Goal: Information Seeking & Learning: Learn about a topic

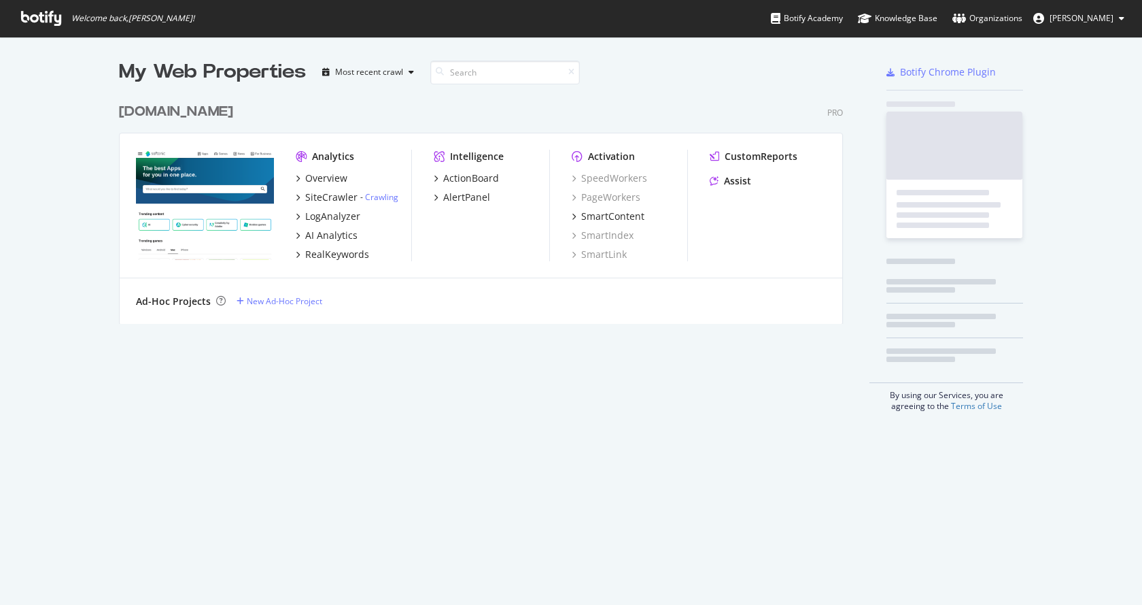
scroll to position [594, 1122]
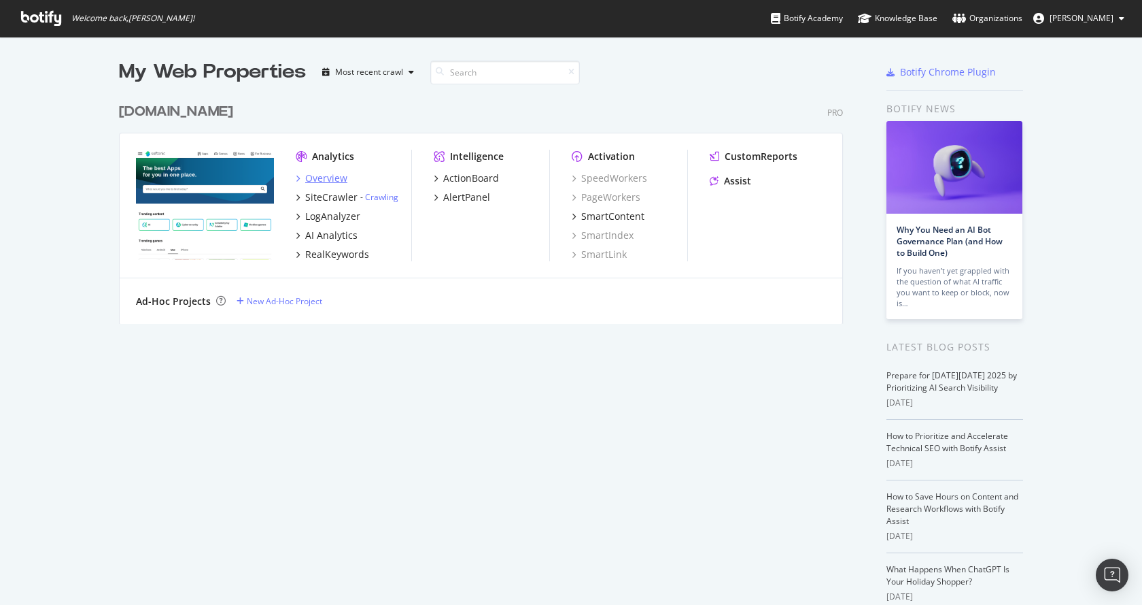
click at [319, 177] on div "Overview" at bounding box center [326, 178] width 42 height 14
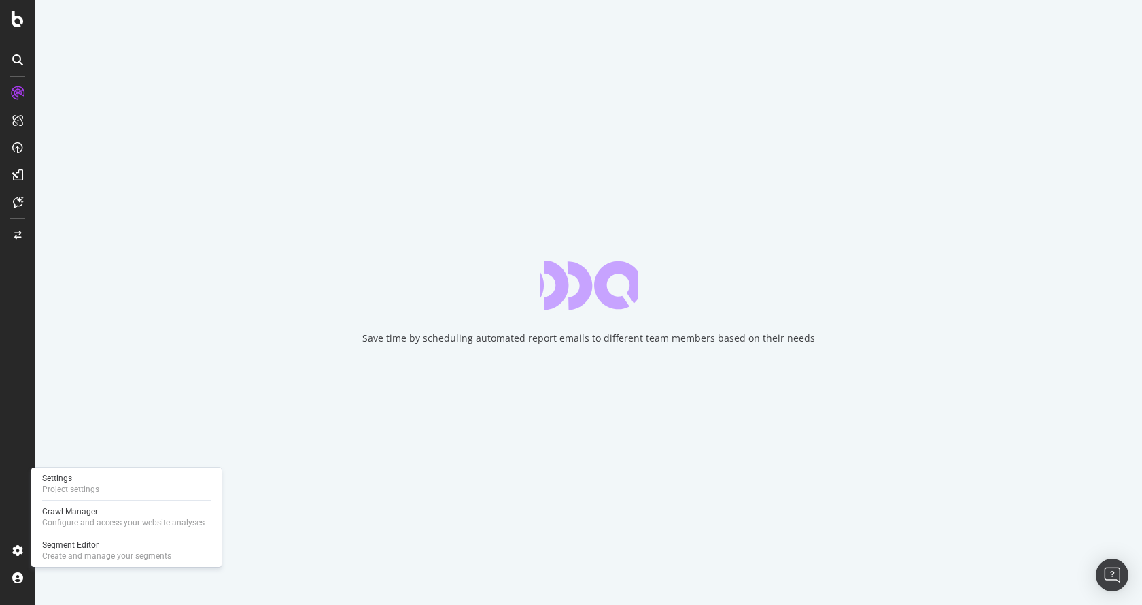
click at [67, 515] on div "Crawl Manager" at bounding box center [123, 511] width 163 height 11
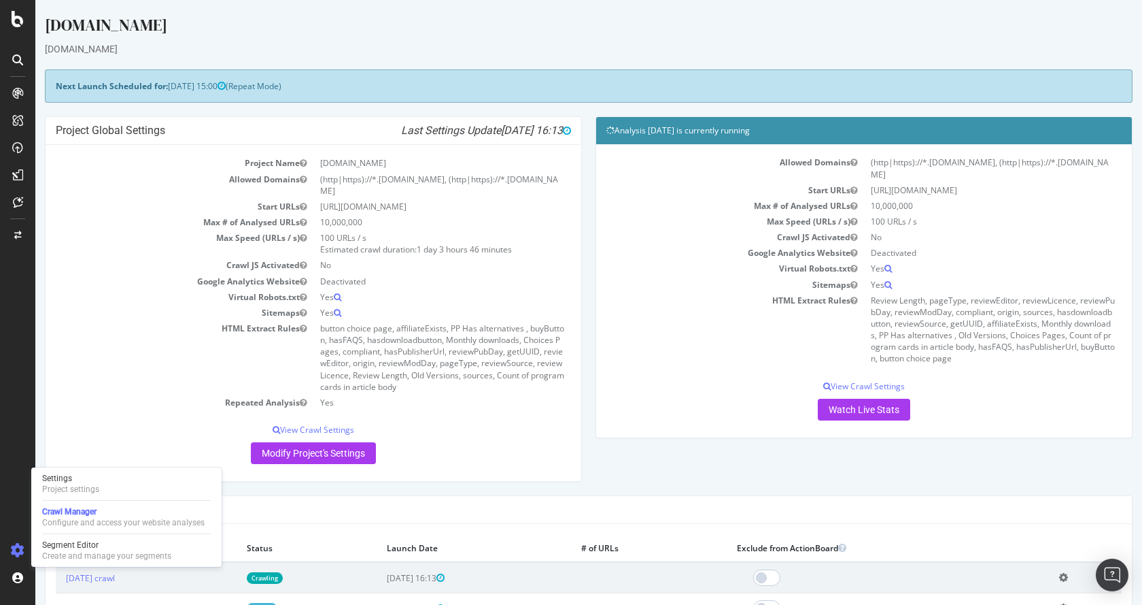
click at [444, 243] on span "1 day 3 hours 46 minutes" at bounding box center [464, 249] width 95 height 12
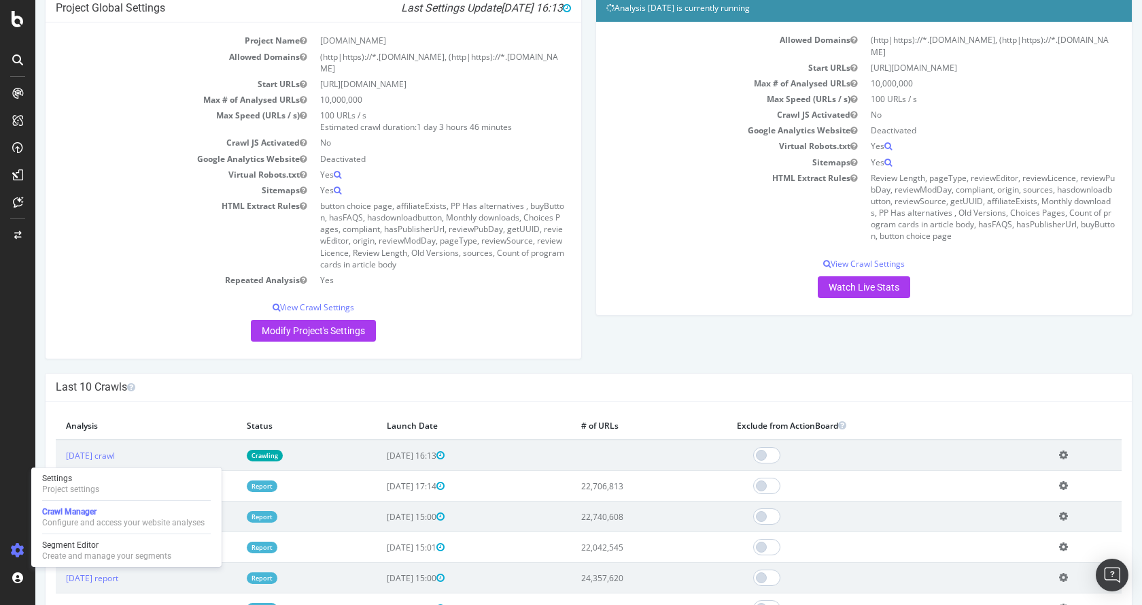
scroll to position [136, 0]
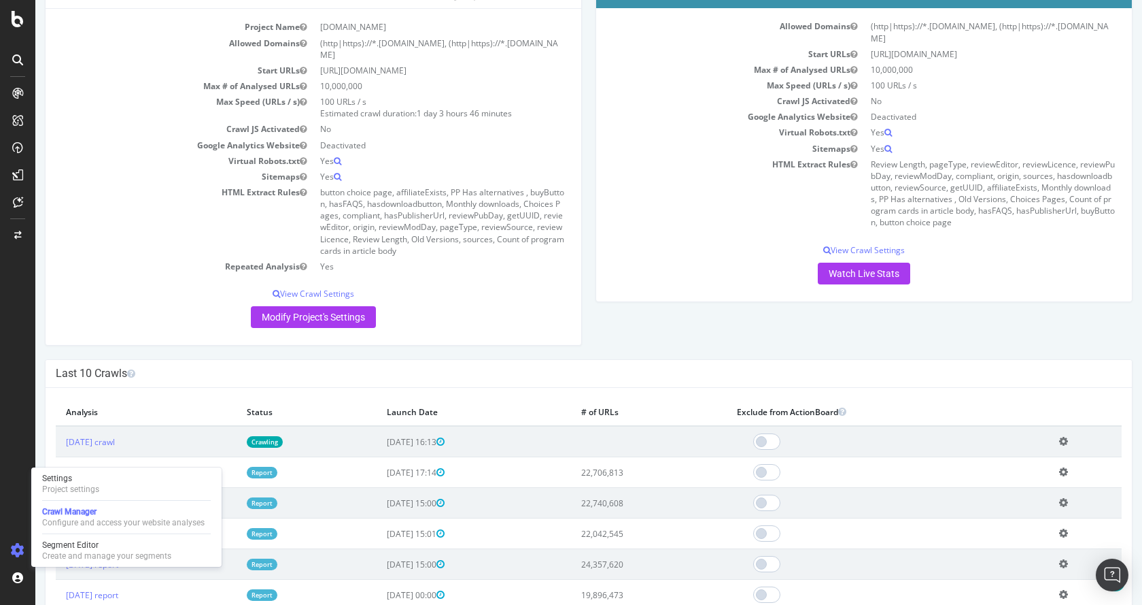
click at [224, 105] on td "Max Speed (URLs / s)" at bounding box center [185, 107] width 258 height 27
click at [573, 282] on div "Project Name [DOMAIN_NAME] Allowed Domains (http|https)://*.[DOMAIN_NAME], (htt…" at bounding box center [314, 177] width 536 height 336
click at [394, 367] on h4 "Last 10 Crawls" at bounding box center [589, 374] width 1066 height 14
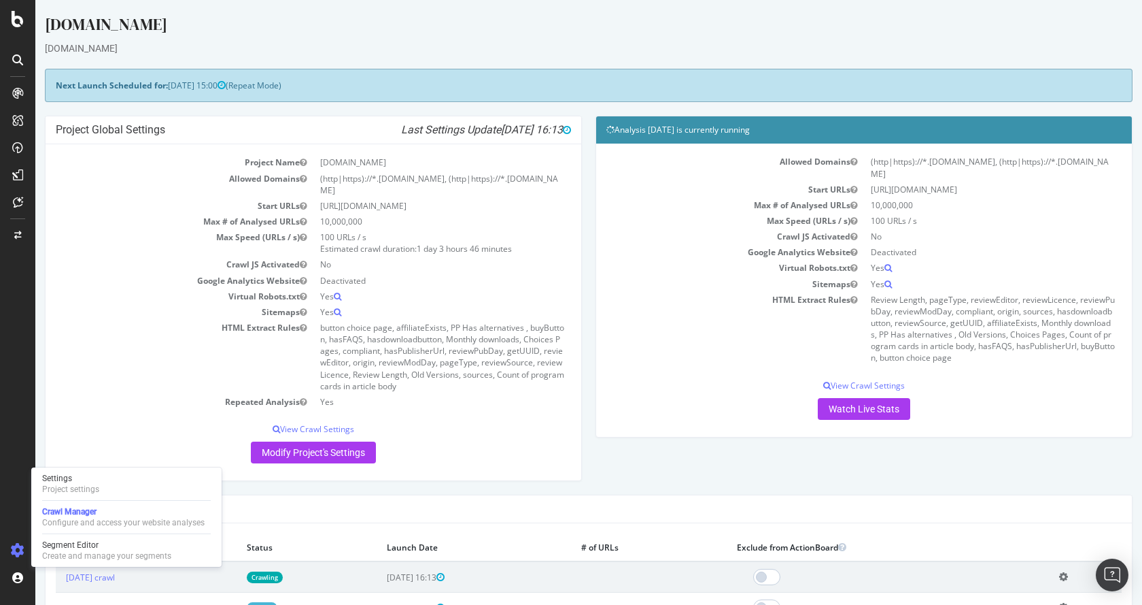
scroll to position [0, 0]
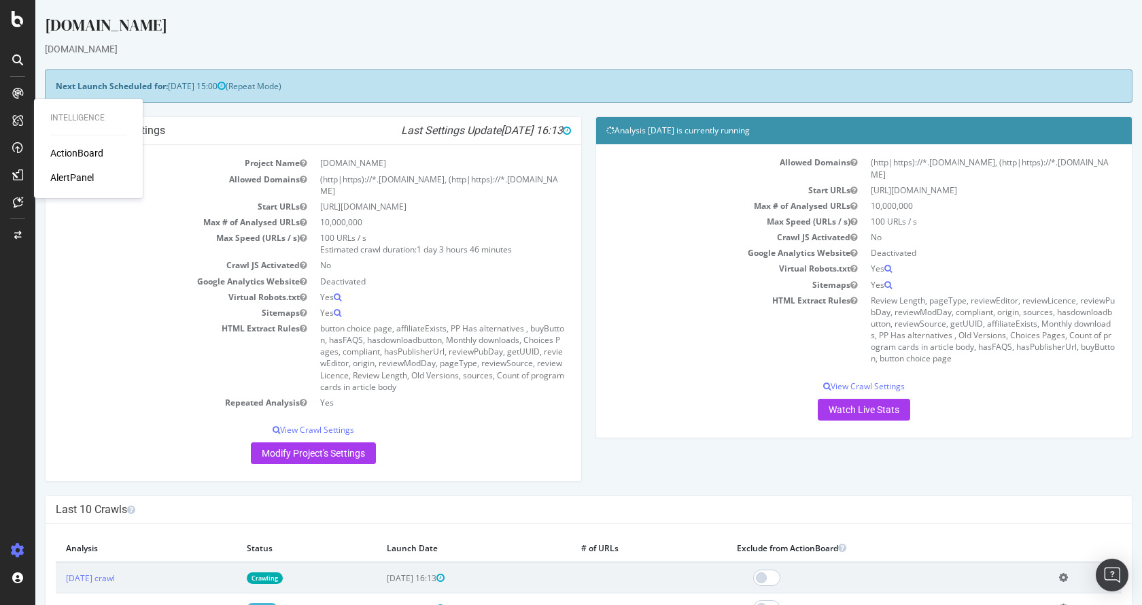
click at [56, 146] on div "Intelligence ActionBoard AlertPanel" at bounding box center [88, 148] width 98 height 94
click at [59, 152] on div "ActionBoard" at bounding box center [76, 153] width 53 height 14
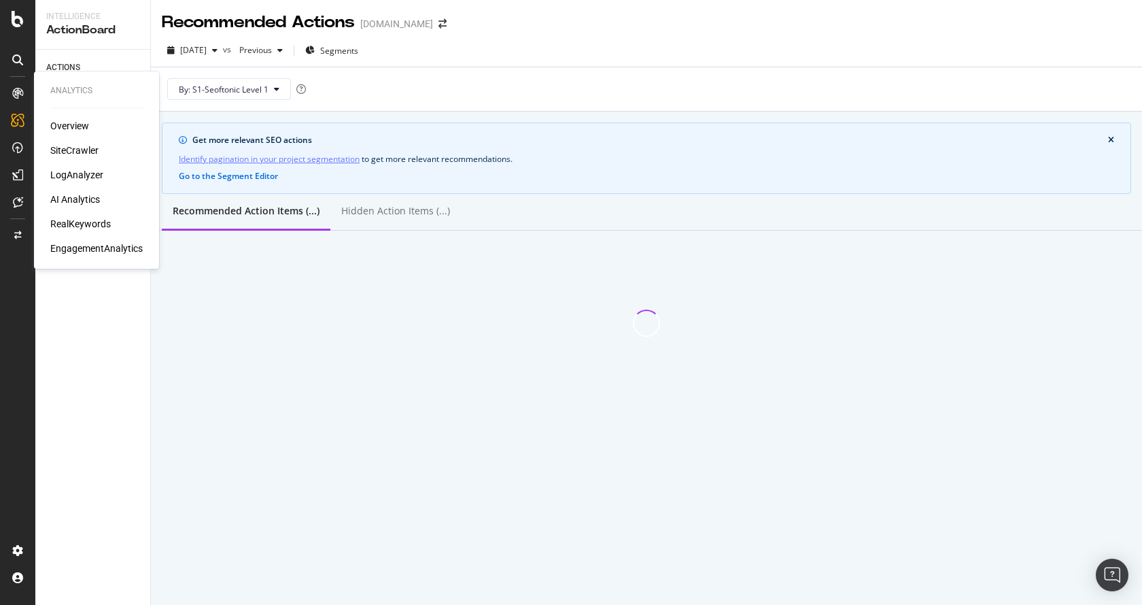
click at [290, 360] on div "Get more relevant SEO actions Identify pagination in your project segmentation …" at bounding box center [646, 254] width 991 height 284
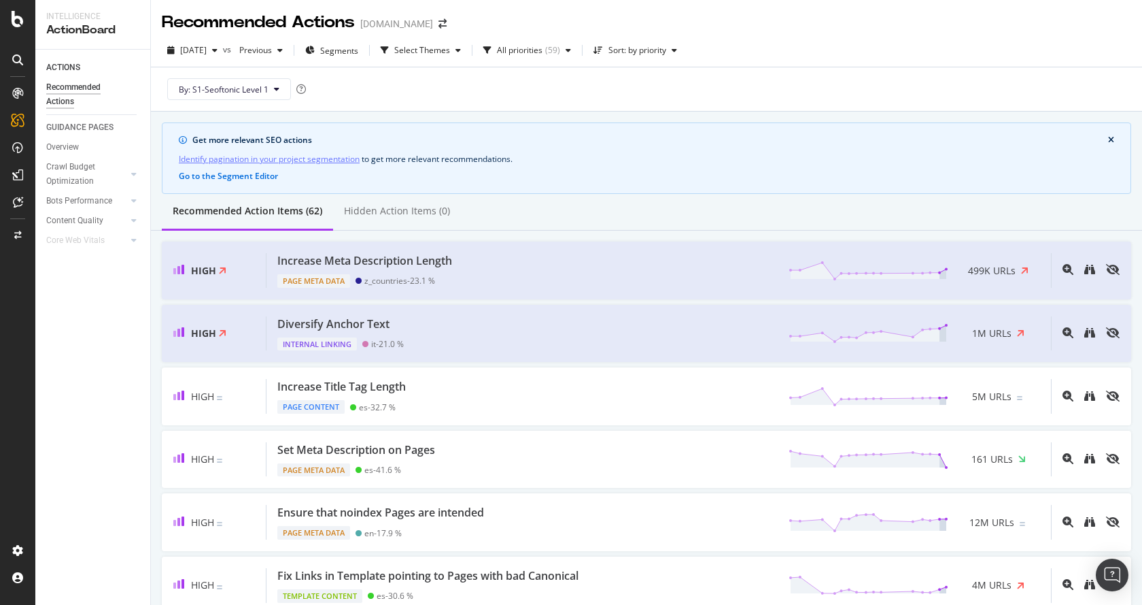
drag, startPoint x: 483, startPoint y: 88, endPoint x: 447, endPoint y: 92, distance: 35.5
click at [483, 88] on div "By: S1-Seoftonic Level 1" at bounding box center [647, 89] width 970 height 44
click at [88, 177] on div "AlertPanel" at bounding box center [72, 178] width 44 height 14
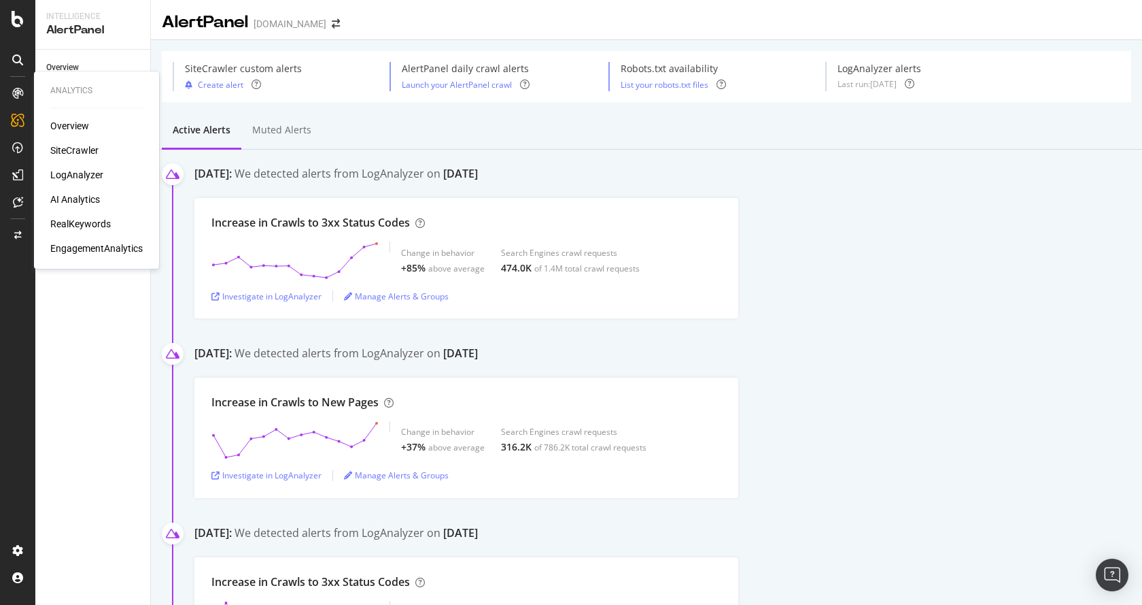
click at [71, 128] on div "Overview" at bounding box center [69, 126] width 39 height 14
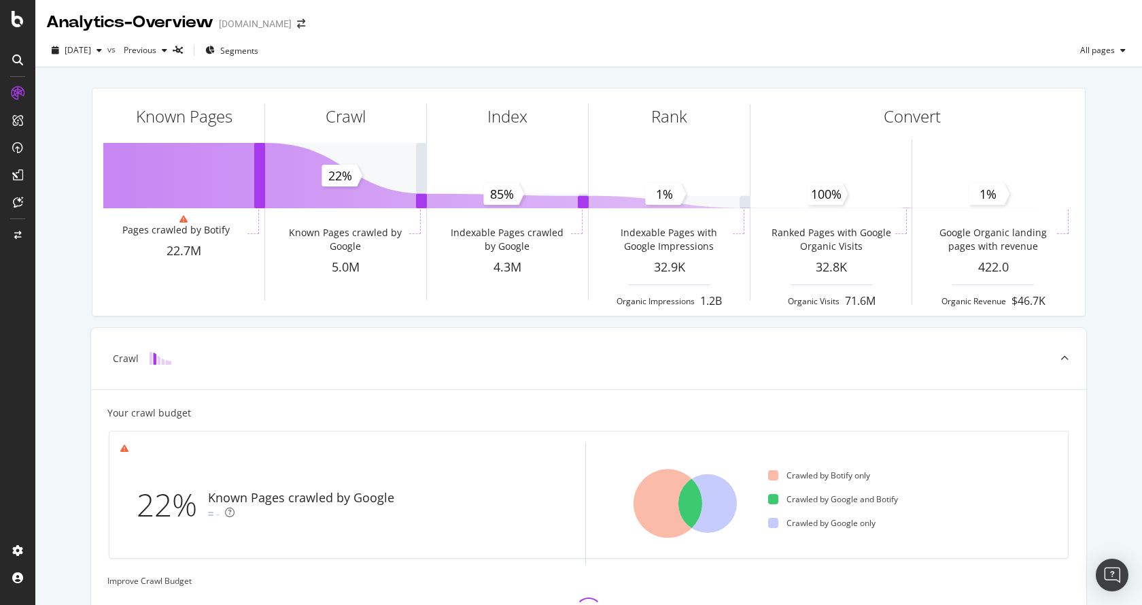
click at [17, 61] on icon at bounding box center [17, 59] width 11 height 11
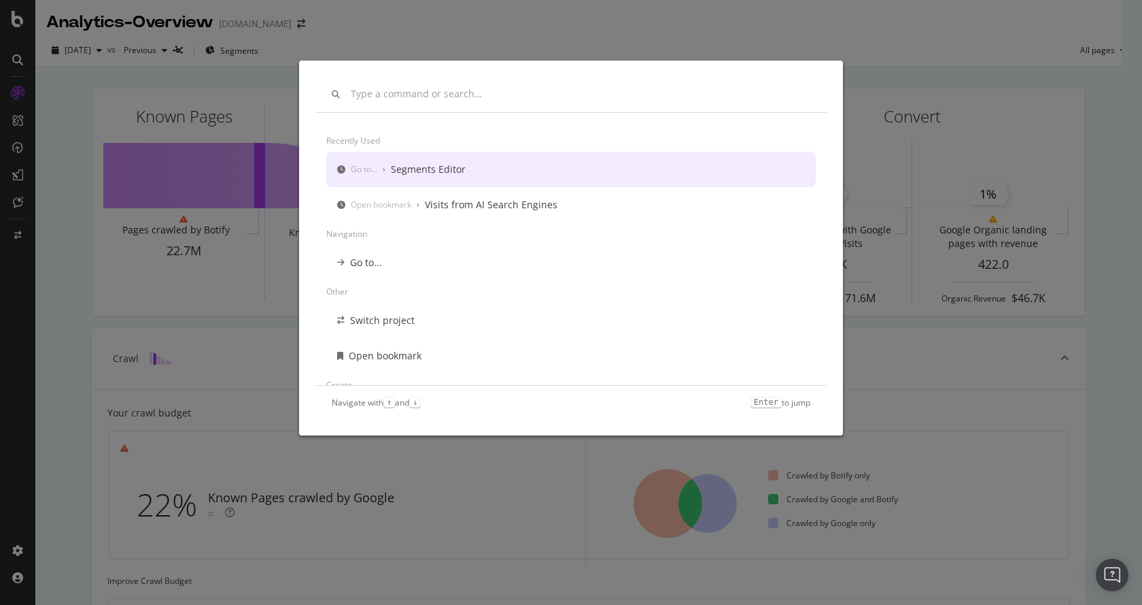
click at [557, 24] on div "Recently used Go to... › Segments Editor Open bookmark › Visits from AI Search …" at bounding box center [571, 302] width 1142 height 605
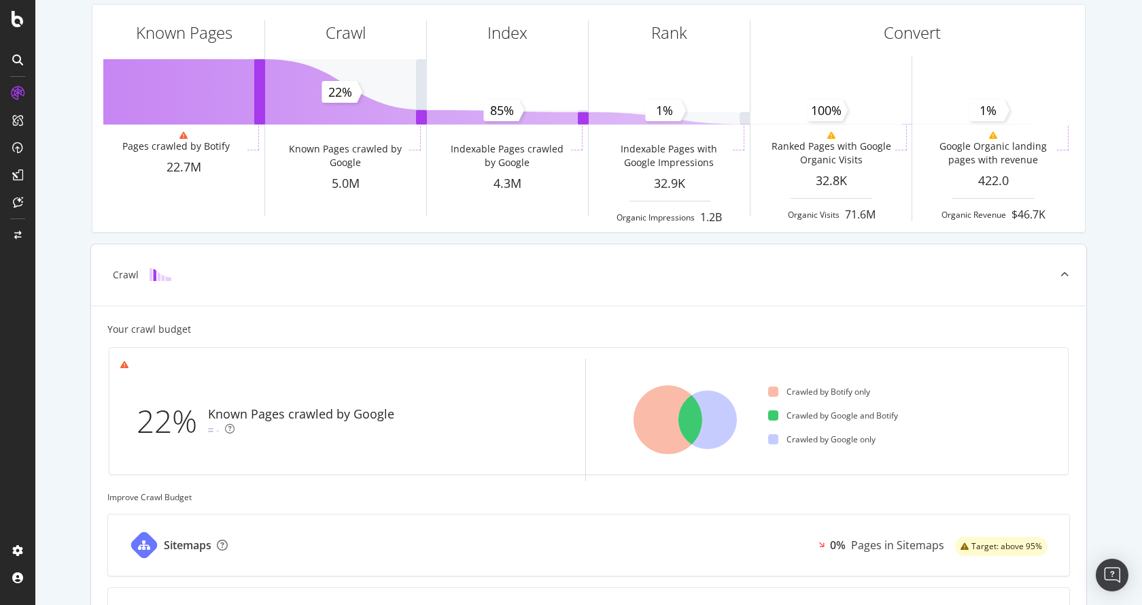
scroll to position [452, 0]
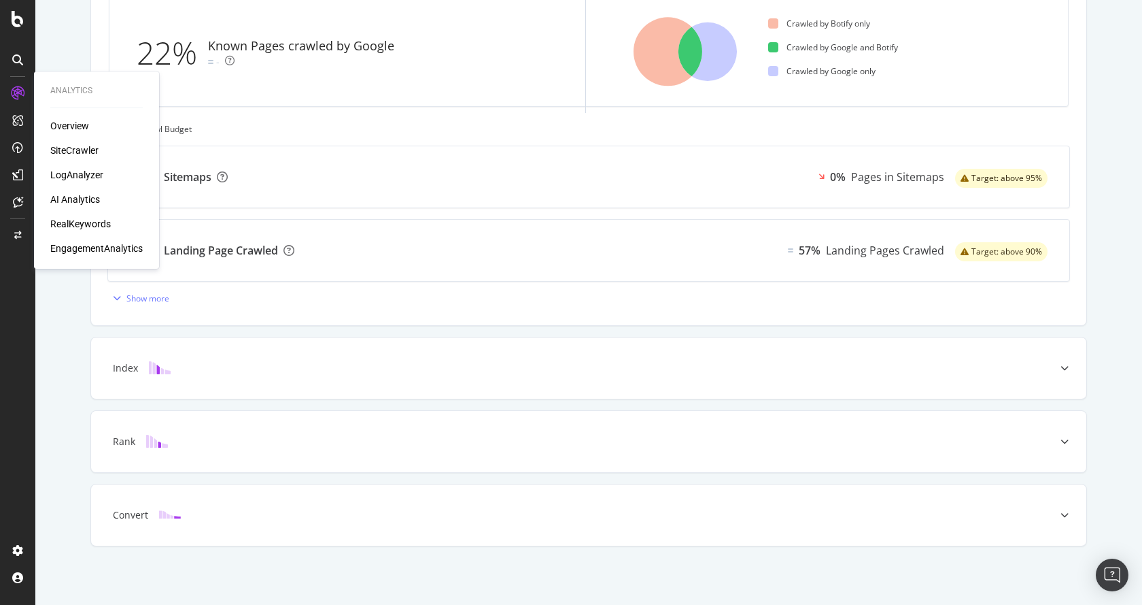
click at [79, 156] on div "SiteCrawler" at bounding box center [74, 150] width 48 height 14
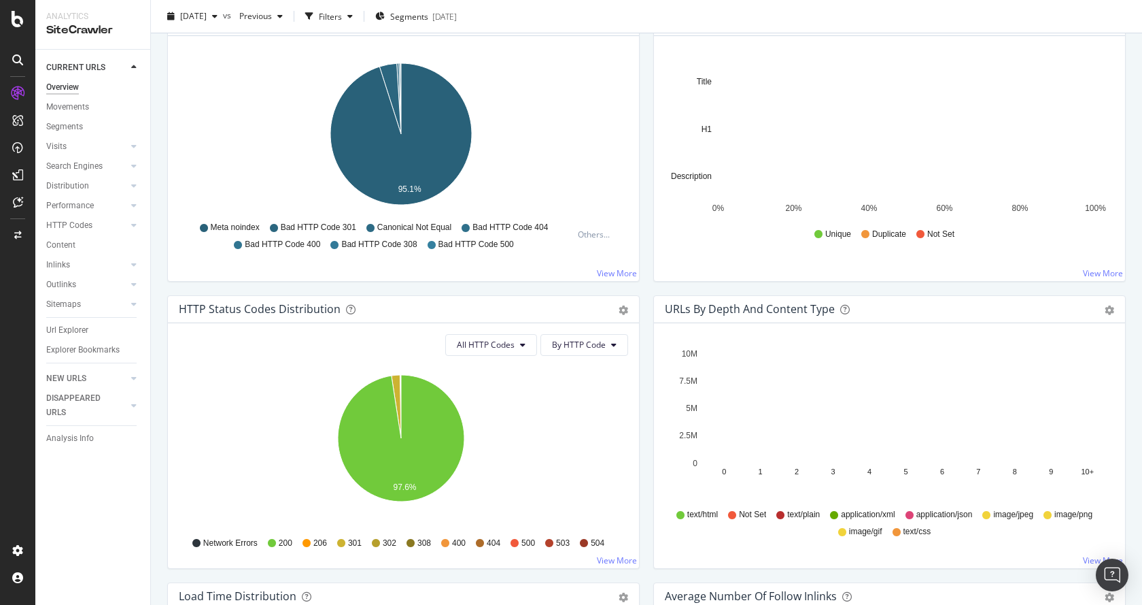
scroll to position [816, 0]
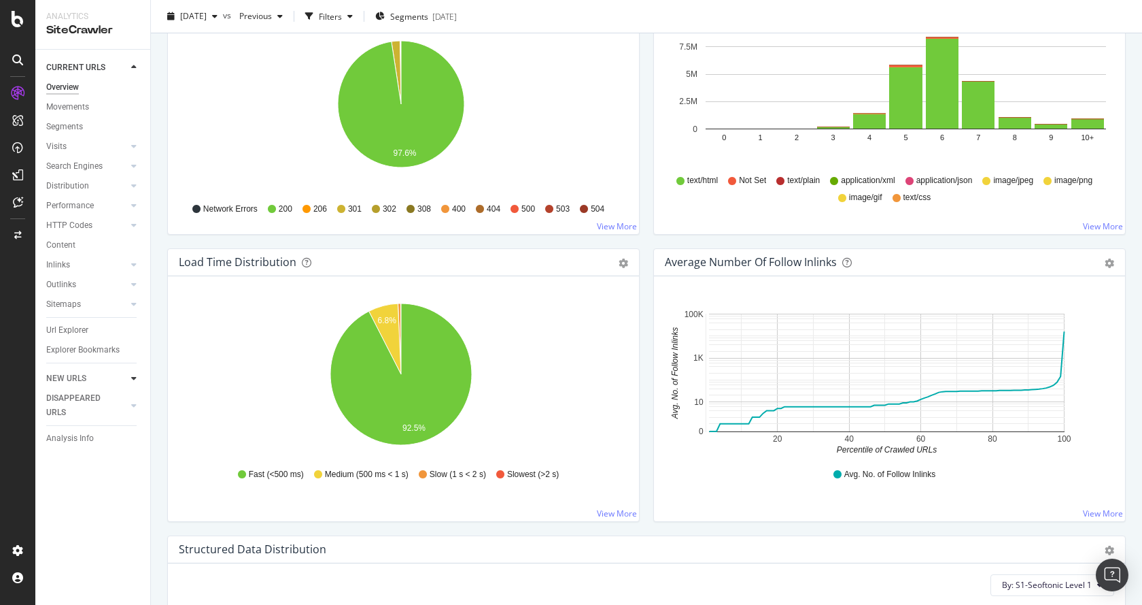
click at [129, 383] on div at bounding box center [134, 378] width 14 height 14
click at [131, 382] on icon at bounding box center [133, 385] width 5 height 8
click at [137, 95] on div "NEW URLS" at bounding box center [98, 88] width 104 height 20
click at [134, 88] on icon at bounding box center [133, 87] width 5 height 8
click at [133, 78] on div "NEW URLS" at bounding box center [98, 88] width 104 height 20
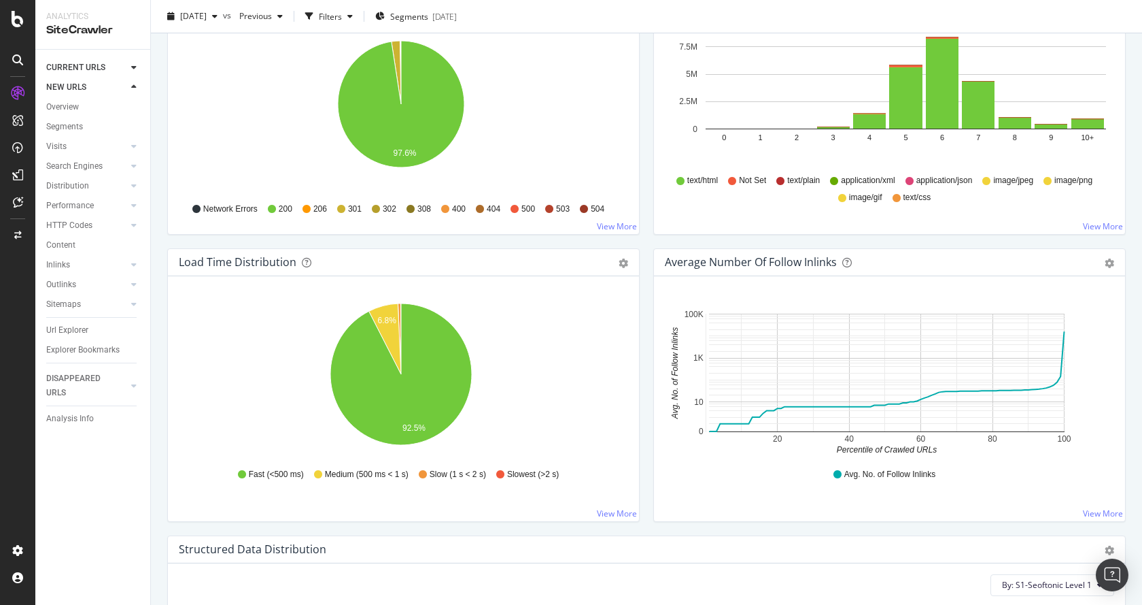
click at [133, 75] on div "CURRENT URLS" at bounding box center [98, 68] width 104 height 20
click at [135, 69] on icon at bounding box center [133, 67] width 5 height 8
click at [90, 226] on div "HTTP Codes" at bounding box center [69, 225] width 46 height 14
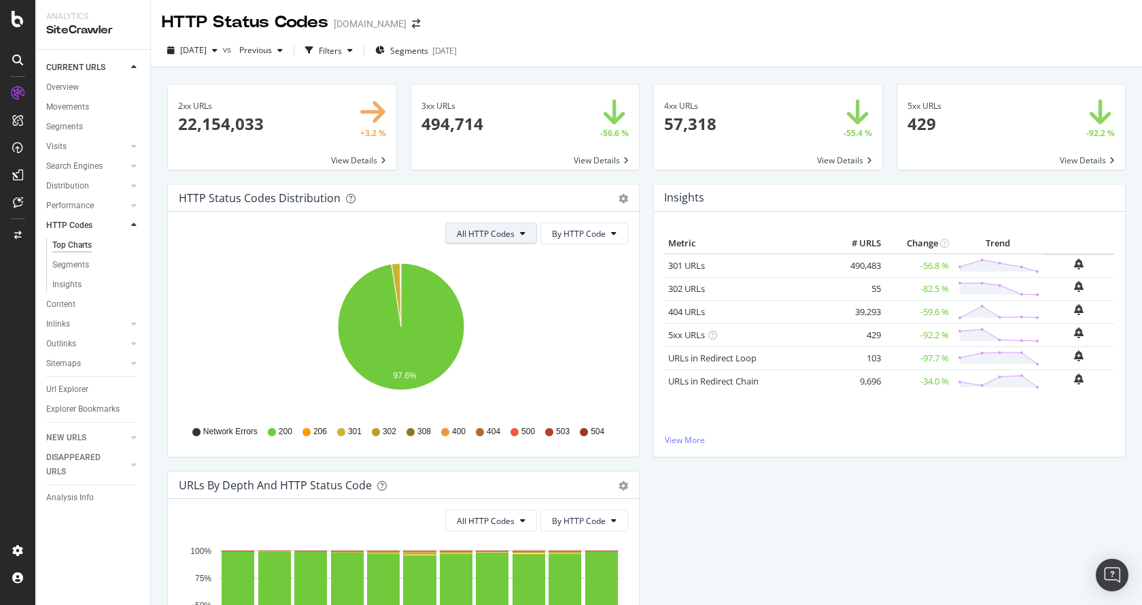
click at [494, 235] on span "All HTTP Codes" at bounding box center [486, 234] width 58 height 12
click at [479, 331] on span "3xx family" at bounding box center [488, 336] width 69 height 12
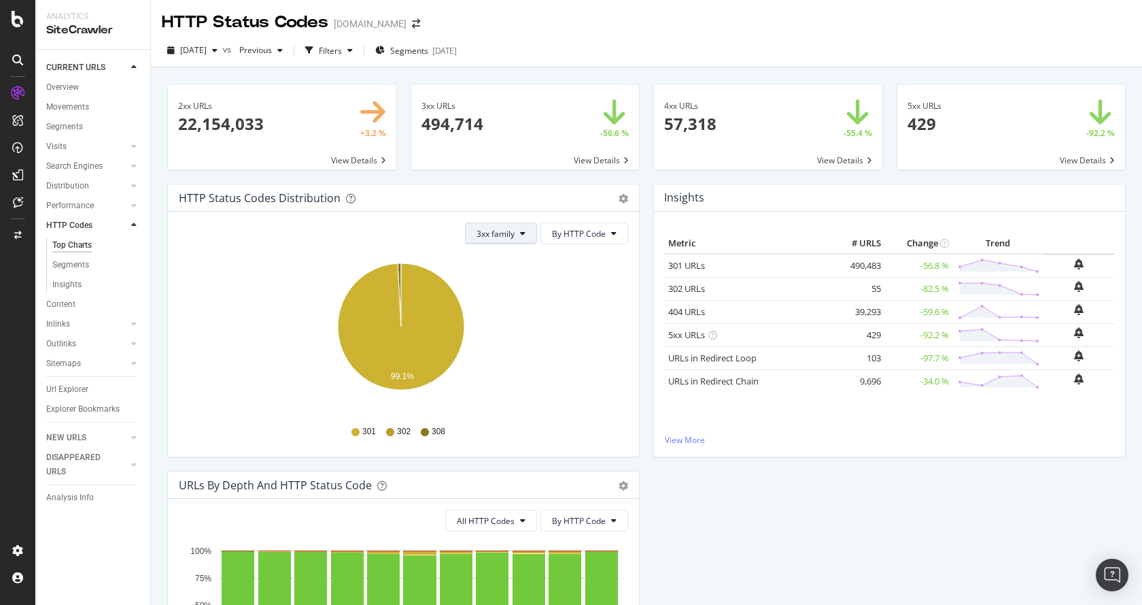
click at [498, 238] on span "3xx family" at bounding box center [496, 234] width 38 height 12
click at [601, 237] on button "By HTTP Code" at bounding box center [585, 233] width 88 height 22
click at [477, 199] on div "HTTP Status Codes Distribution" at bounding box center [389, 198] width 420 height 14
click at [272, 53] on span "Previous" at bounding box center [253, 50] width 38 height 12
click at [223, 49] on div "button" at bounding box center [215, 50] width 16 height 8
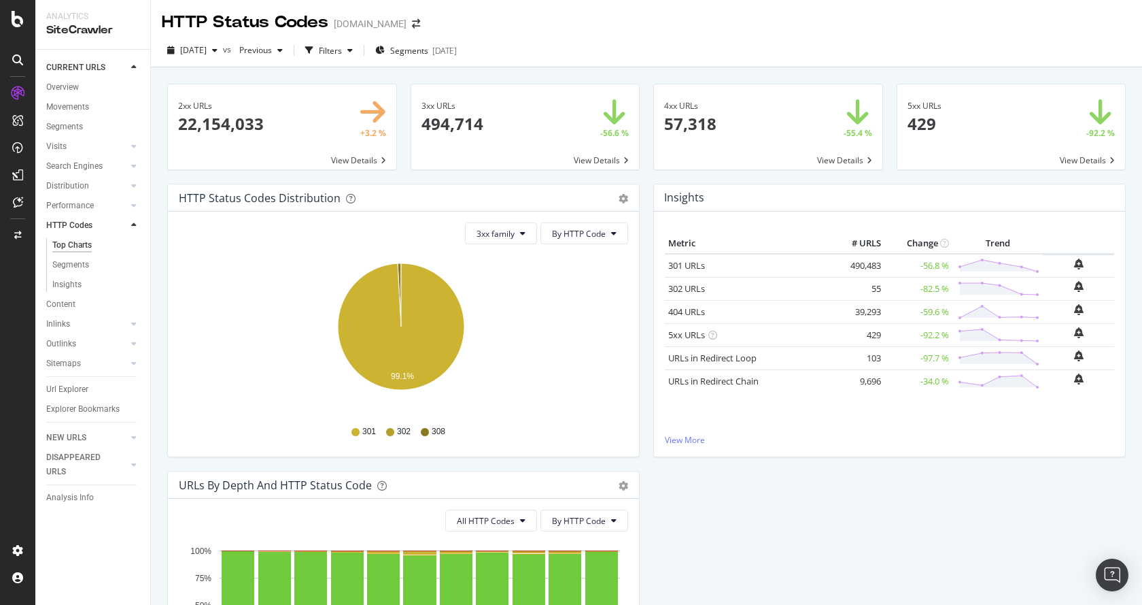
click at [528, 17] on div "HTTP Status Codes [DOMAIN_NAME]" at bounding box center [646, 17] width 991 height 34
click at [619, 197] on icon "gear" at bounding box center [624, 199] width 10 height 10
click at [390, 251] on div "3xx family By HTTP Code Hold CTRL while clicking to filter the report. 99.1% HT…" at bounding box center [403, 333] width 471 height 245
click at [496, 242] on button "3xx family" at bounding box center [501, 233] width 72 height 22
click at [602, 337] on icon "99.1%" at bounding box center [401, 334] width 445 height 158
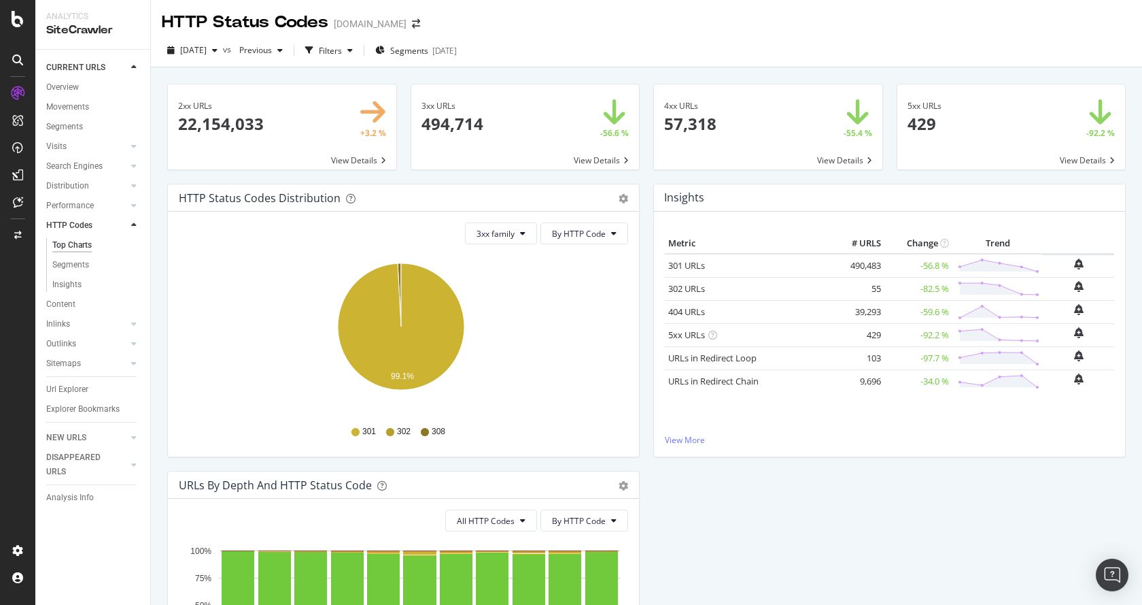
click at [512, 220] on div "3xx family By HTTP Code Hold CTRL while clicking to filter the report. 99.1% HT…" at bounding box center [403, 333] width 471 height 245
click at [513, 230] on button "3xx family" at bounding box center [501, 233] width 72 height 22
click at [524, 311] on span "Bad HTTP Codes" at bounding box center [507, 311] width 69 height 12
click at [503, 231] on span "Bad HTTP Codes" at bounding box center [483, 234] width 63 height 12
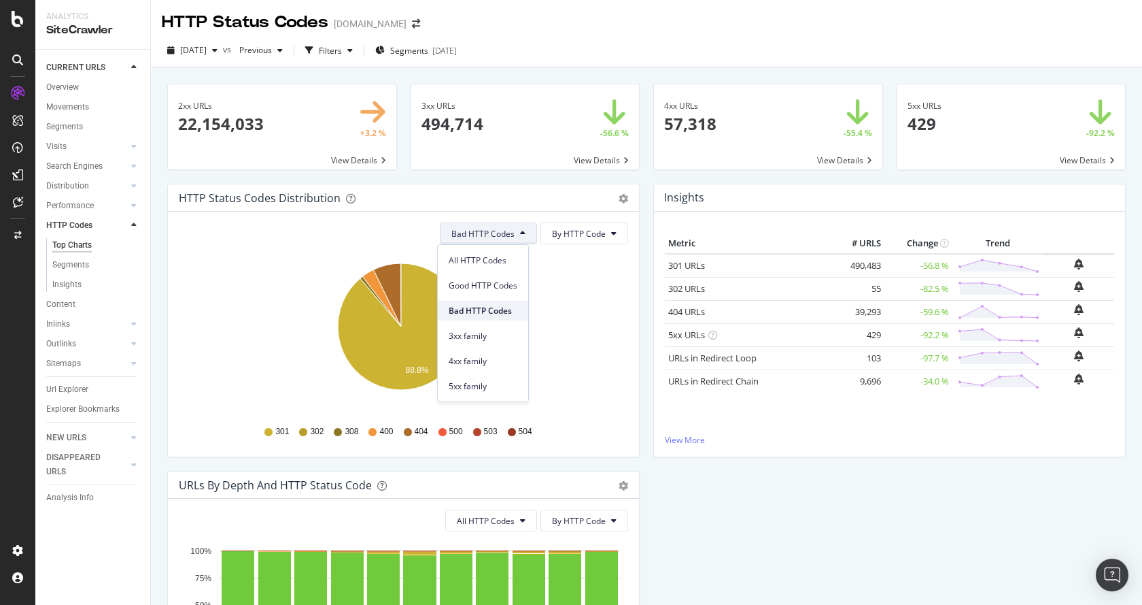
click at [487, 315] on span "Bad HTTP Codes" at bounding box center [483, 311] width 69 height 12
click at [520, 234] on icon at bounding box center [522, 233] width 5 height 8
click at [490, 286] on span "Good HTTP Codes" at bounding box center [483, 285] width 69 height 12
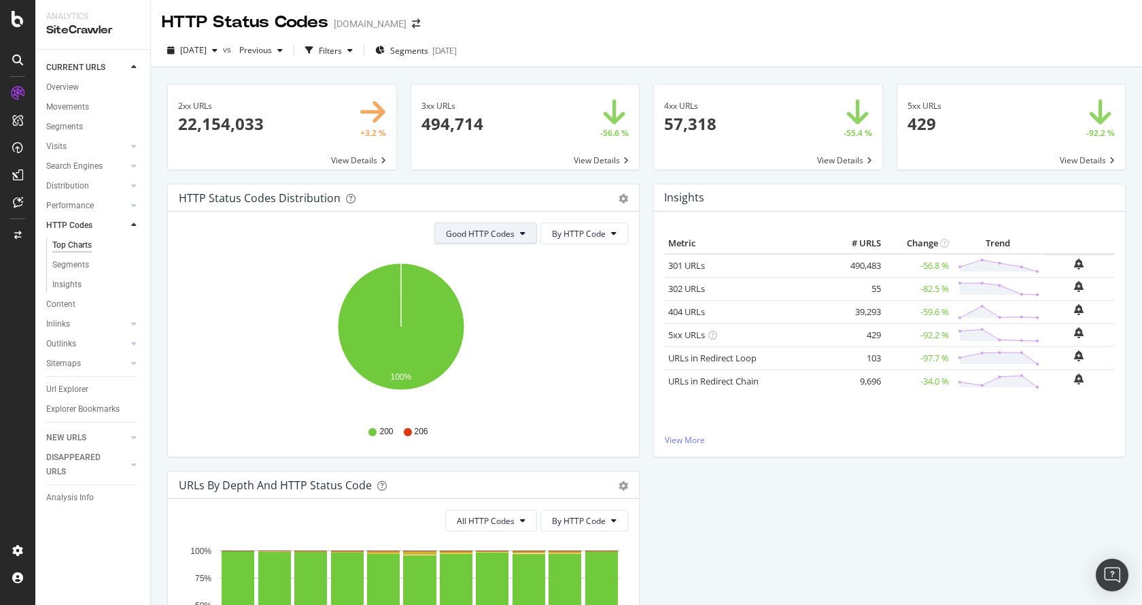
click at [490, 236] on span "Good HTTP Codes" at bounding box center [480, 234] width 69 height 12
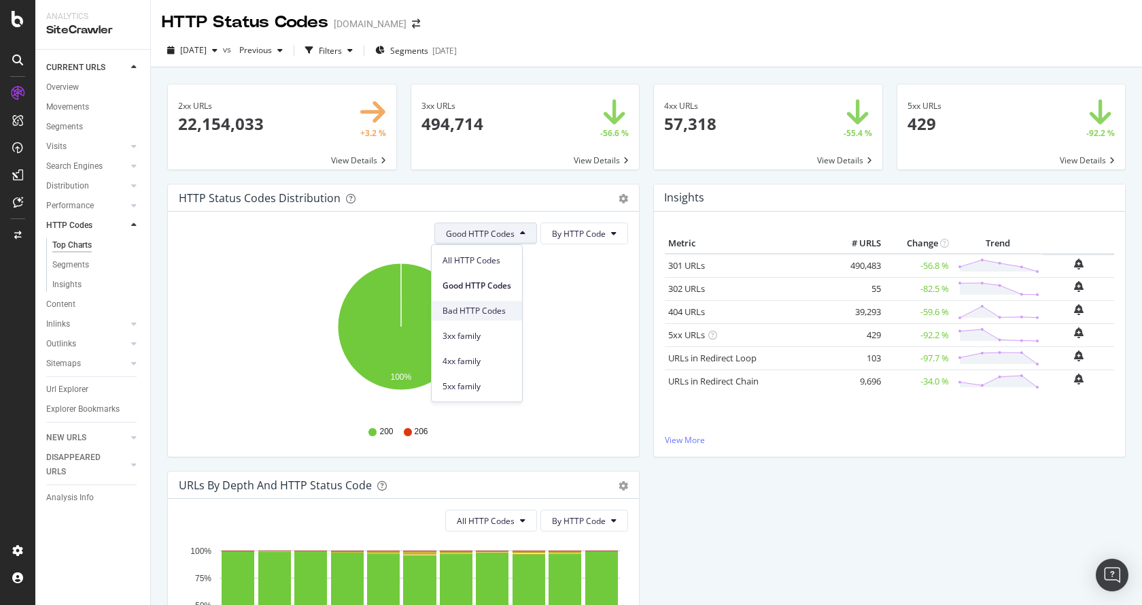
click at [465, 314] on span "Bad HTTP Codes" at bounding box center [477, 311] width 69 height 12
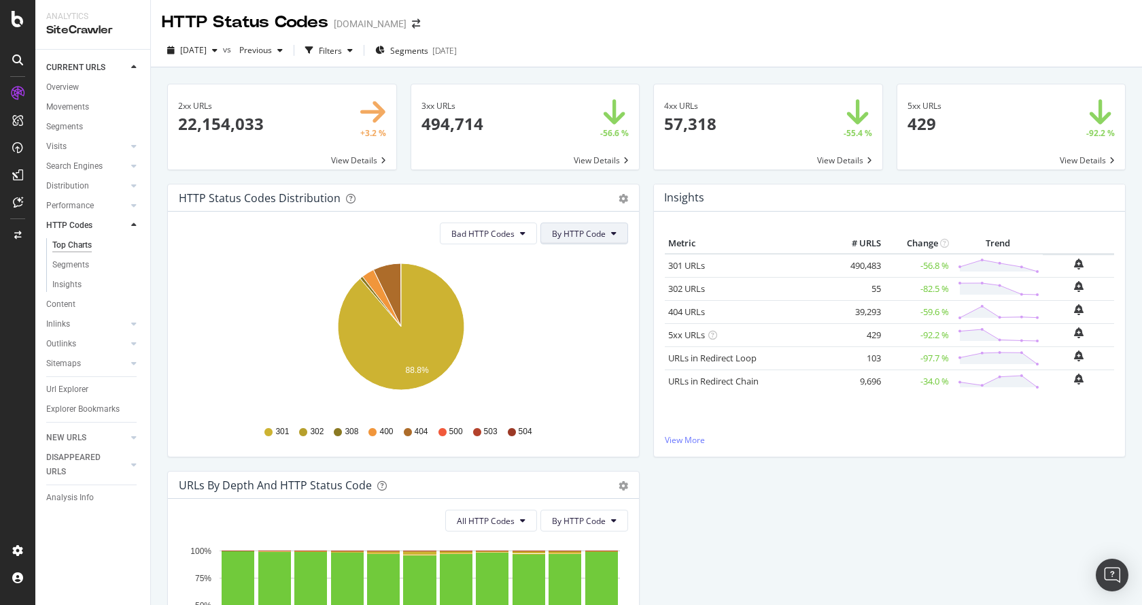
click at [571, 236] on span "By HTTP Code" at bounding box center [579, 234] width 54 height 12
click at [567, 258] on span "By Family" at bounding box center [575, 260] width 54 height 12
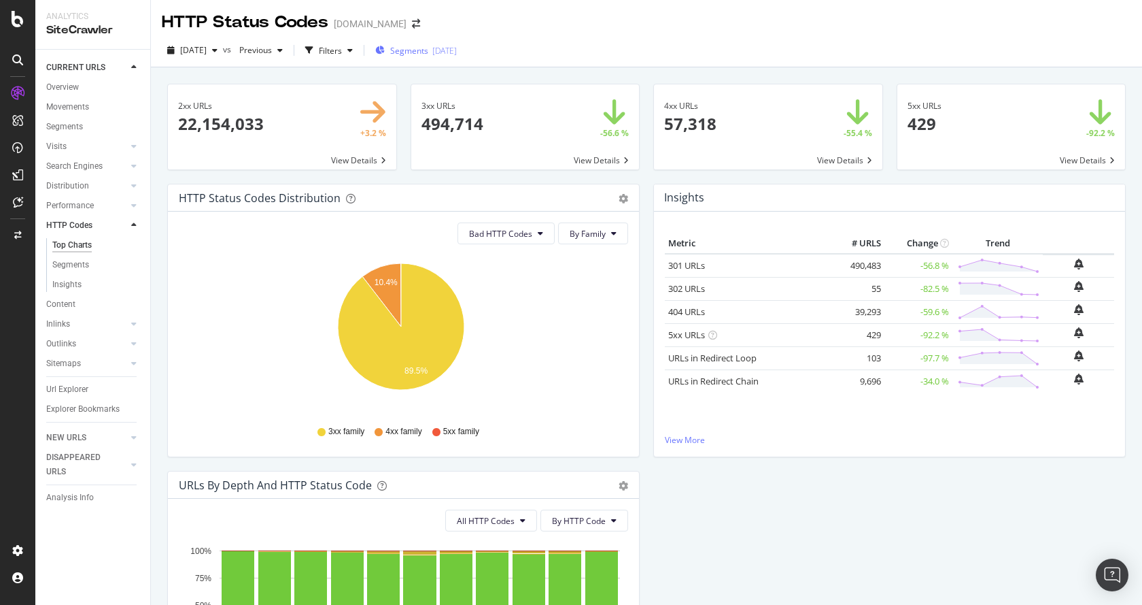
click at [454, 52] on div "[DATE]" at bounding box center [444, 51] width 24 height 12
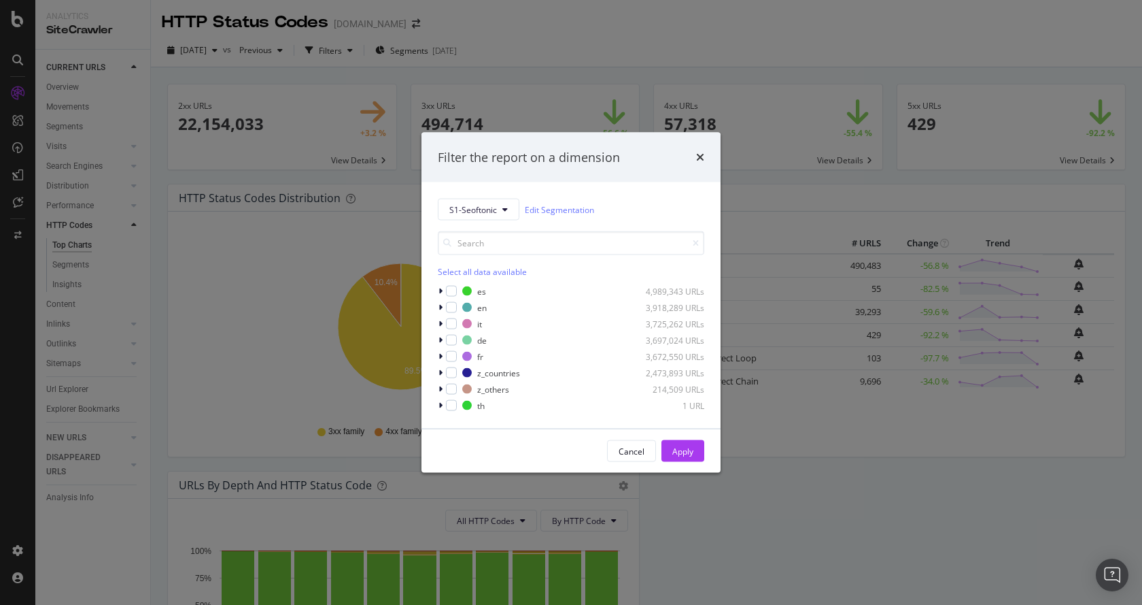
click at [517, 35] on div "Filter the report on a dimension S1-Seoftonic Edit Segmentation Select all data…" at bounding box center [571, 302] width 1142 height 605
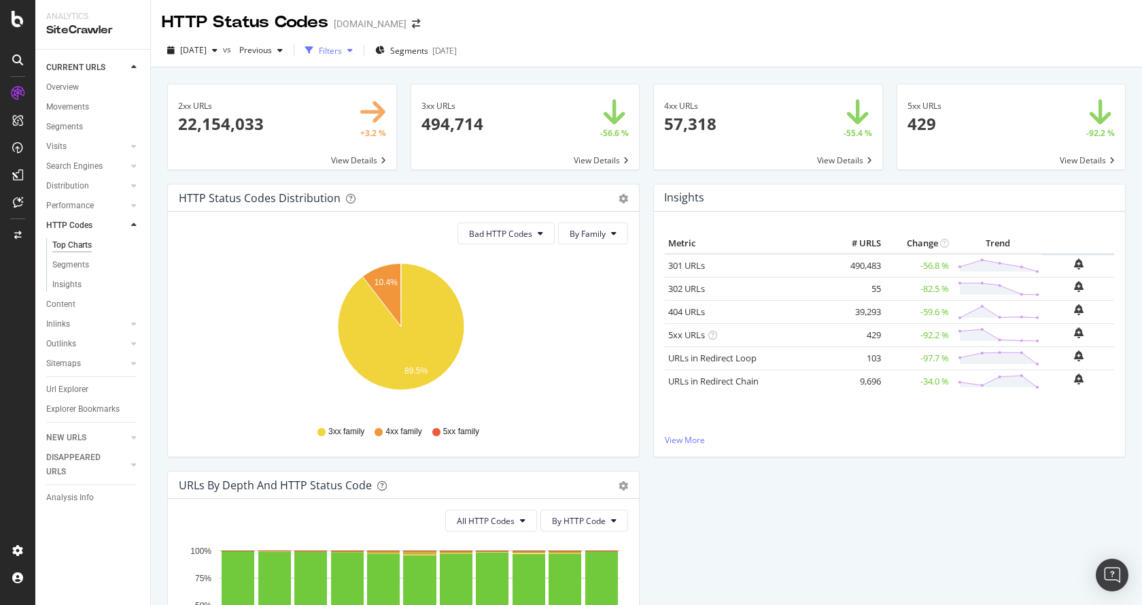
click at [358, 51] on div "button" at bounding box center [350, 50] width 16 height 8
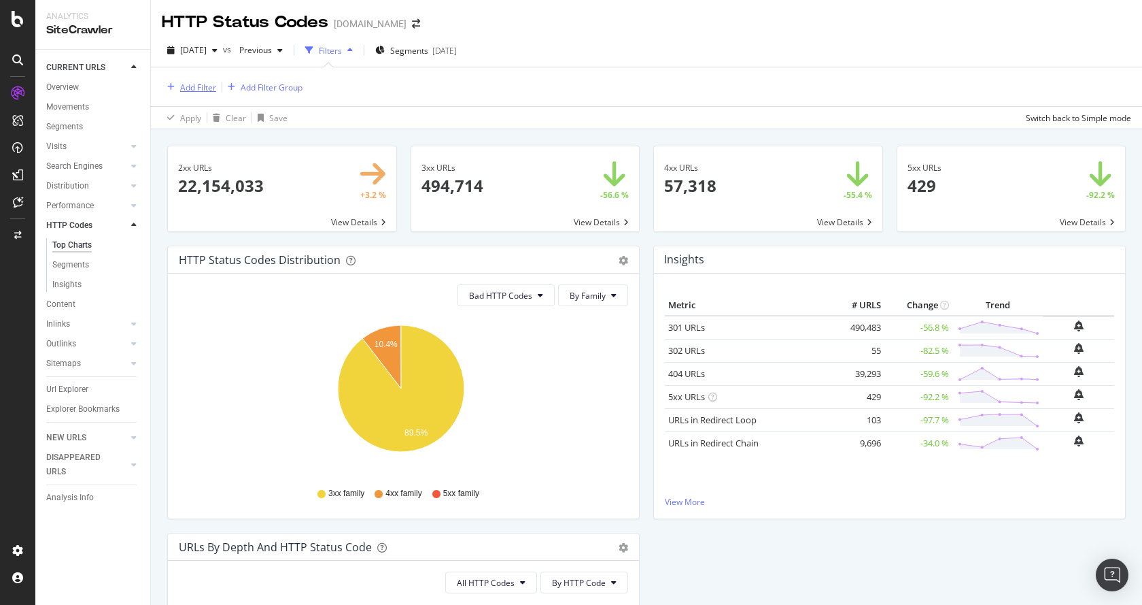
click at [195, 92] on div "Add Filter" at bounding box center [198, 88] width 36 height 12
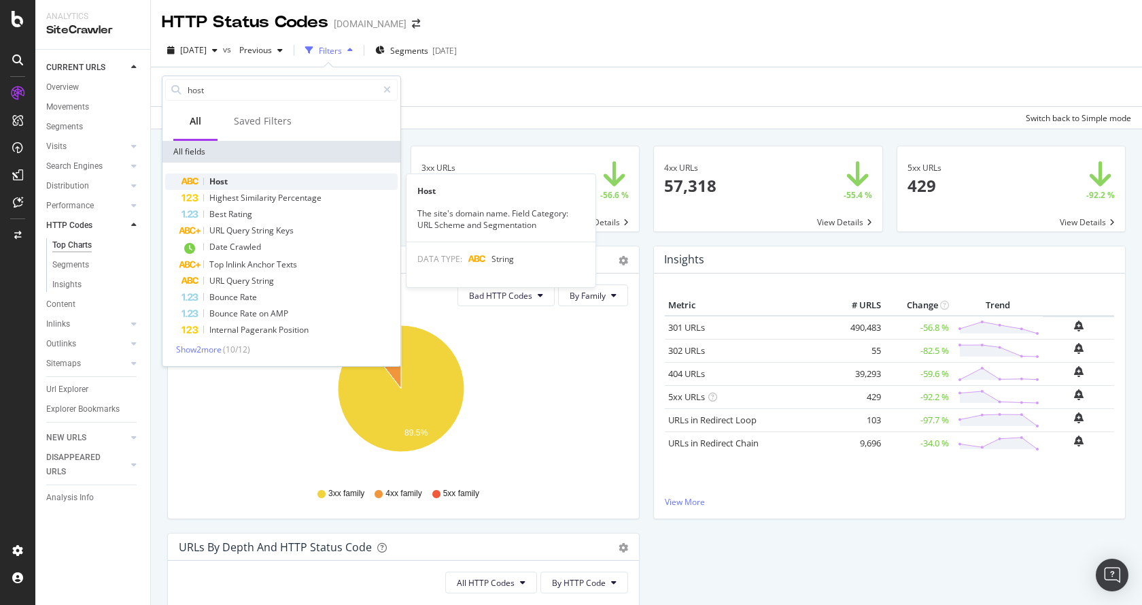
type input "host"
click at [214, 179] on span "Host" at bounding box center [218, 181] width 18 height 12
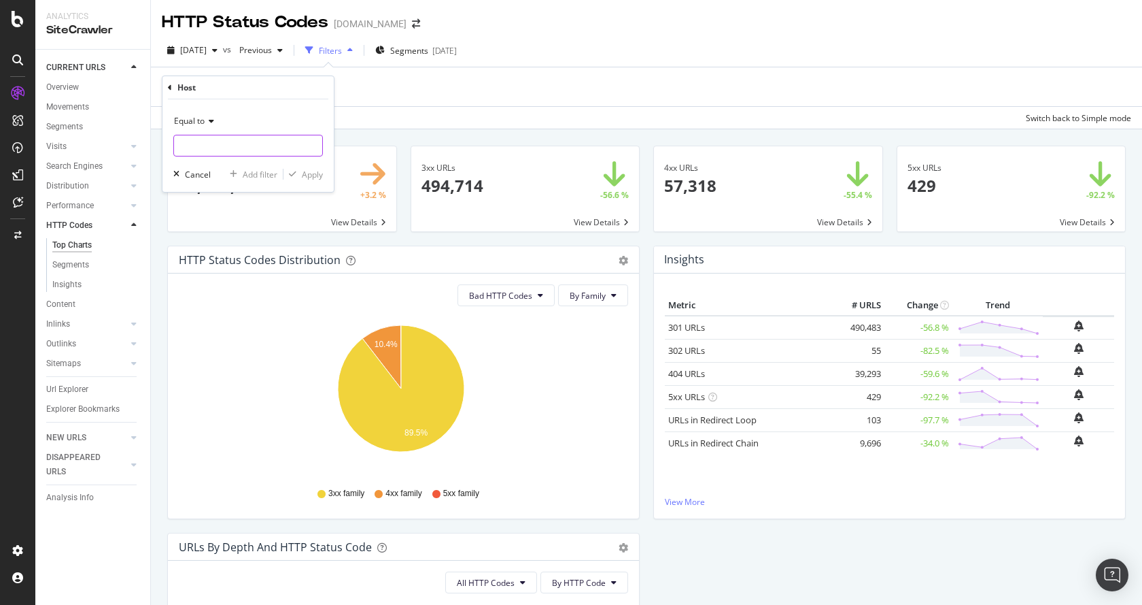
click at [216, 150] on input "text" at bounding box center [248, 146] width 148 height 22
click at [207, 124] on icon at bounding box center [210, 121] width 10 height 8
click at [197, 256] on span "Contains" at bounding box center [196, 256] width 33 height 12
click at [195, 145] on input "text" at bounding box center [248, 146] width 148 height 22
type input "[DOMAIN_NAME]"
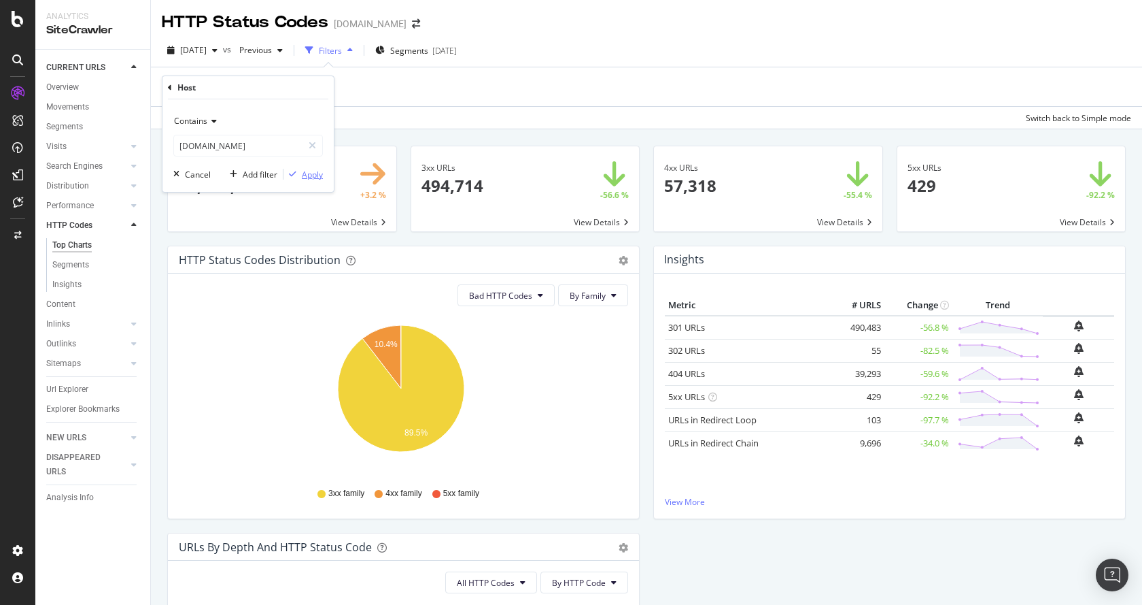
click at [303, 181] on button "Apply" at bounding box center [303, 174] width 39 height 14
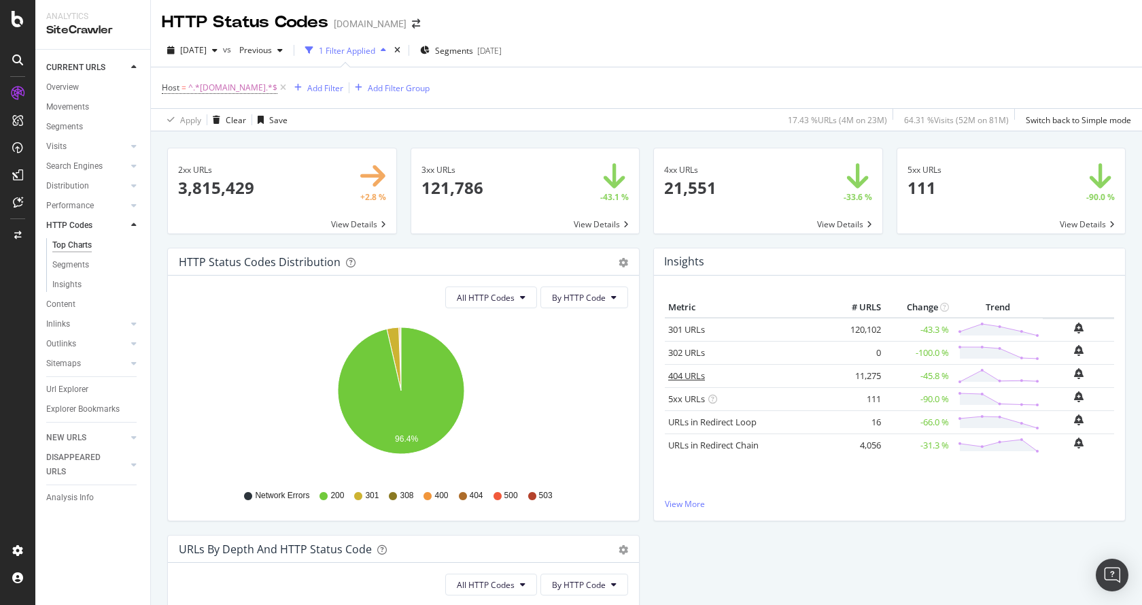
click at [677, 373] on link "404 URLs" at bounding box center [686, 375] width 37 height 12
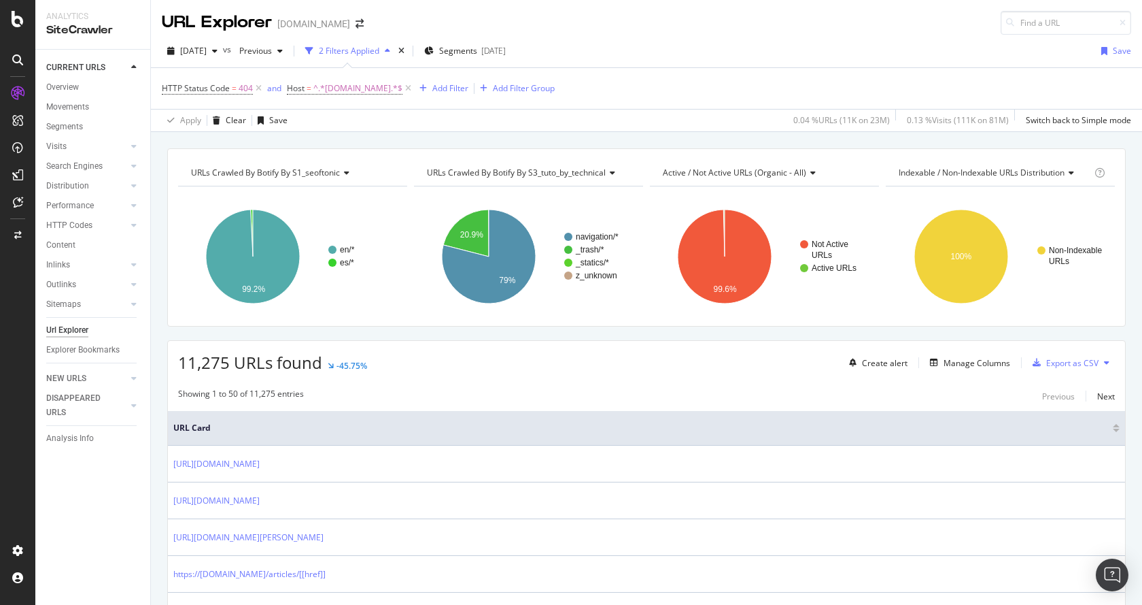
click at [592, 171] on span "URLs Crawled By Botify By s3_tuto_by_technical" at bounding box center [516, 173] width 179 height 12
click at [348, 175] on icon at bounding box center [345, 173] width 10 height 8
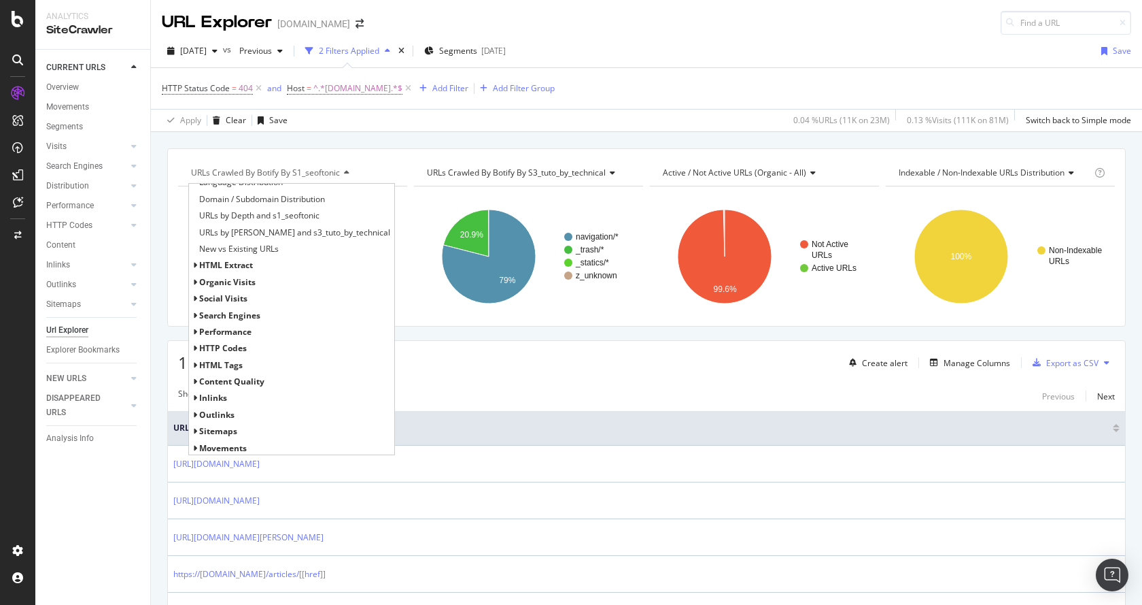
scroll to position [177, 0]
click at [197, 276] on icon at bounding box center [194, 280] width 5 height 8
click at [197, 280] on icon at bounding box center [194, 280] width 5 height 8
click at [194, 299] on icon at bounding box center [194, 296] width 5 height 8
click at [199, 294] on div "social Visits" at bounding box center [291, 296] width 205 height 16
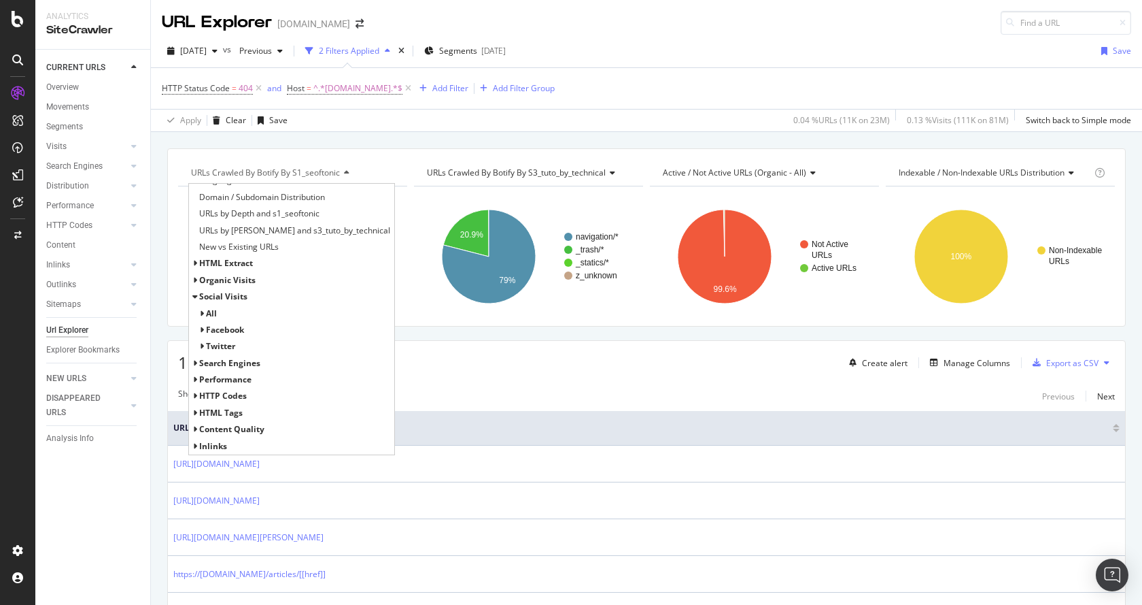
click at [197, 360] on icon at bounding box center [194, 363] width 5 height 8
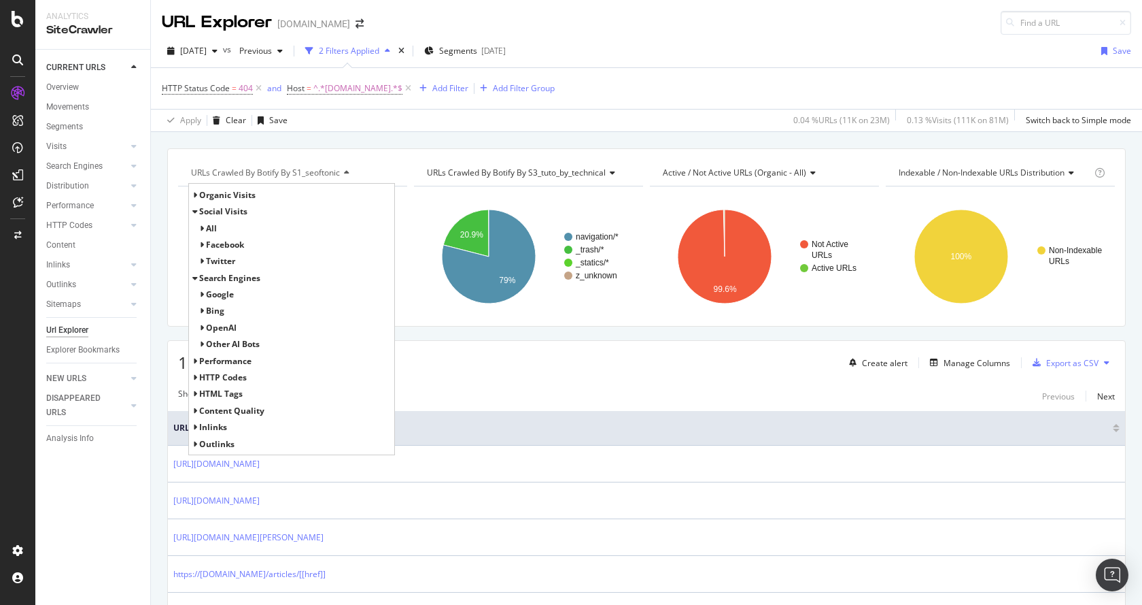
scroll to position [293, 0]
click at [224, 270] on div "Google" at bounding box center [220, 263] width 28 height 14
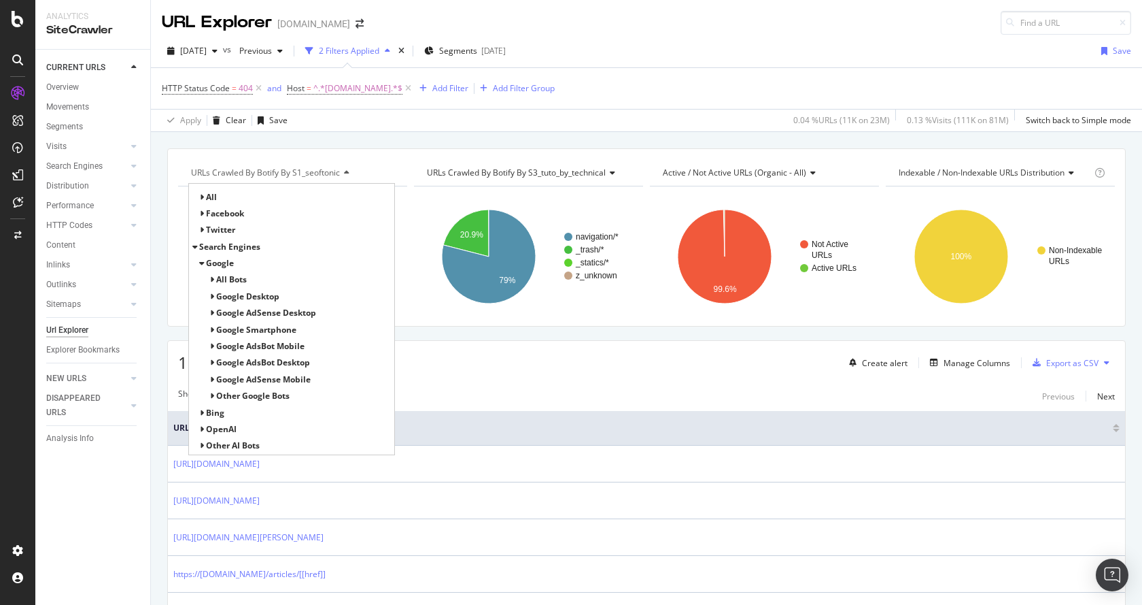
click at [235, 277] on span "All Bots" at bounding box center [231, 279] width 31 height 12
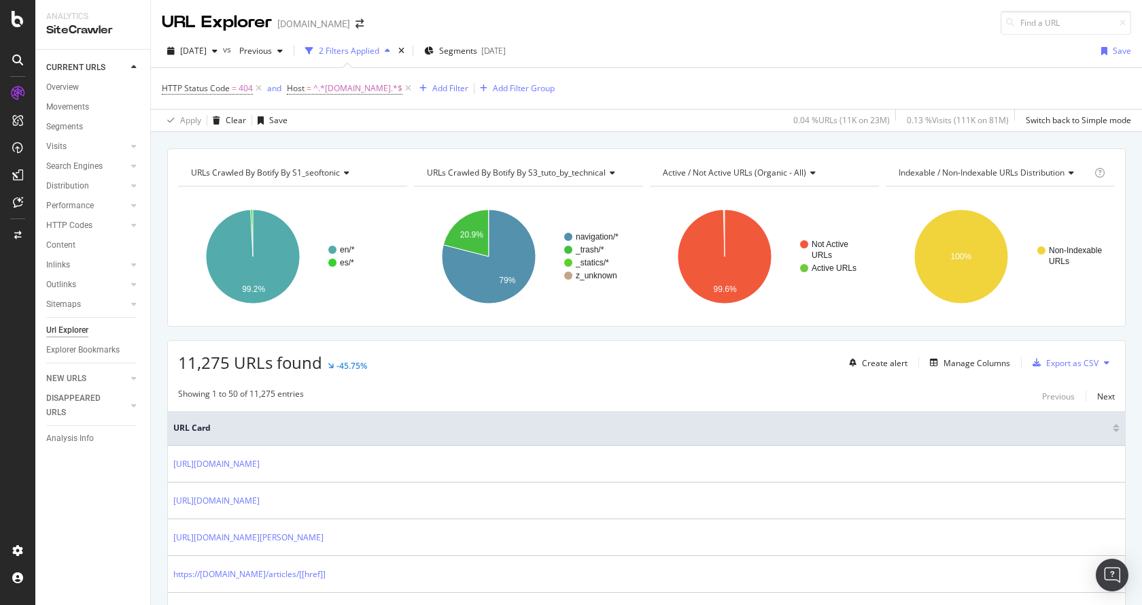
click at [463, 358] on div "11,275 URLs found -45.75% Create alert Manage Columns Export as CSV" at bounding box center [646, 357] width 957 height 33
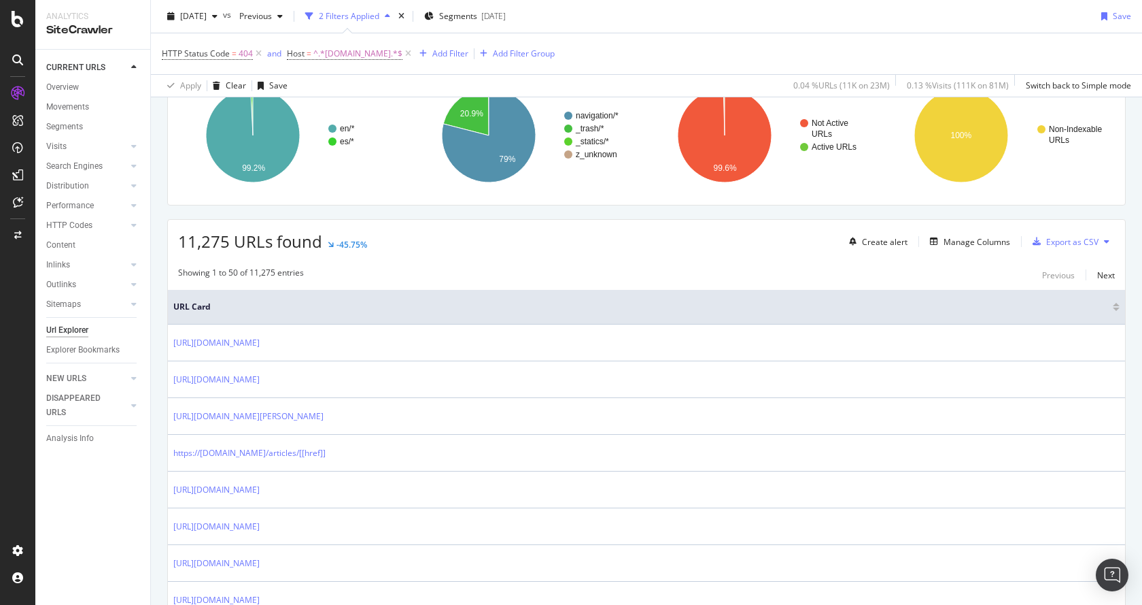
scroll to position [136, 0]
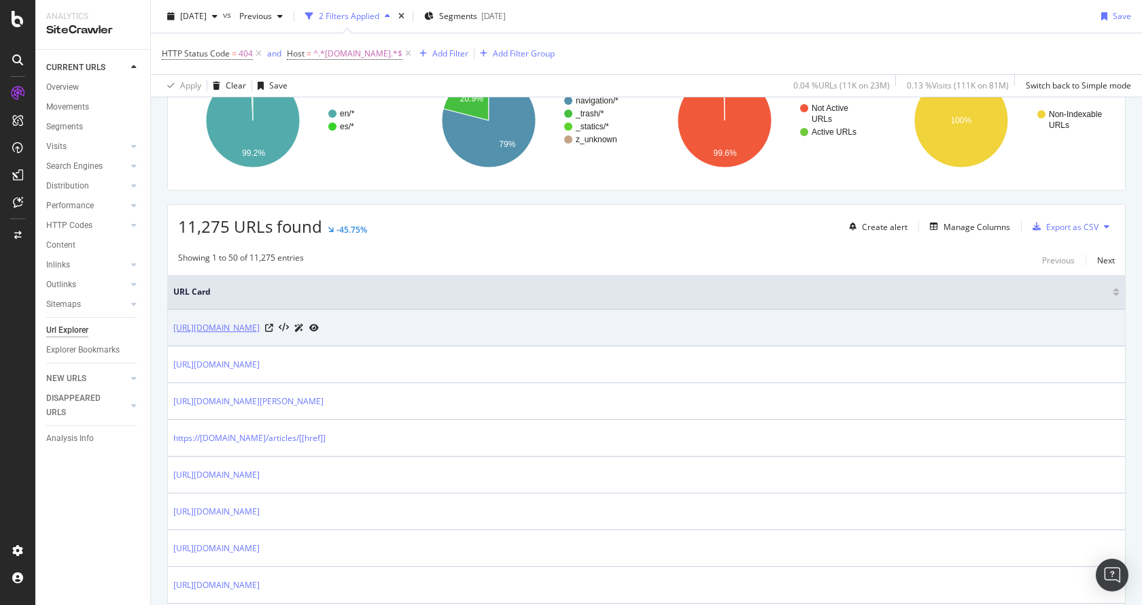
click at [260, 329] on link "[URL][DOMAIN_NAME]" at bounding box center [216, 328] width 86 height 14
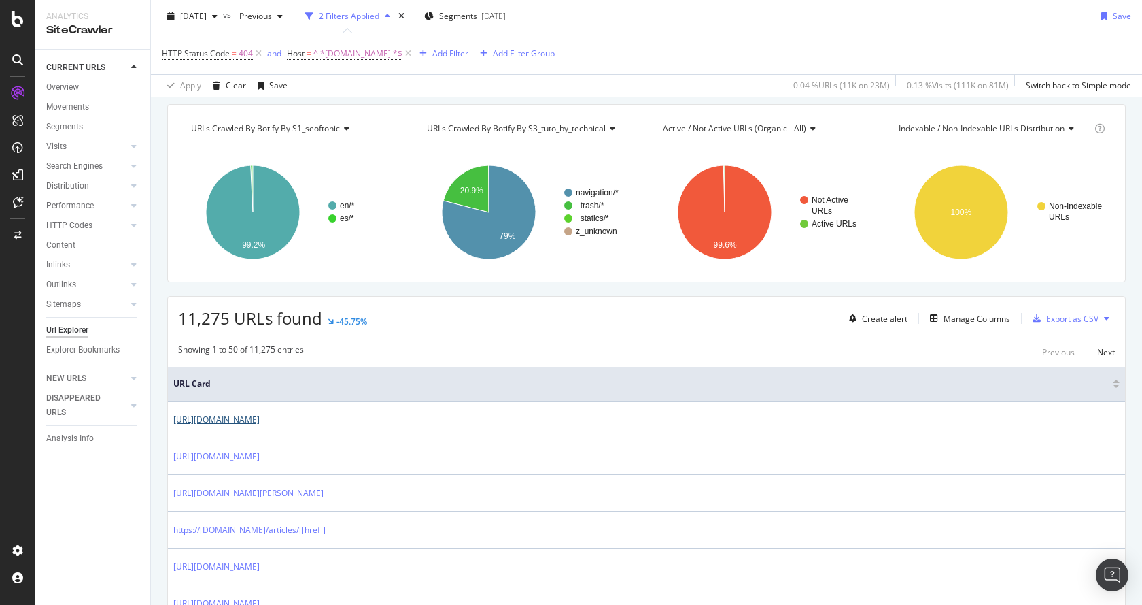
scroll to position [68, 0]
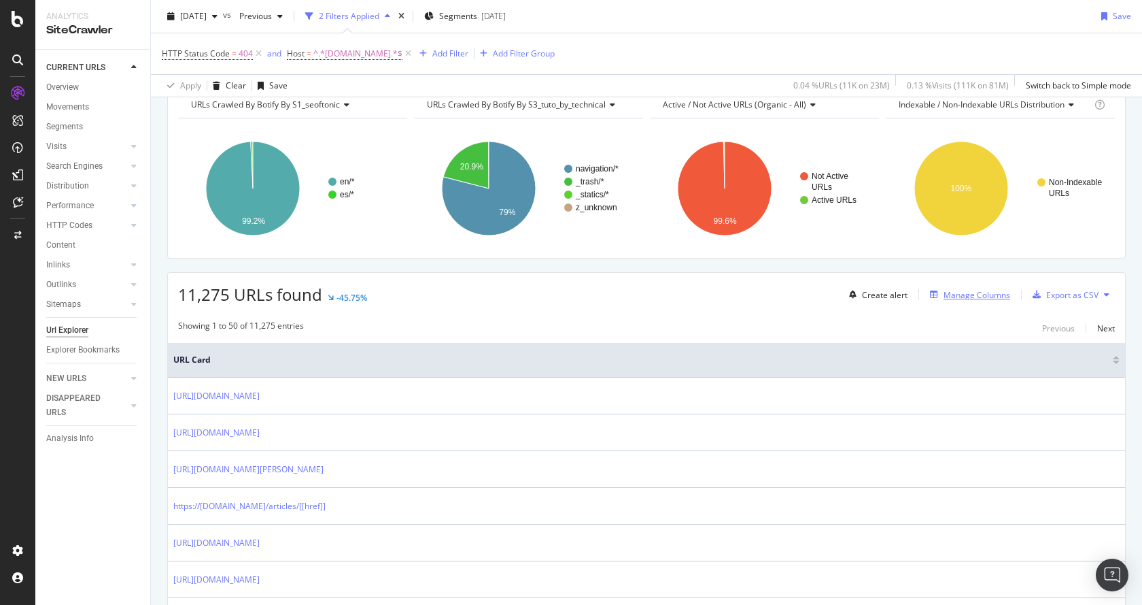
click at [979, 289] on div "Manage Columns" at bounding box center [977, 295] width 67 height 12
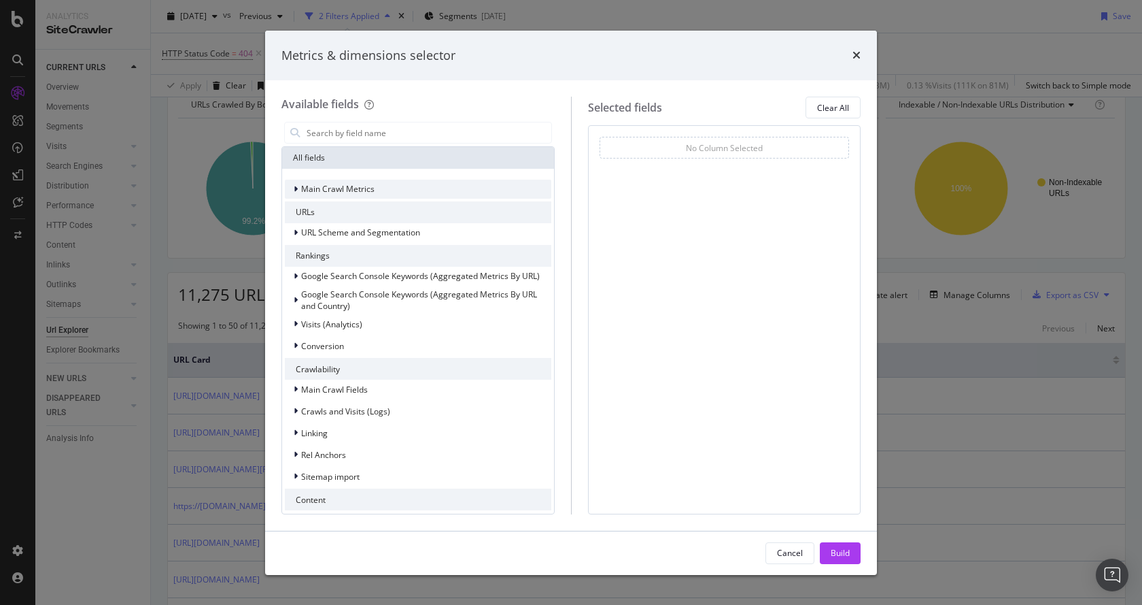
click at [296, 188] on icon "modal" at bounding box center [296, 189] width 4 height 8
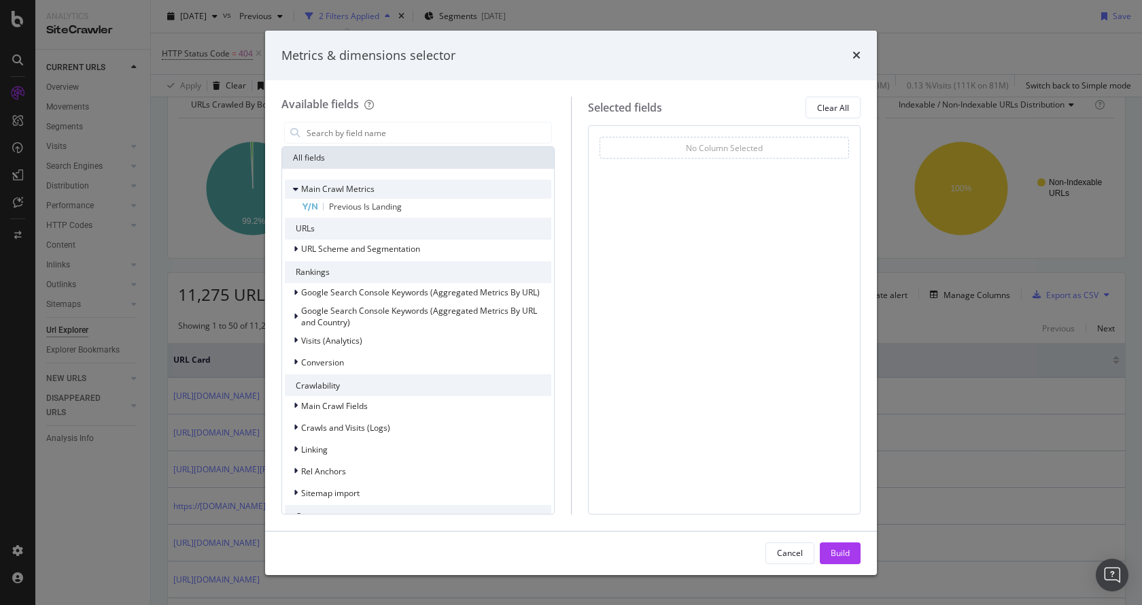
click at [296, 188] on icon "modal" at bounding box center [295, 189] width 5 height 8
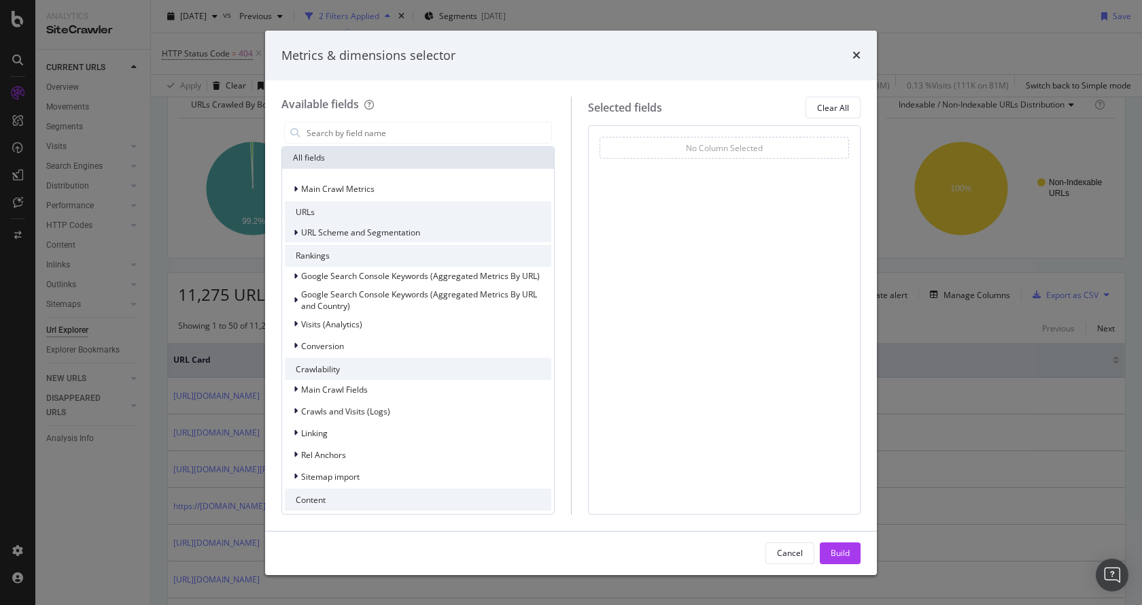
click at [293, 229] on div "modal" at bounding box center [297, 233] width 8 height 14
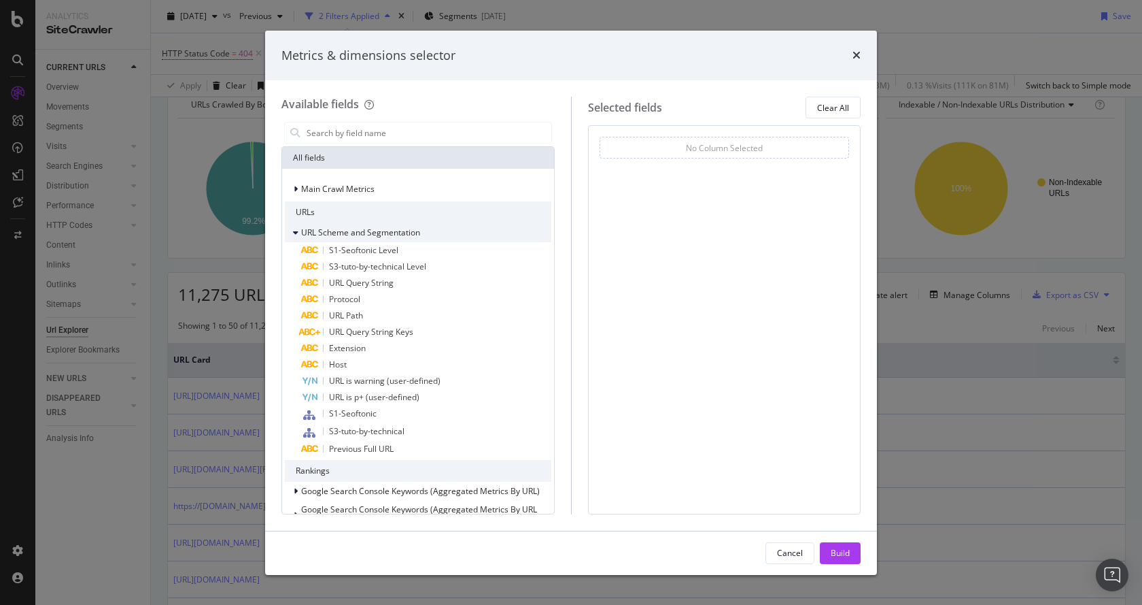
click at [293, 231] on icon "modal" at bounding box center [295, 232] width 5 height 8
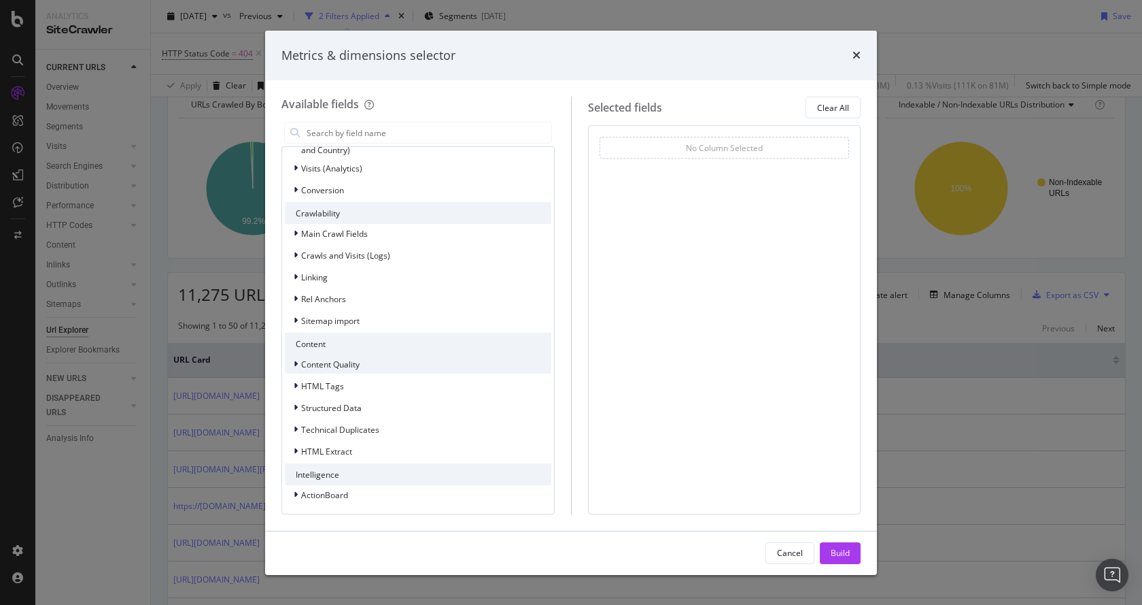
scroll to position [157, 0]
click at [301, 277] on div "Linking" at bounding box center [306, 276] width 43 height 14
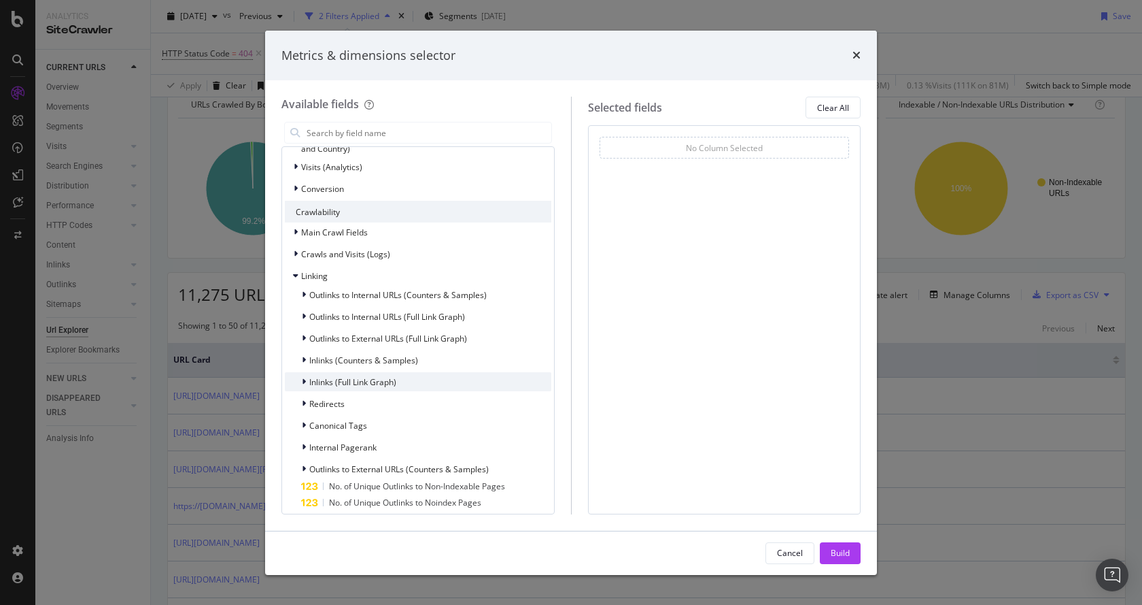
click at [307, 378] on div "modal" at bounding box center [305, 382] width 8 height 14
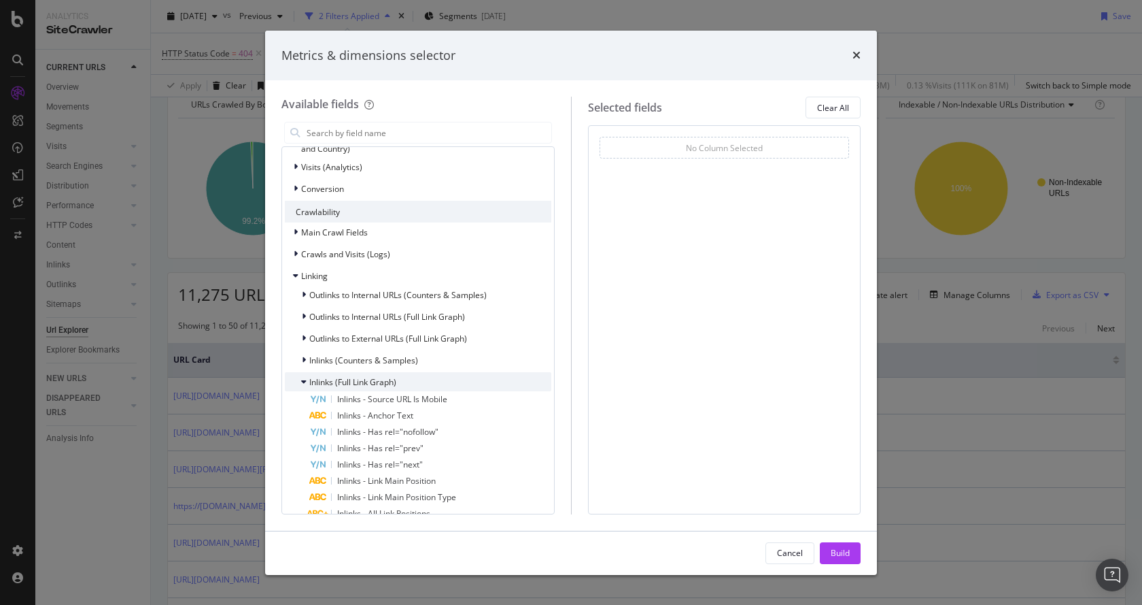
click at [306, 381] on icon "modal" at bounding box center [303, 381] width 5 height 8
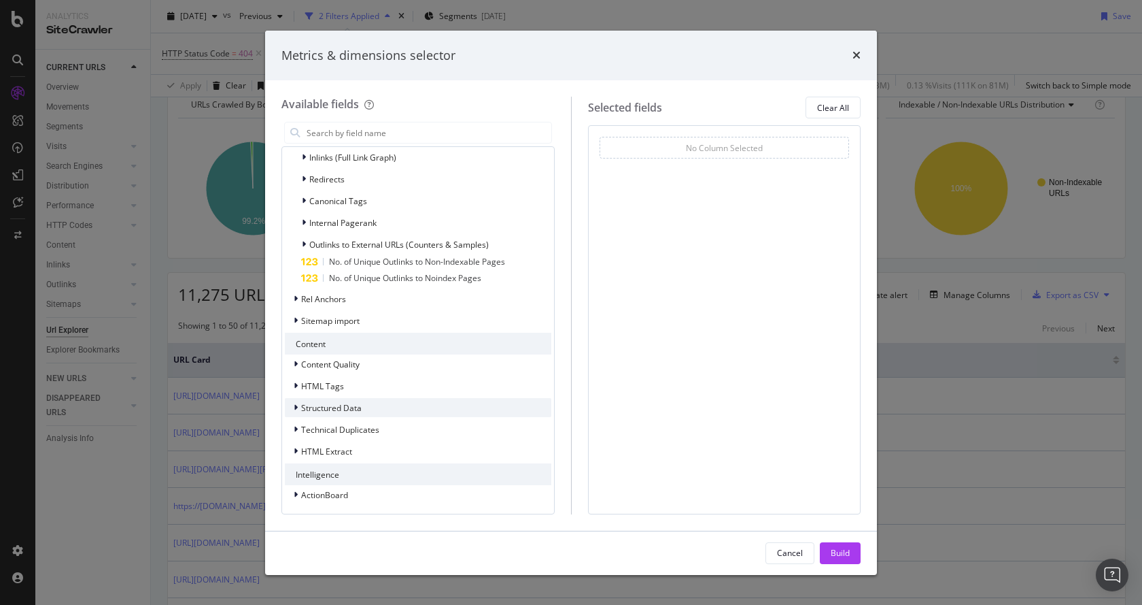
scroll to position [383, 0]
click at [855, 55] on icon "times" at bounding box center [857, 55] width 8 height 11
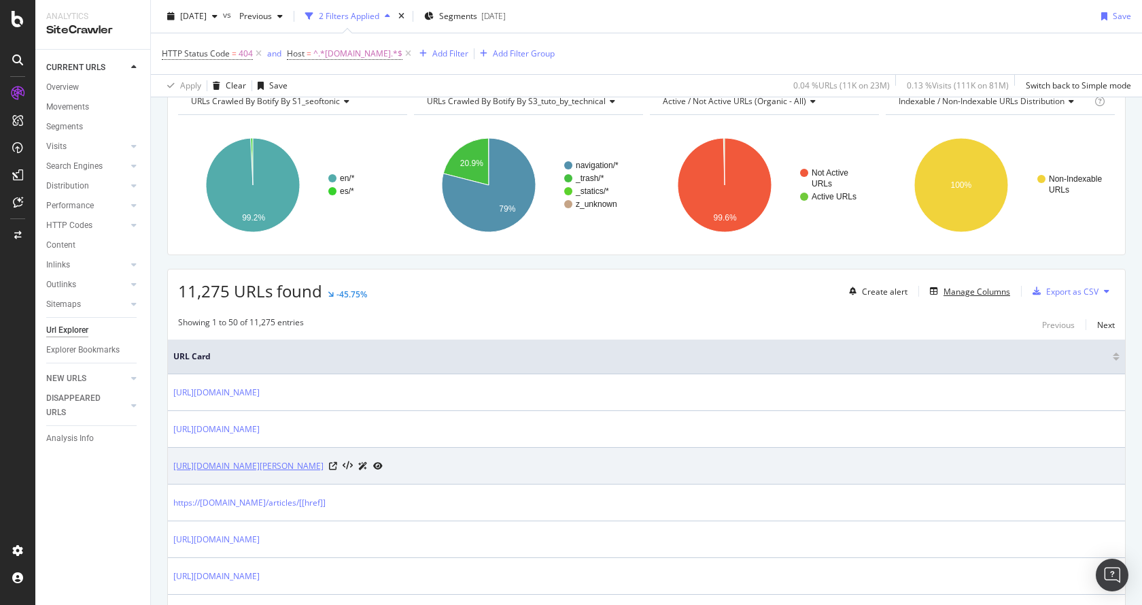
scroll to position [136, 0]
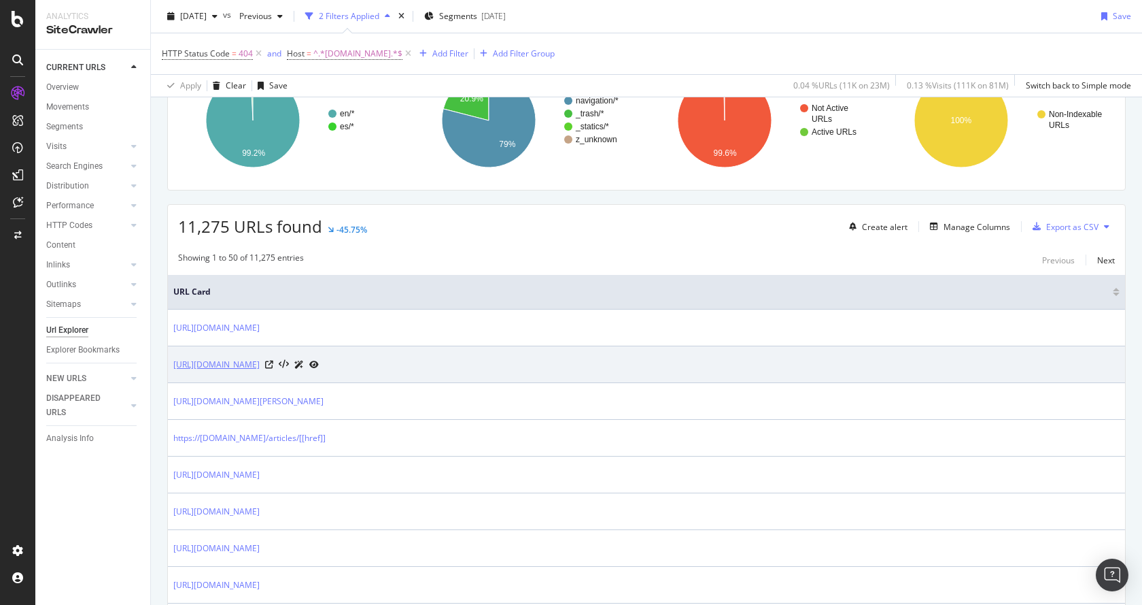
click at [260, 363] on link "[URL][DOMAIN_NAME]" at bounding box center [216, 365] width 86 height 14
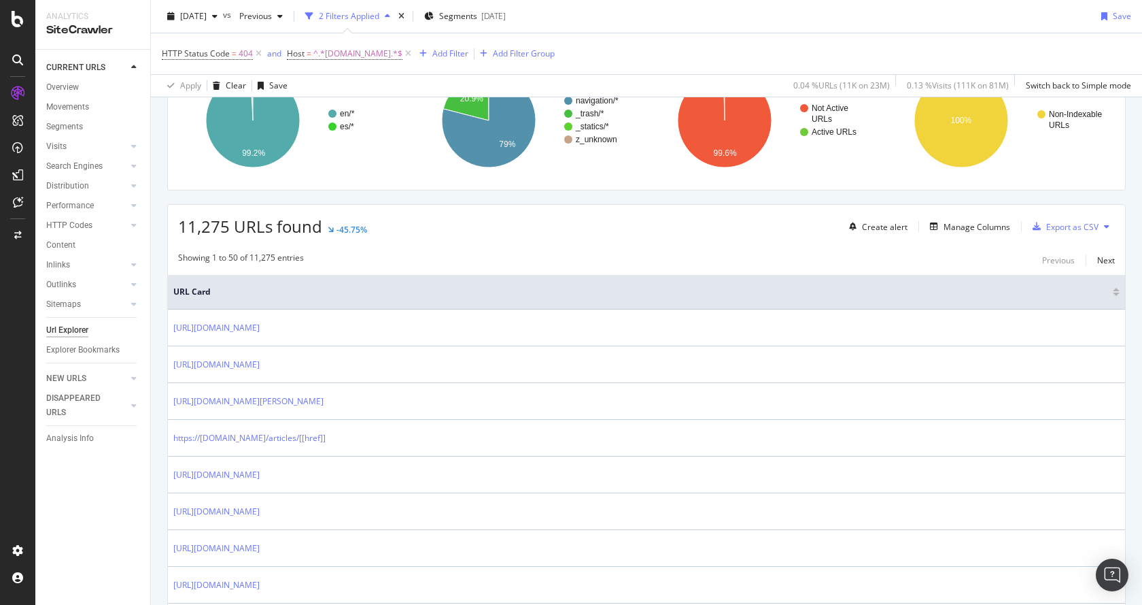
click at [187, 298] on span "URL Card" at bounding box center [641, 292] width 936 height 12
click at [469, 260] on div "Showing 1 to 50 of 11,275 entries Previous Next" at bounding box center [646, 260] width 957 height 16
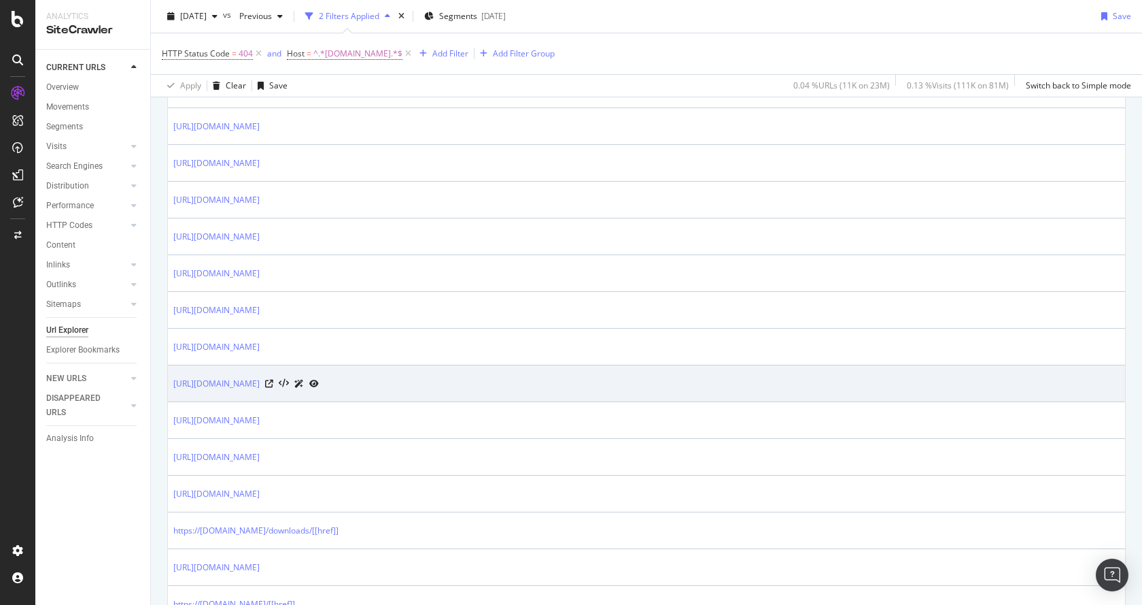
scroll to position [1632, 0]
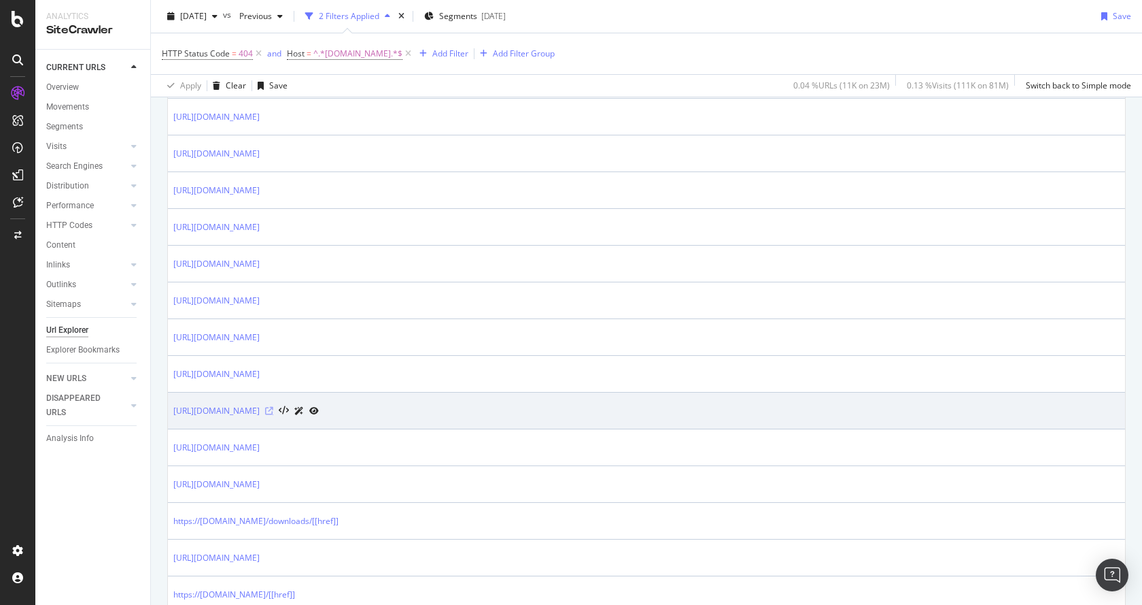
click at [273, 409] on icon at bounding box center [269, 411] width 8 height 8
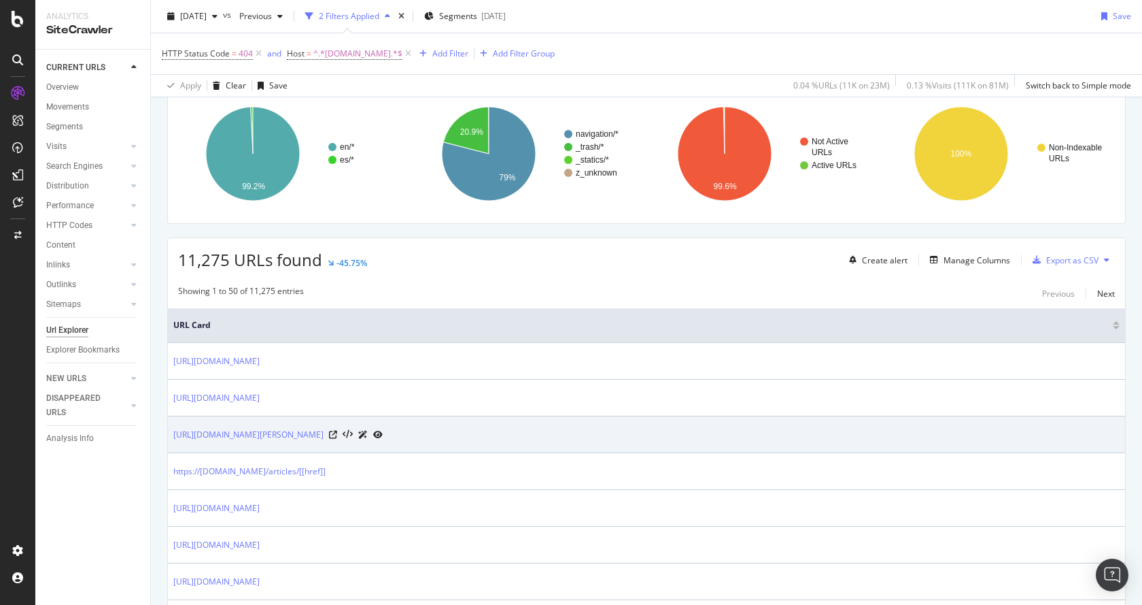
scroll to position [136, 0]
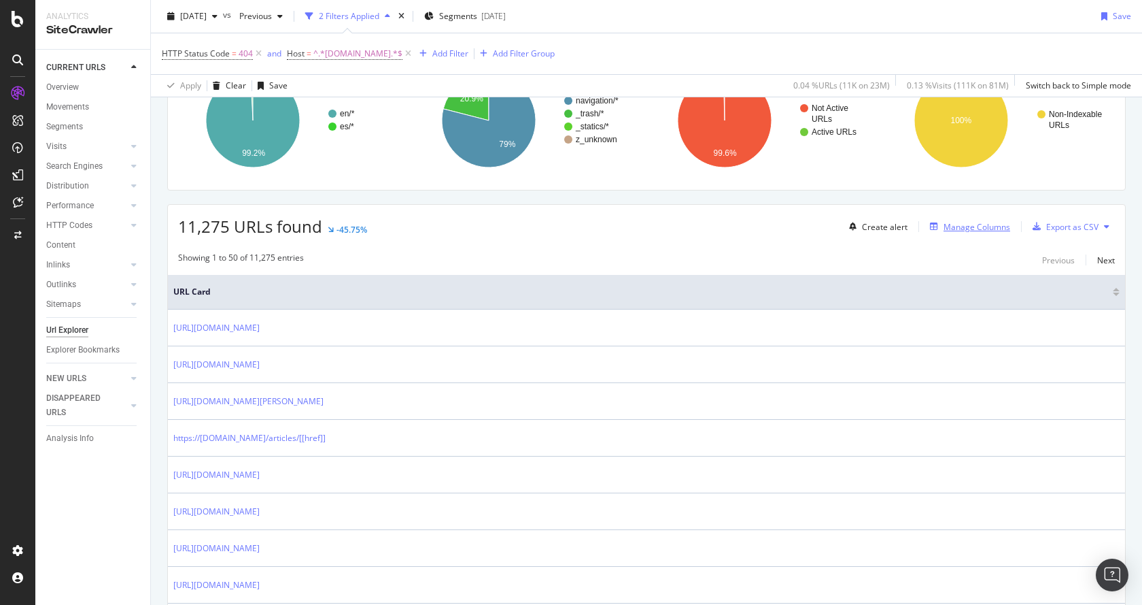
click at [983, 226] on div "Manage Columns" at bounding box center [977, 227] width 67 height 12
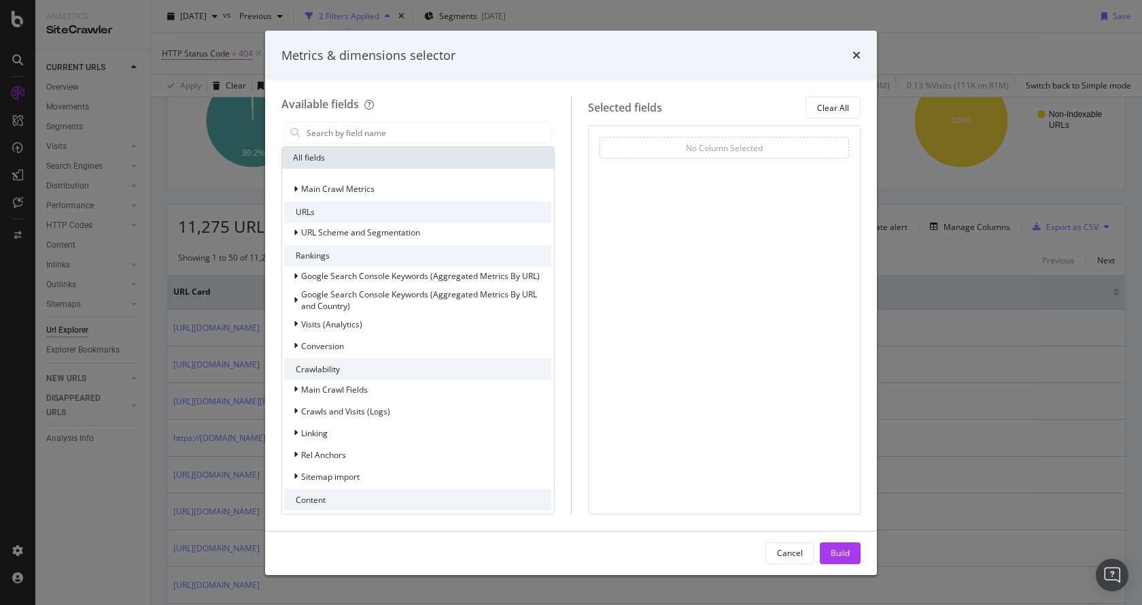
click at [698, 150] on div "No Column Selected" at bounding box center [724, 148] width 77 height 12
click at [329, 129] on input "modal" at bounding box center [428, 132] width 246 height 20
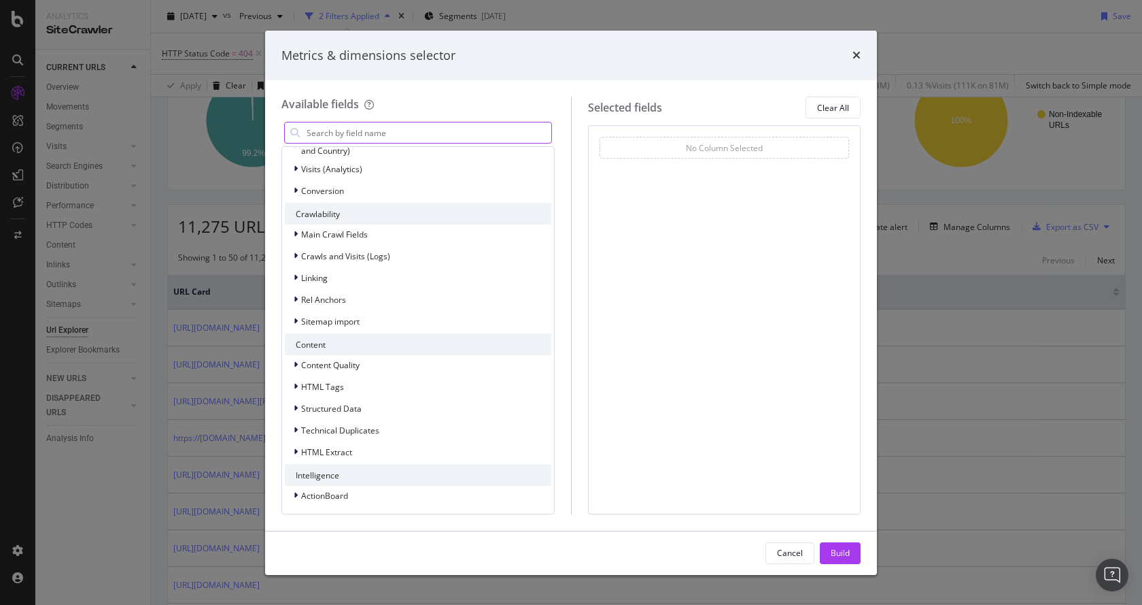
scroll to position [157, 0]
click at [297, 495] on icon "modal" at bounding box center [296, 493] width 4 height 8
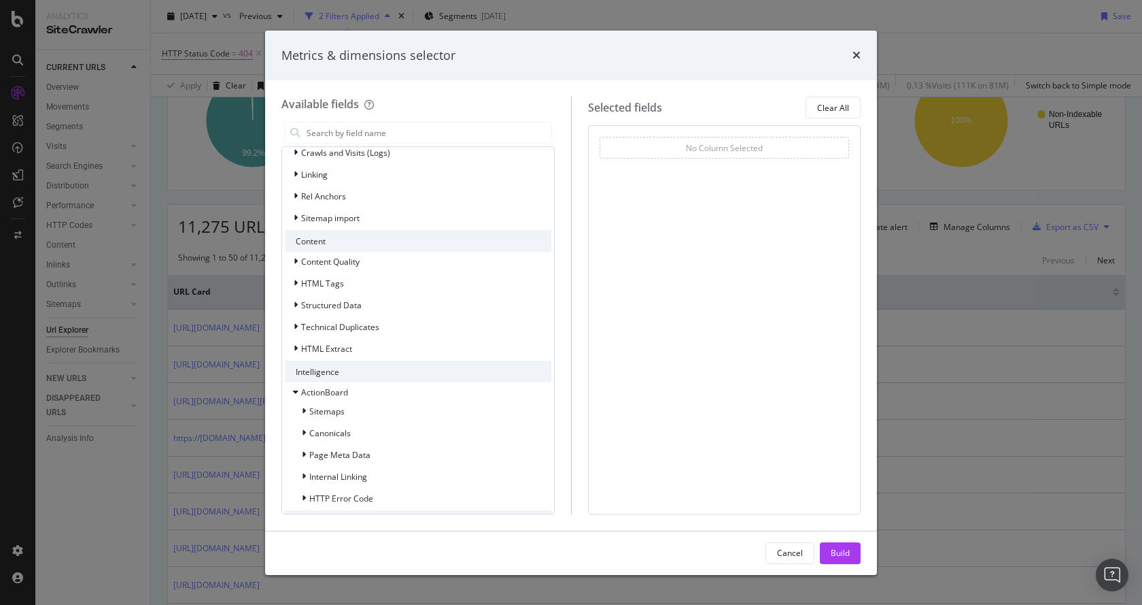
scroll to position [367, 0]
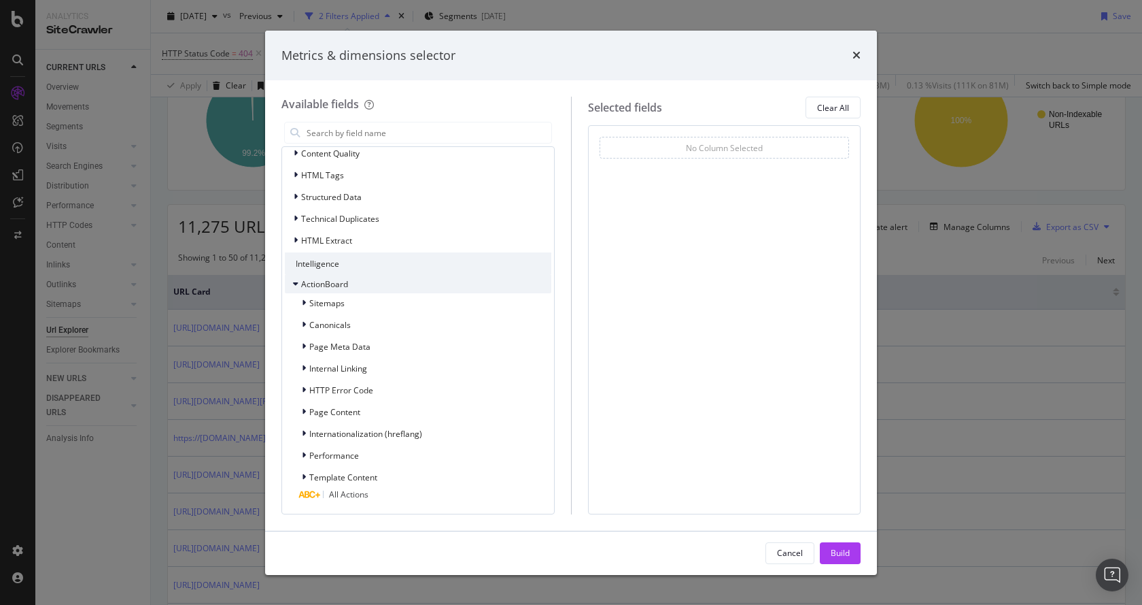
click at [292, 284] on div "ActionBoard" at bounding box center [316, 284] width 63 height 14
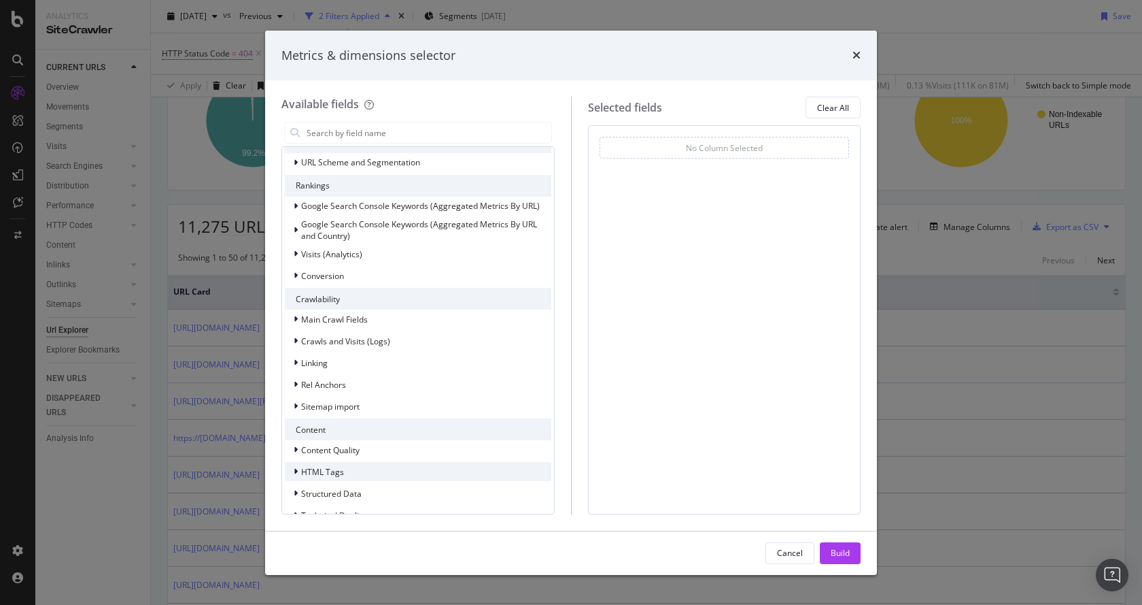
scroll to position [157, 0]
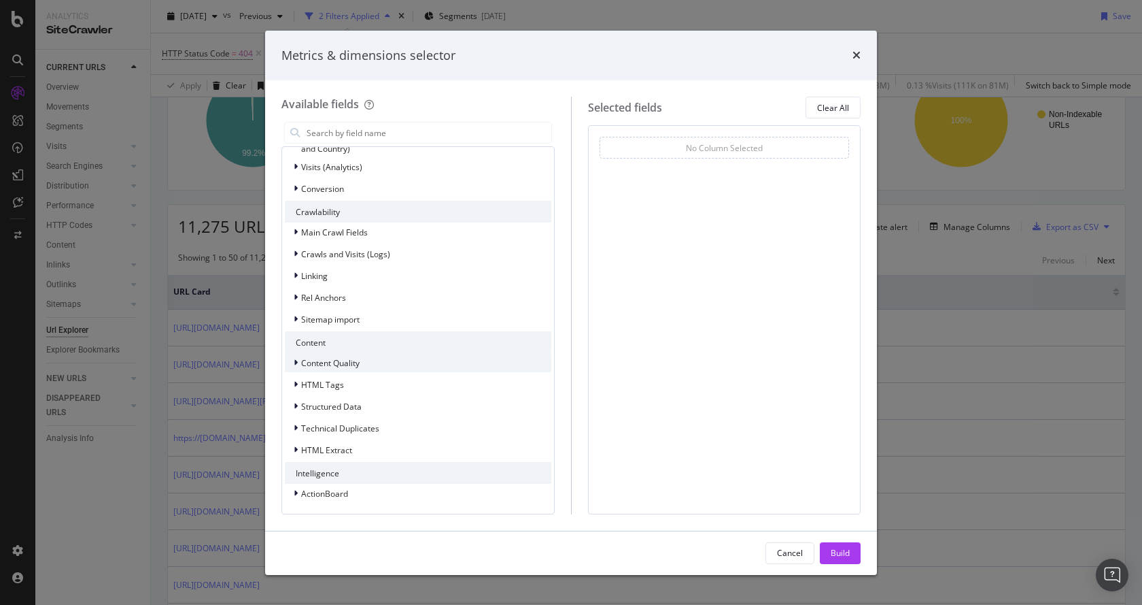
click at [296, 369] on div "modal" at bounding box center [297, 363] width 8 height 14
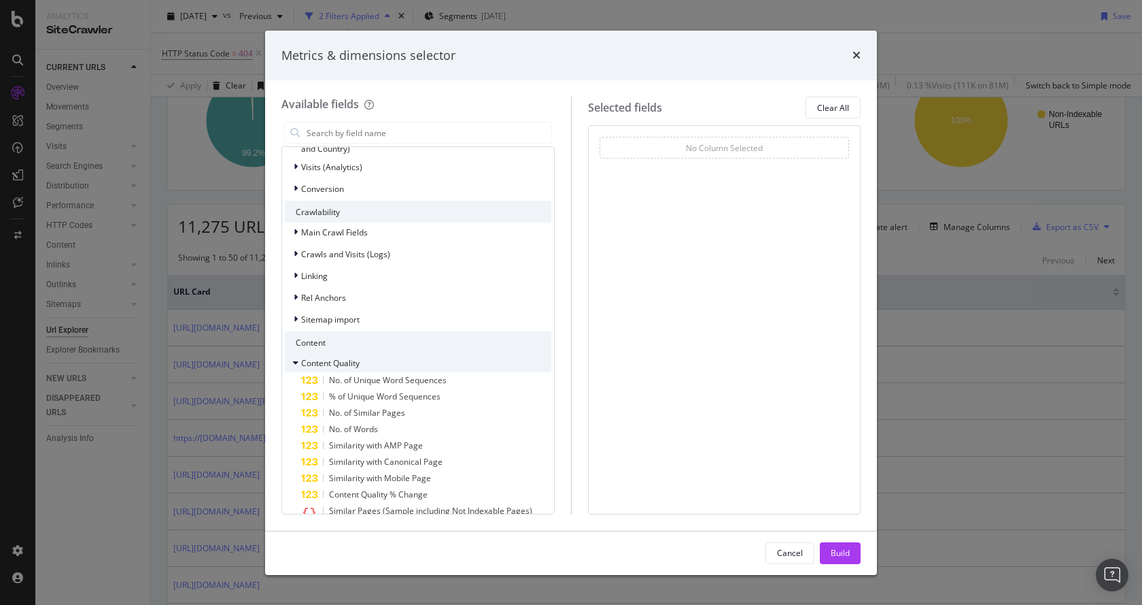
click at [295, 364] on icon "modal" at bounding box center [295, 362] width 5 height 8
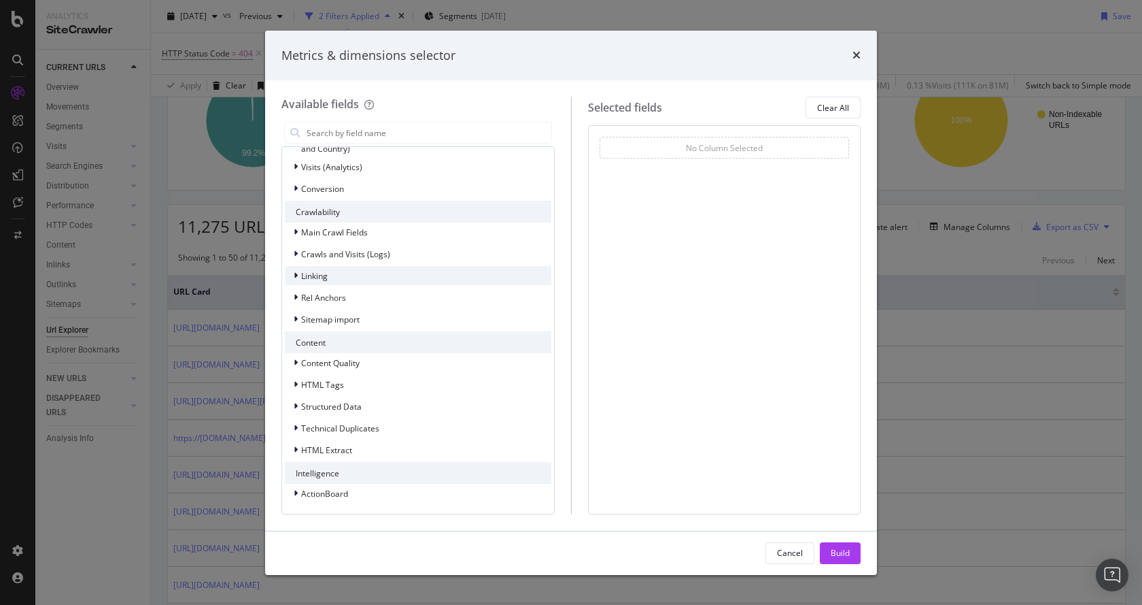
click at [296, 277] on icon "modal" at bounding box center [296, 275] width 4 height 8
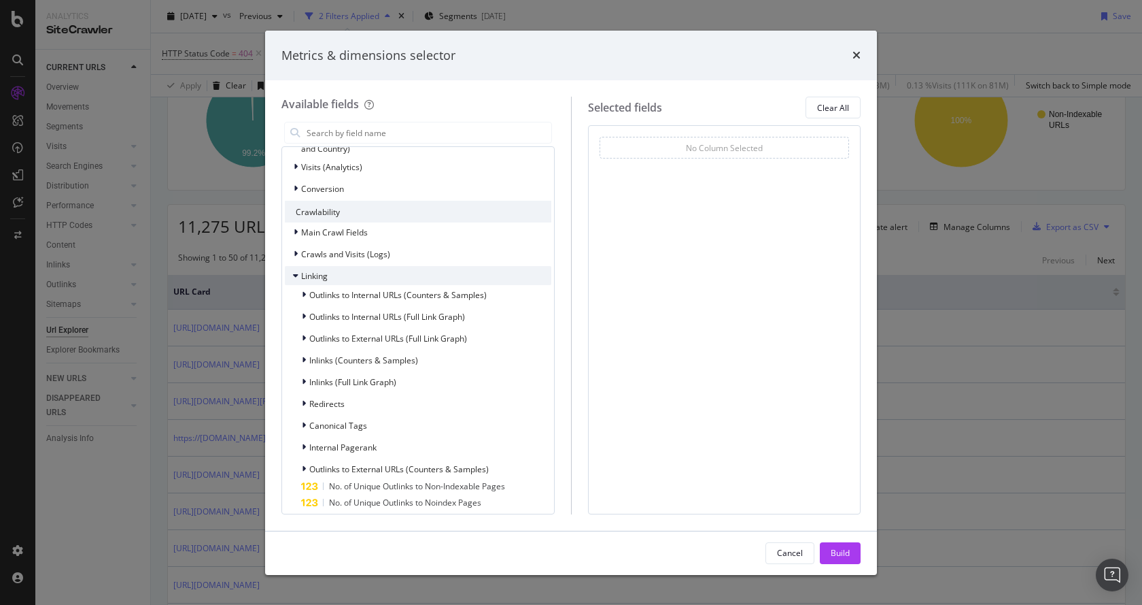
click at [296, 277] on icon "modal" at bounding box center [295, 275] width 5 height 8
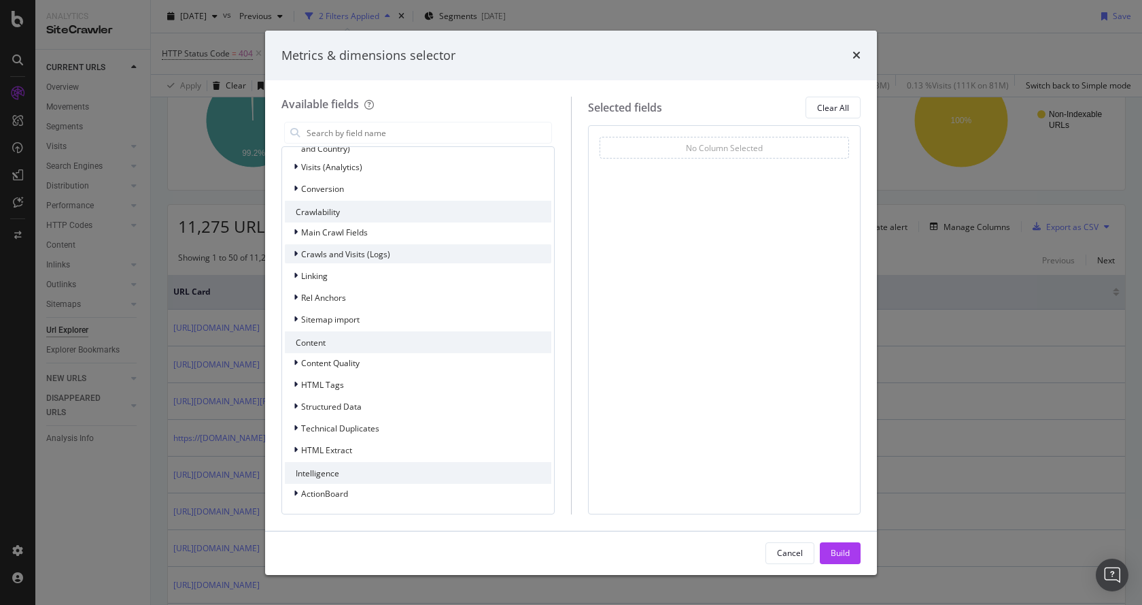
click at [296, 256] on icon "modal" at bounding box center [296, 254] width 4 height 8
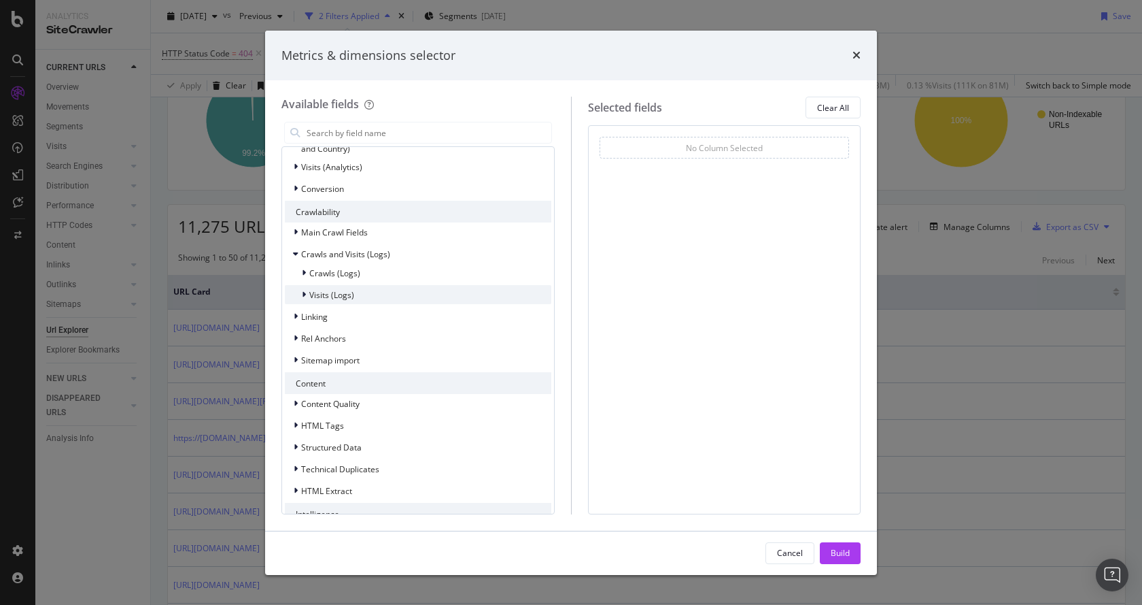
click at [302, 290] on icon "modal" at bounding box center [304, 294] width 4 height 8
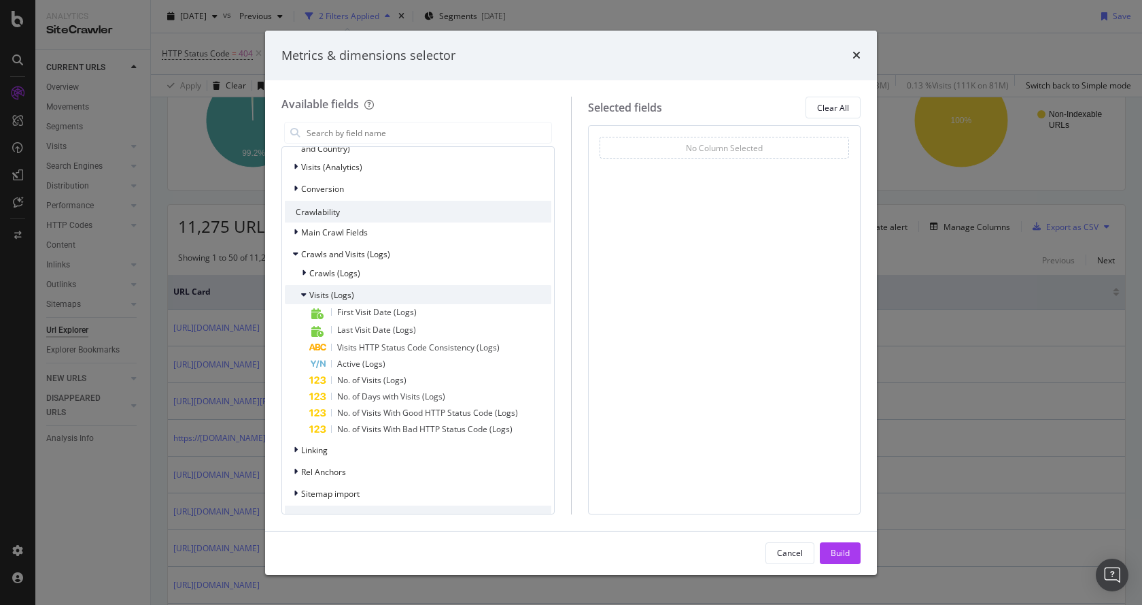
click at [302, 290] on icon "modal" at bounding box center [303, 294] width 5 height 8
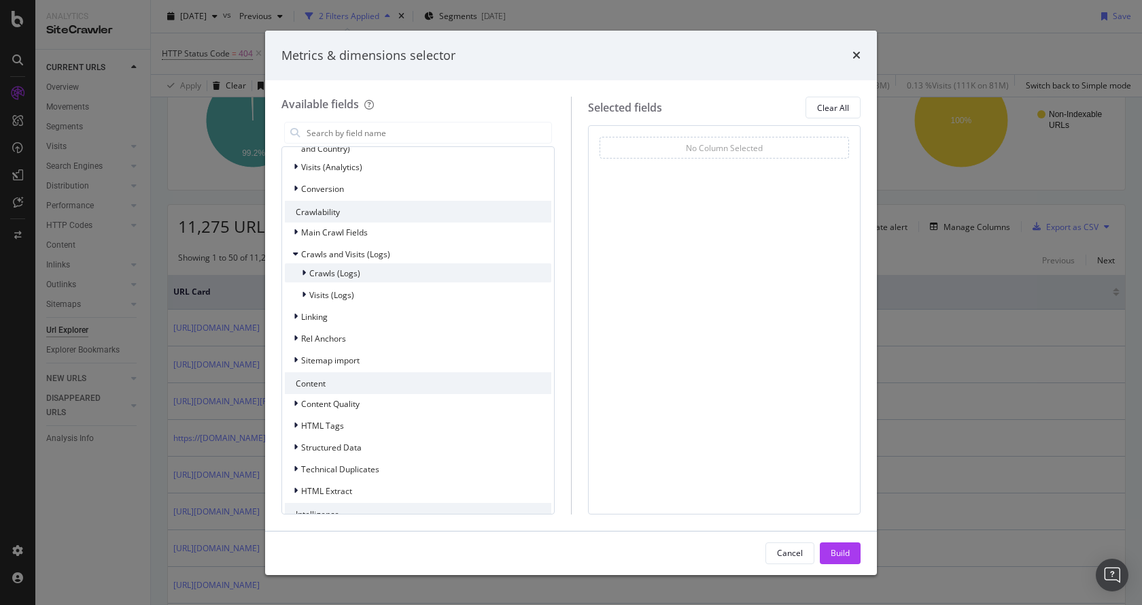
click at [303, 278] on div "modal" at bounding box center [305, 273] width 8 height 14
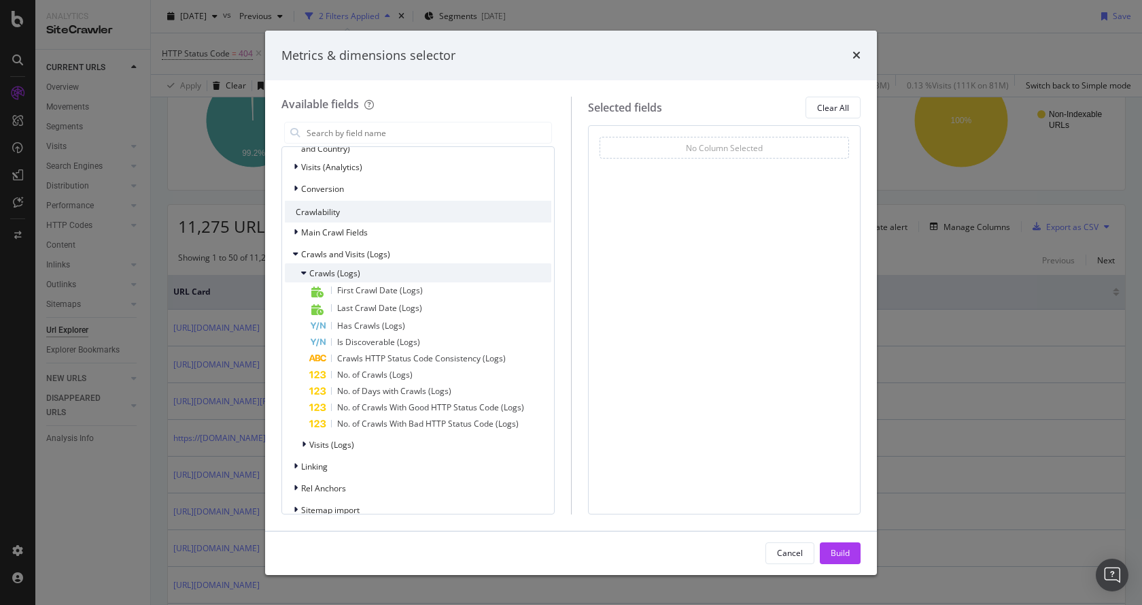
click at [303, 278] on div "modal" at bounding box center [305, 273] width 8 height 14
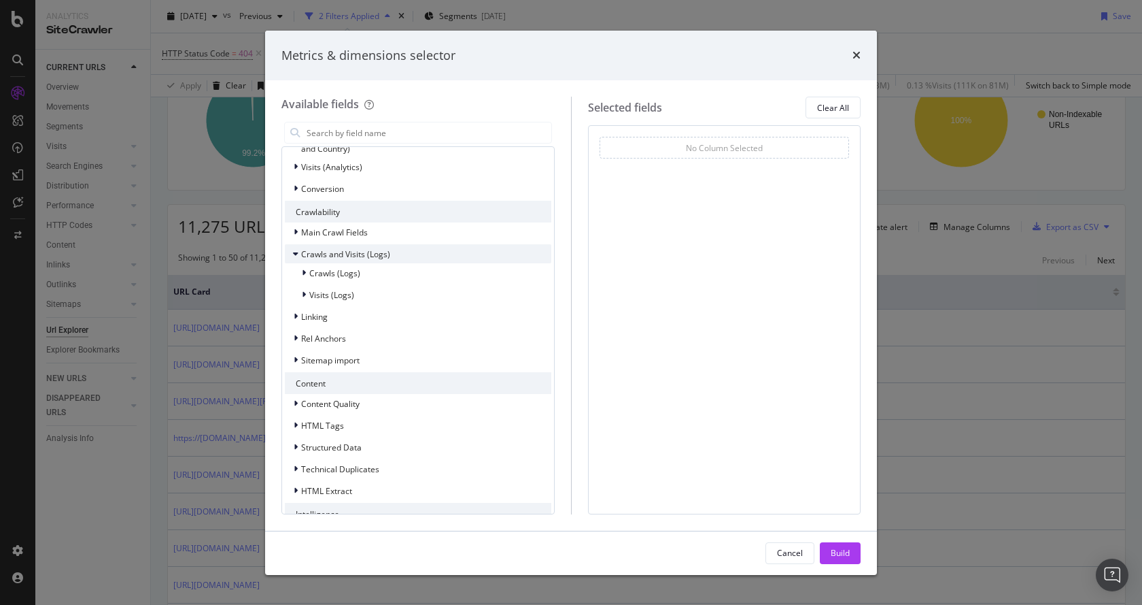
click at [293, 253] on icon "modal" at bounding box center [295, 254] width 5 height 8
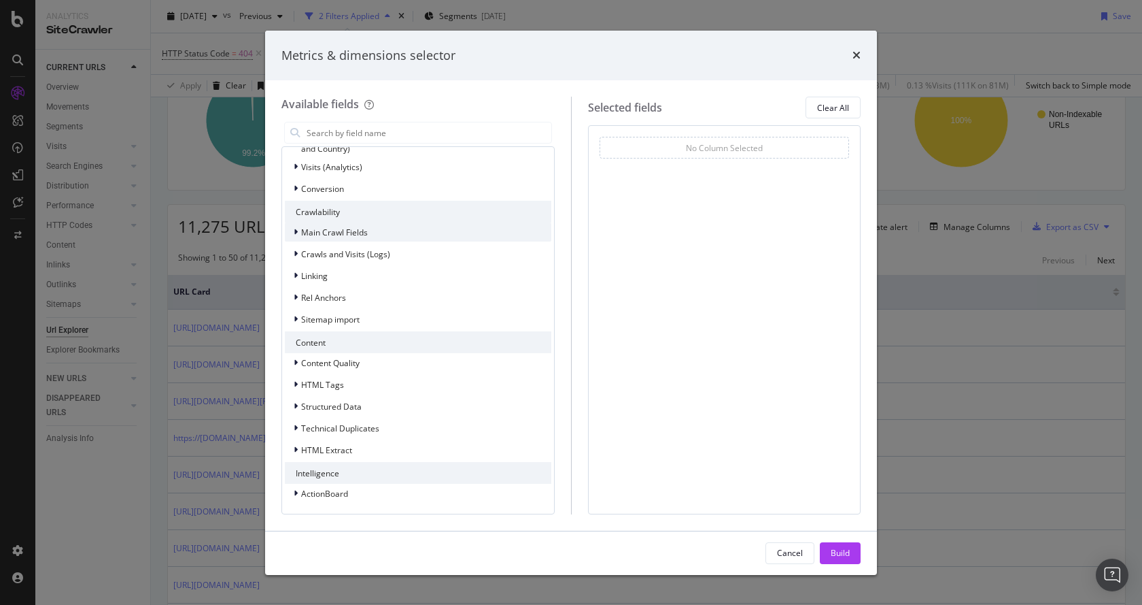
click at [293, 228] on div "modal" at bounding box center [297, 232] width 8 height 14
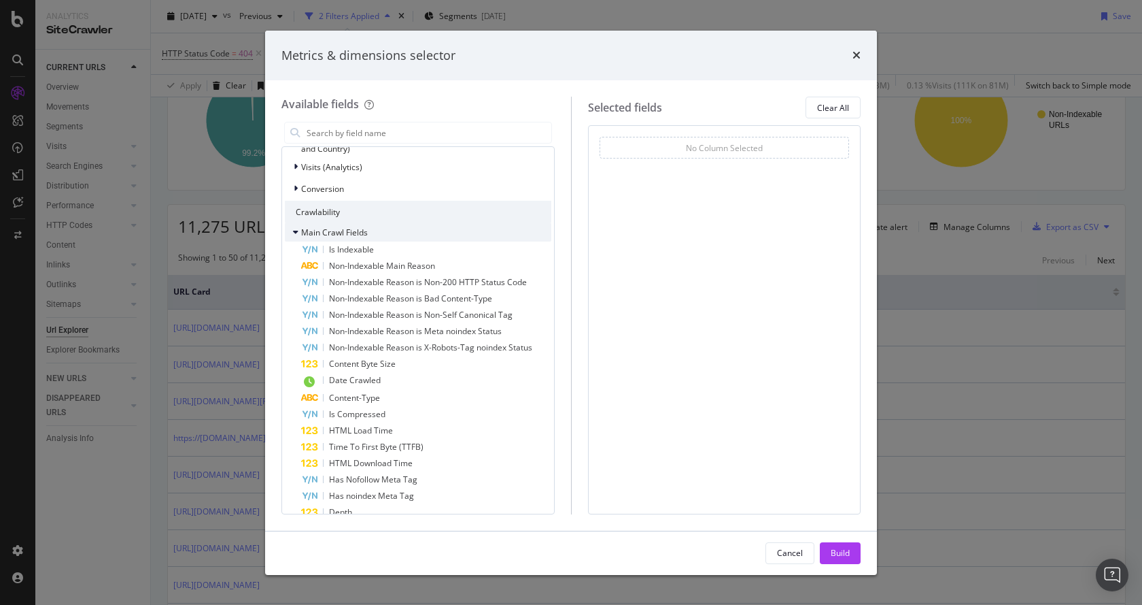
click at [294, 231] on icon "modal" at bounding box center [295, 232] width 5 height 8
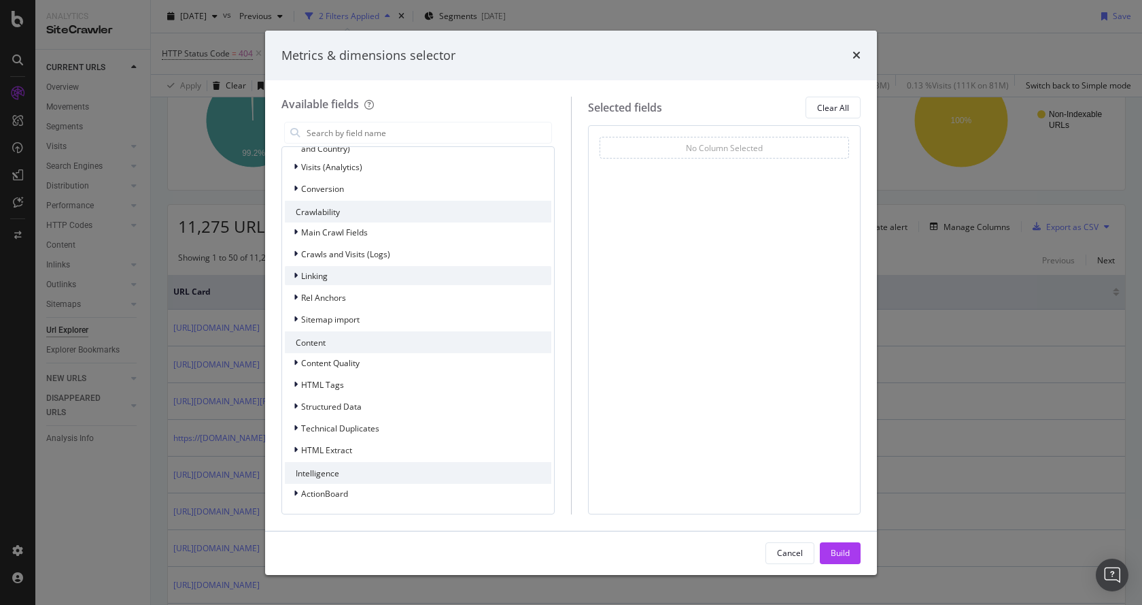
click at [291, 277] on div "Linking" at bounding box center [306, 276] width 43 height 14
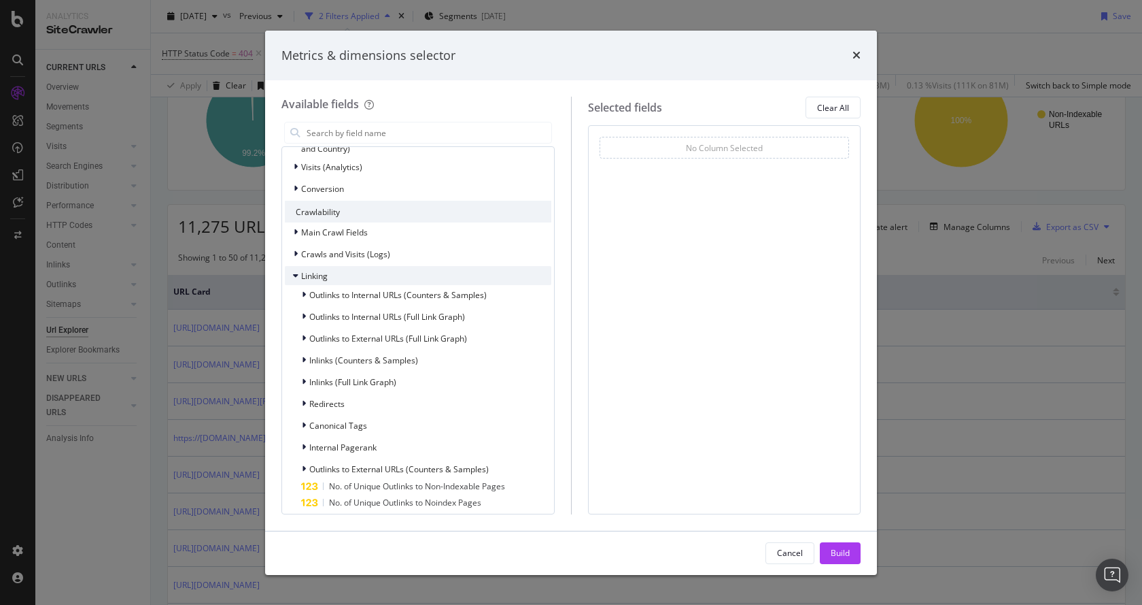
click at [291, 276] on div "Linking" at bounding box center [306, 276] width 43 height 14
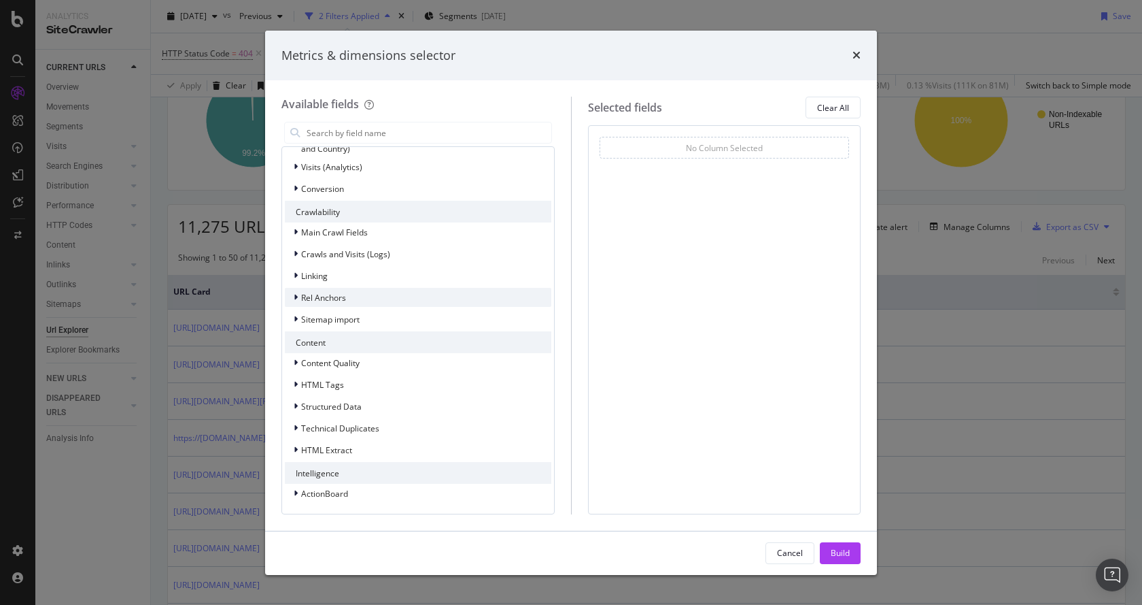
click at [292, 296] on div "Rel Anchors" at bounding box center [315, 297] width 61 height 14
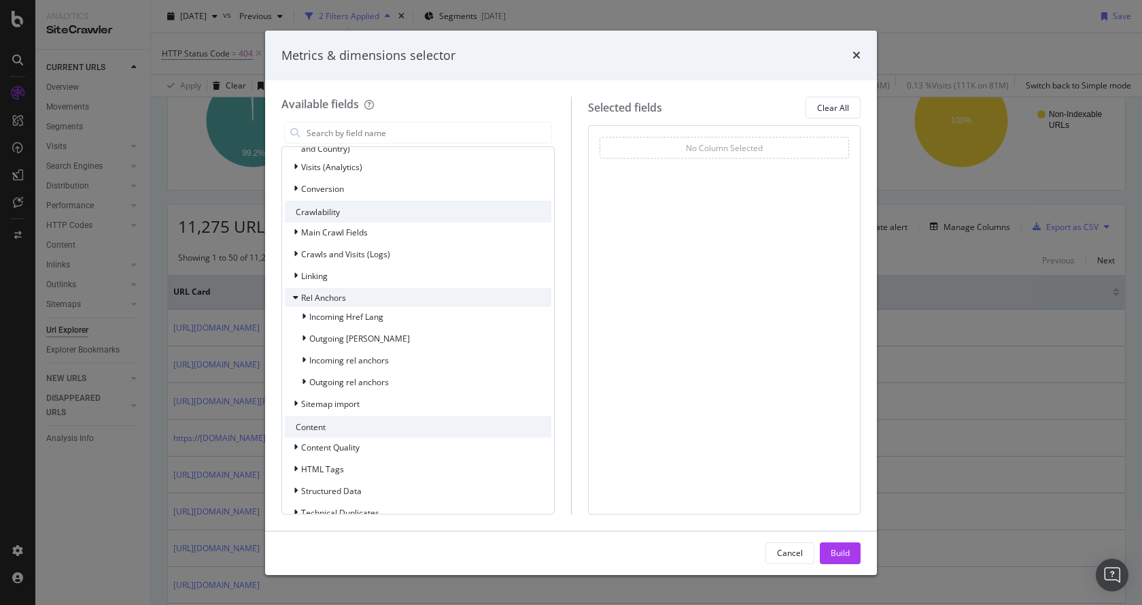
click at [293, 296] on icon "modal" at bounding box center [295, 297] width 5 height 8
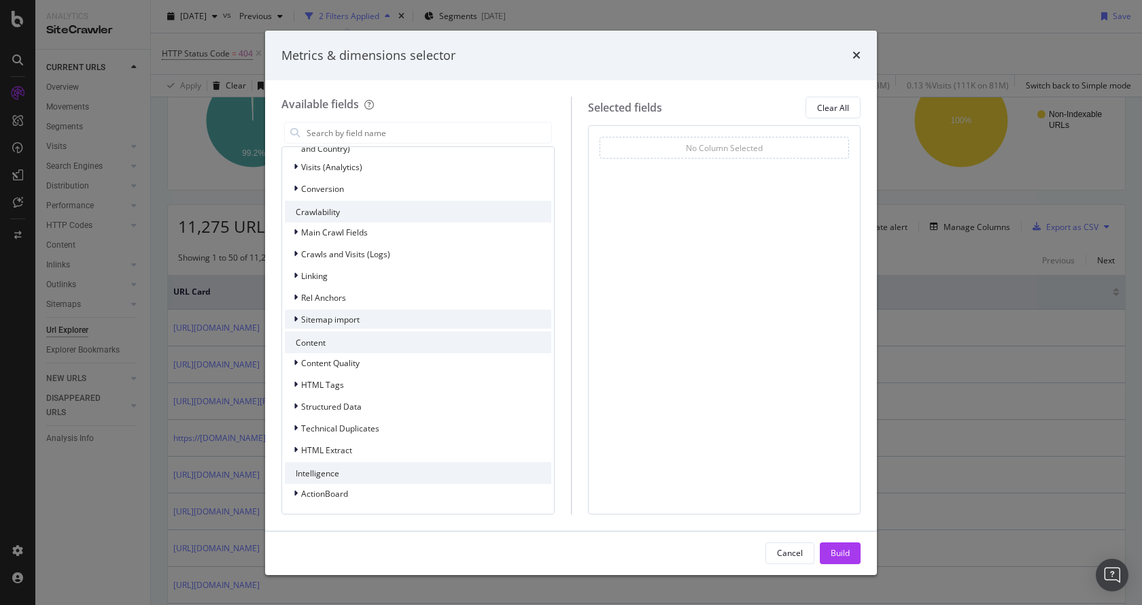
click at [299, 322] on div "modal" at bounding box center [297, 319] width 8 height 14
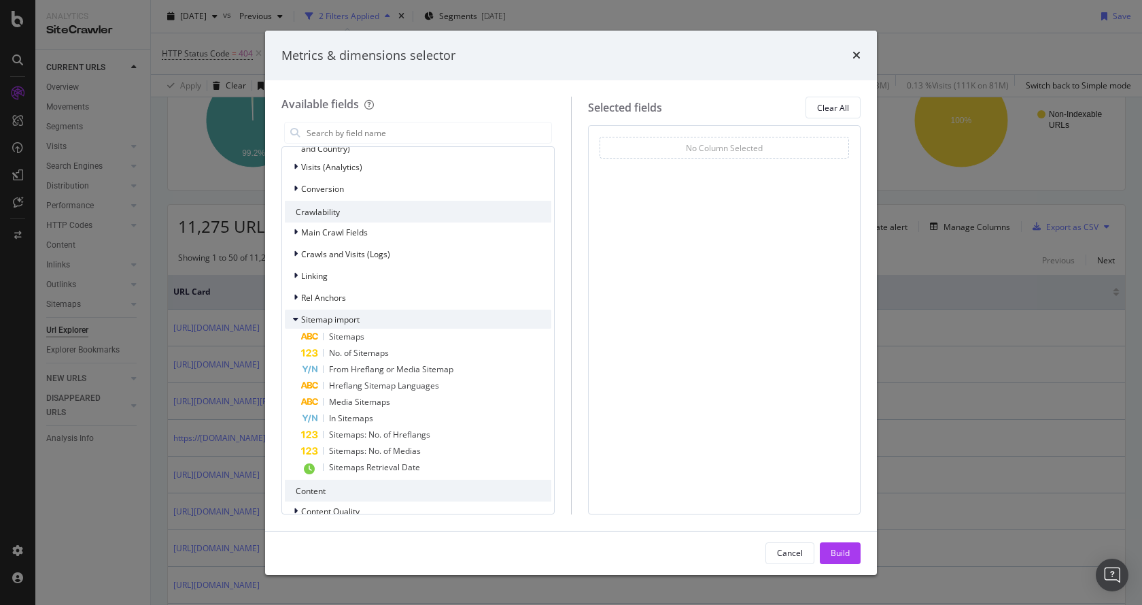
click at [296, 322] on icon "modal" at bounding box center [295, 319] width 5 height 8
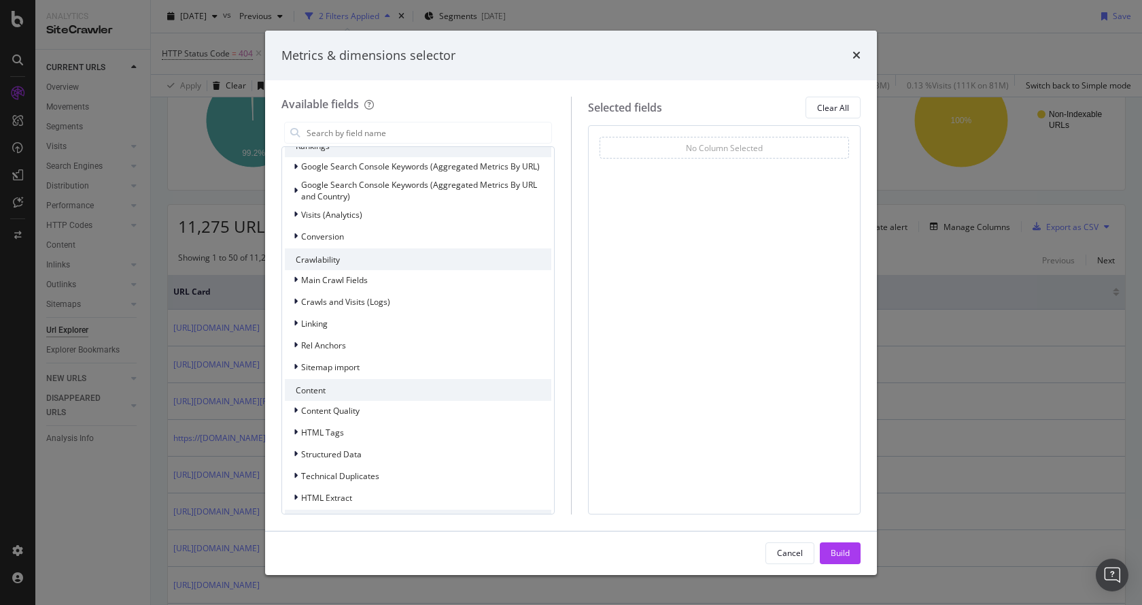
scroll to position [89, 0]
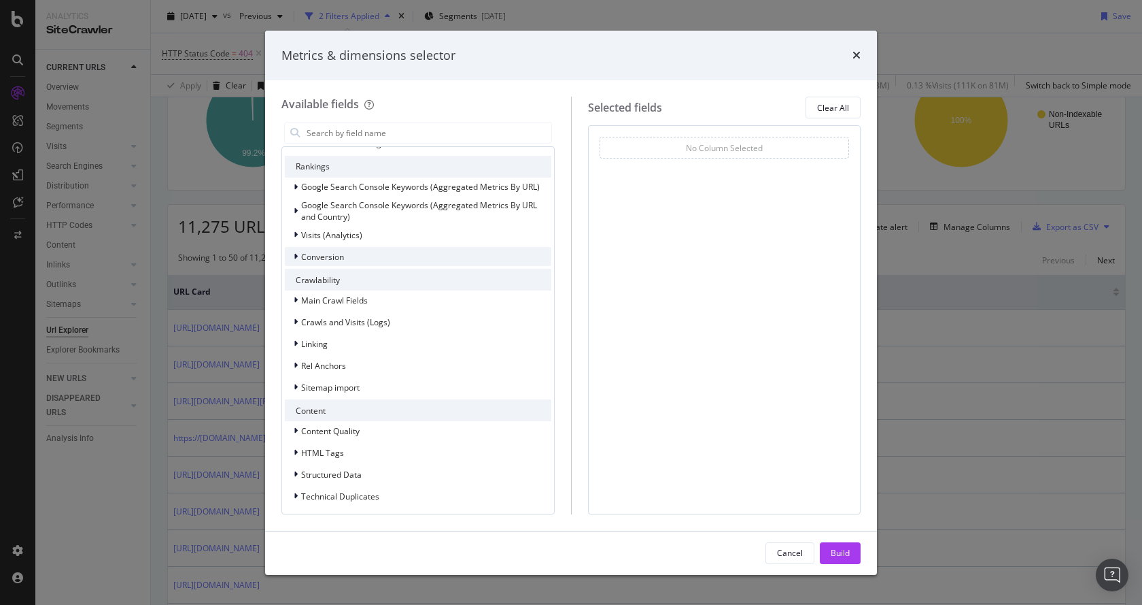
click at [294, 253] on icon "modal" at bounding box center [296, 256] width 4 height 8
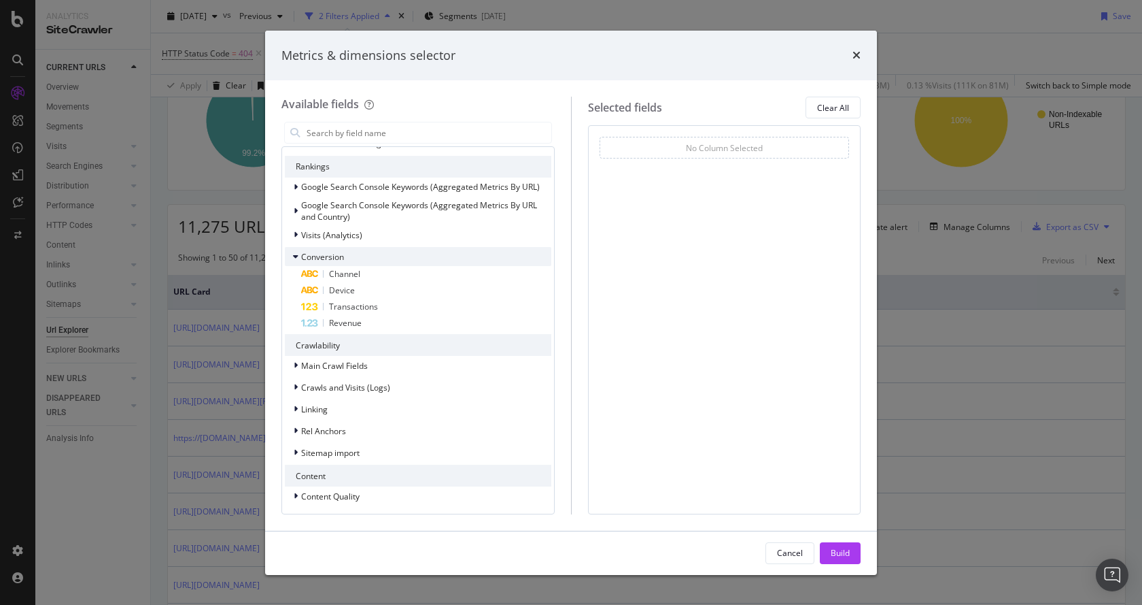
click at [294, 253] on icon "modal" at bounding box center [295, 256] width 5 height 8
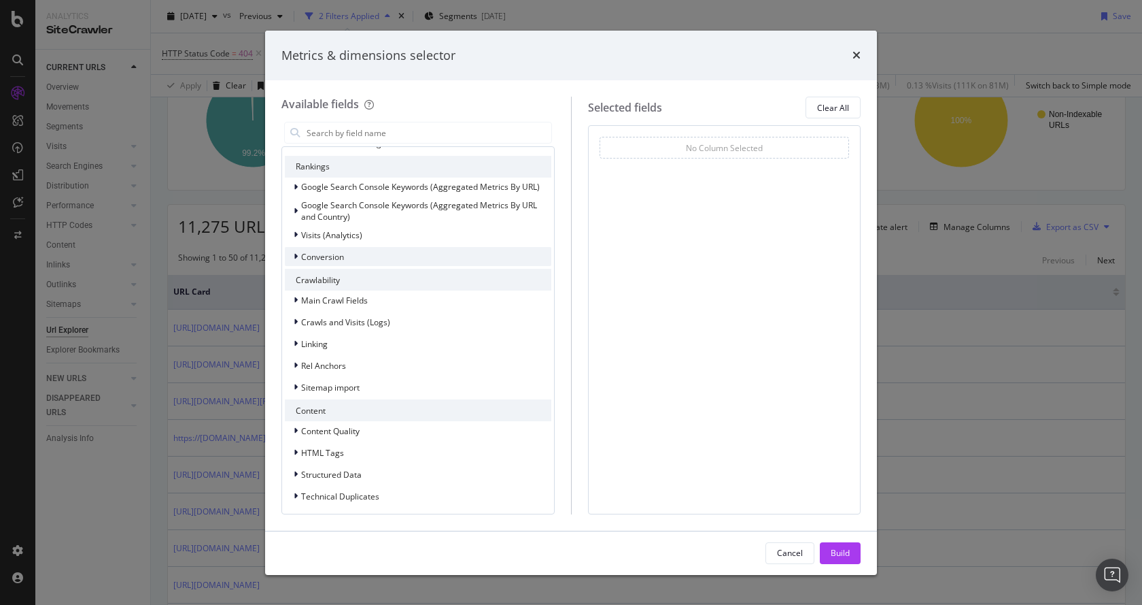
scroll to position [21, 0]
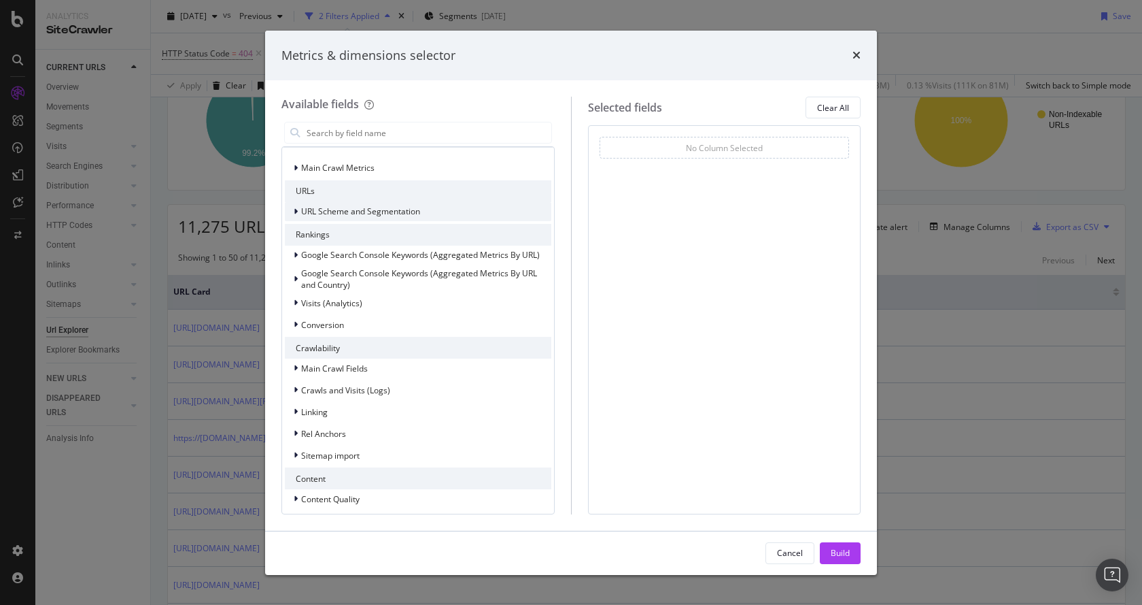
click at [302, 210] on span "URL Scheme and Segmentation" at bounding box center [360, 211] width 119 height 12
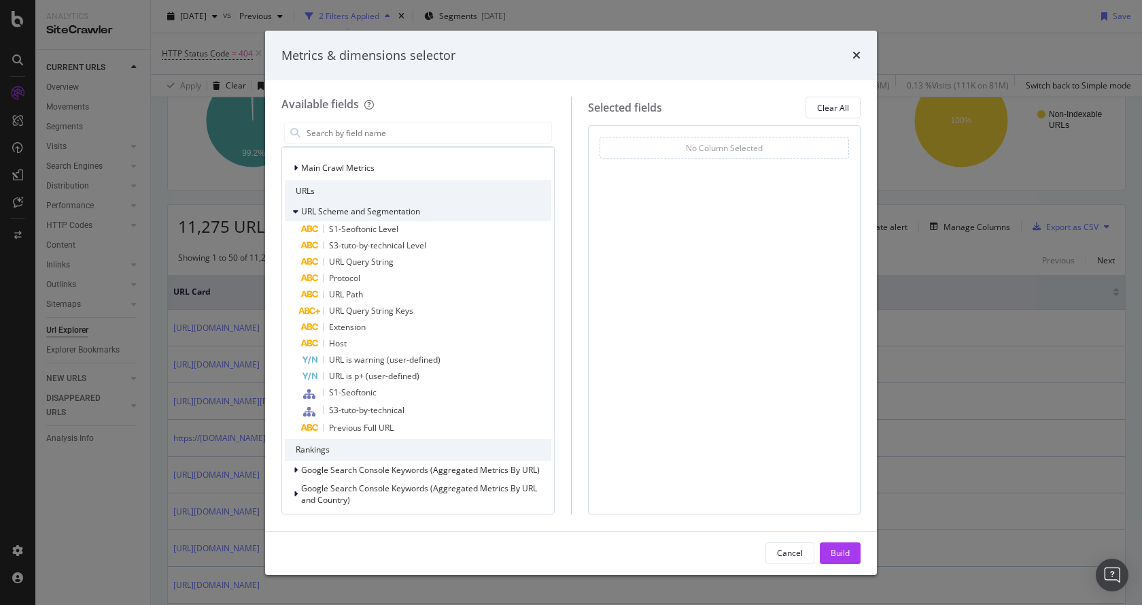
click at [295, 211] on icon "modal" at bounding box center [295, 211] width 5 height 8
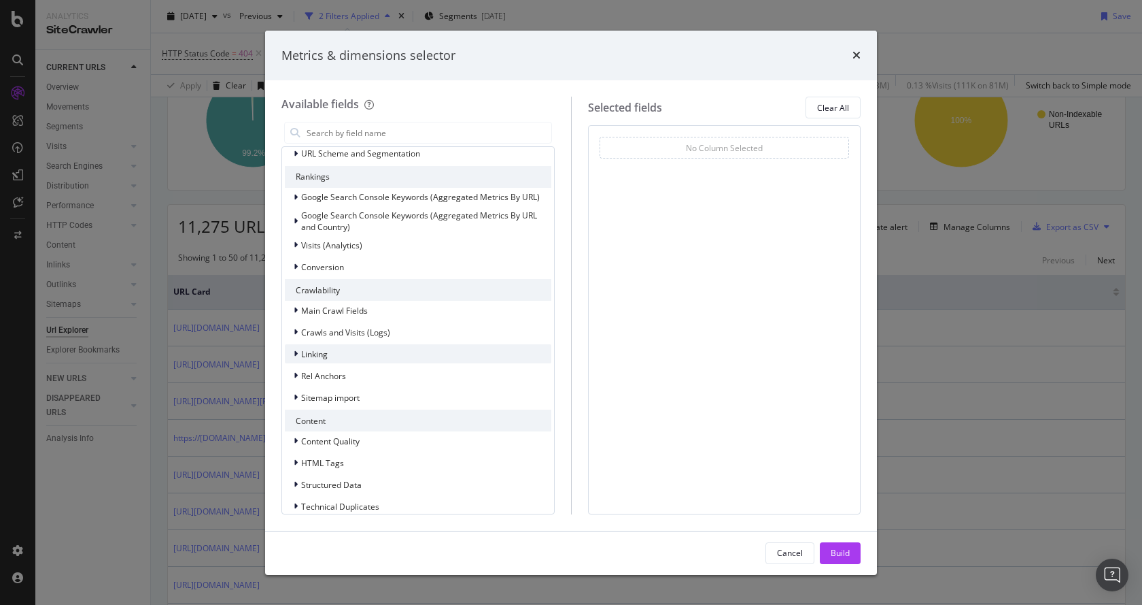
scroll to position [157, 0]
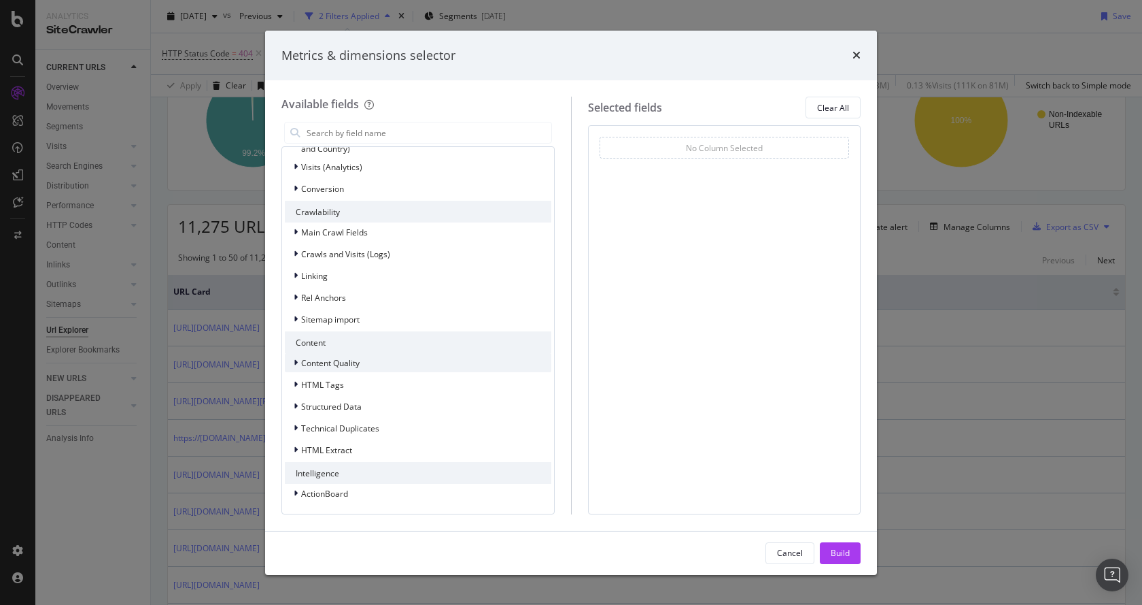
click at [296, 364] on icon "modal" at bounding box center [296, 362] width 4 height 8
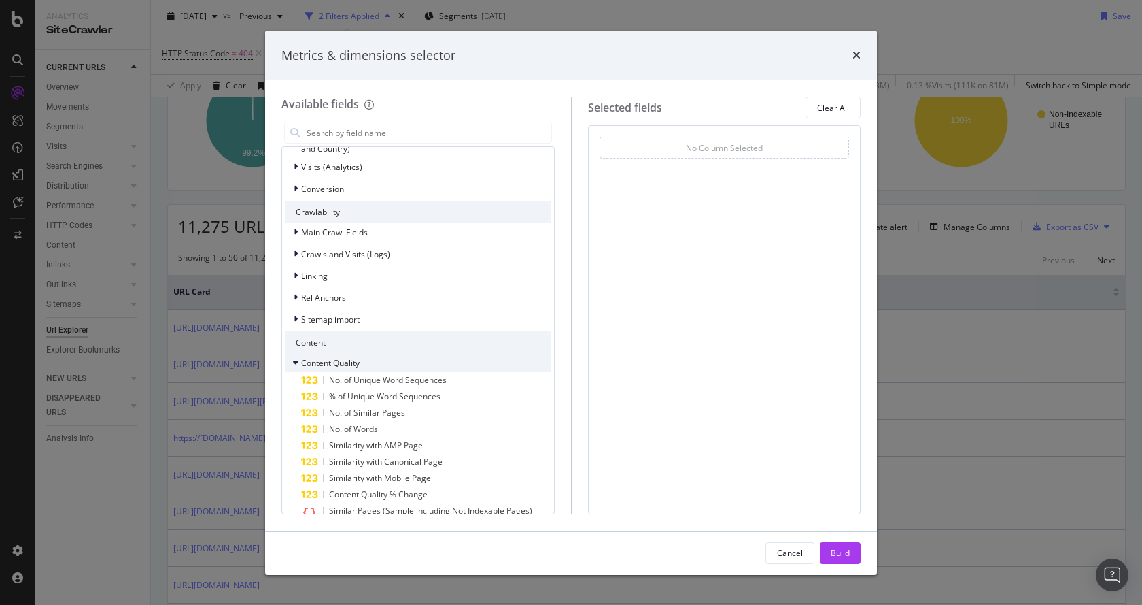
click at [296, 363] on icon "modal" at bounding box center [295, 362] width 5 height 8
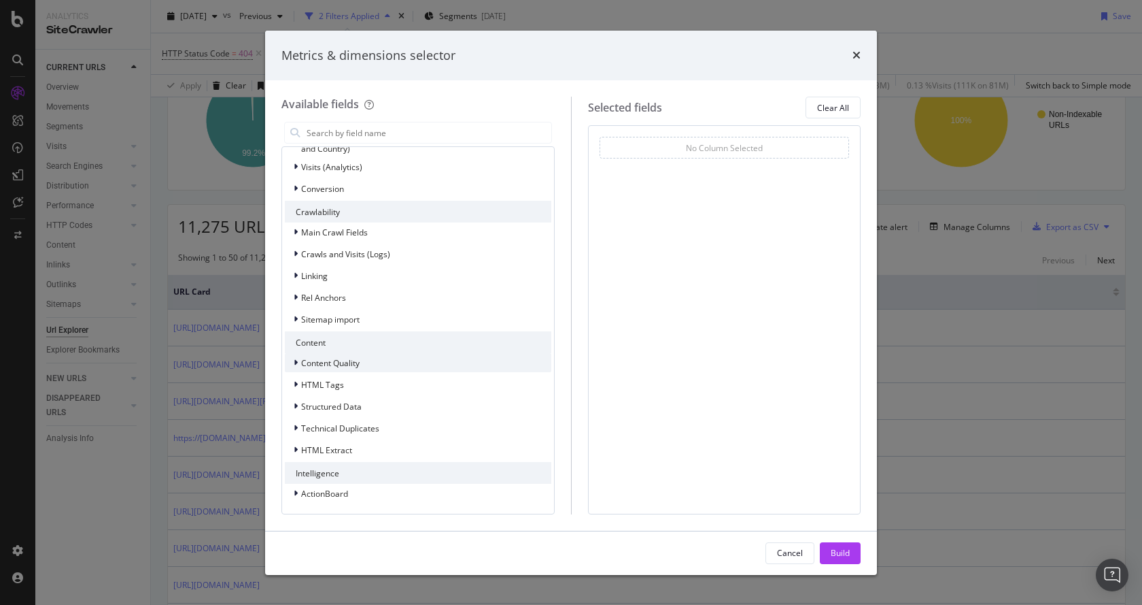
scroll to position [0, 0]
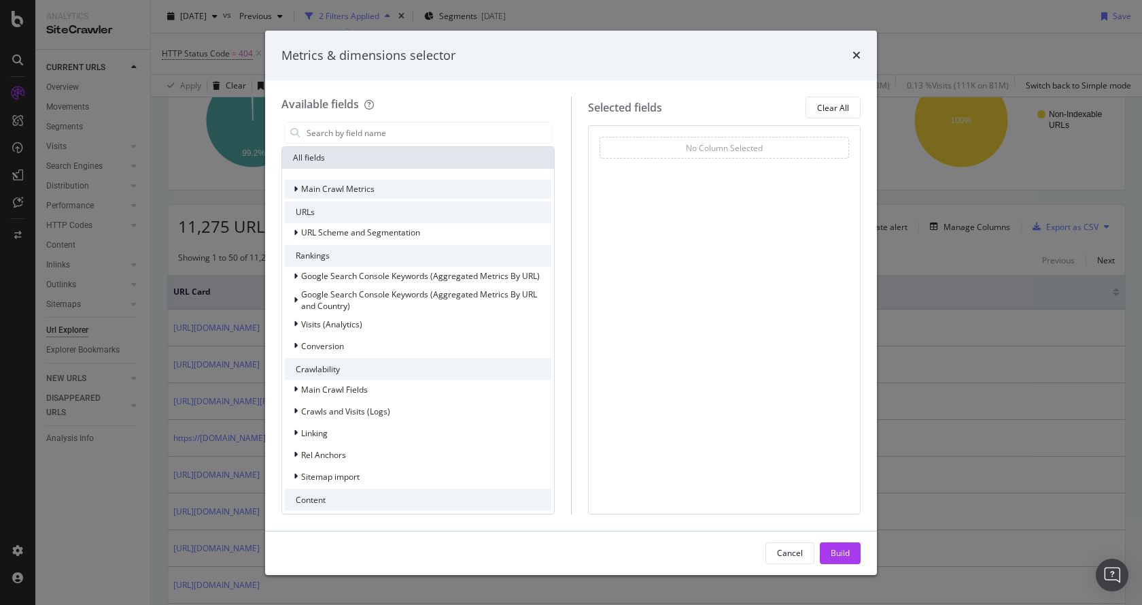
click at [292, 195] on div "Main Crawl Metrics" at bounding box center [330, 189] width 90 height 14
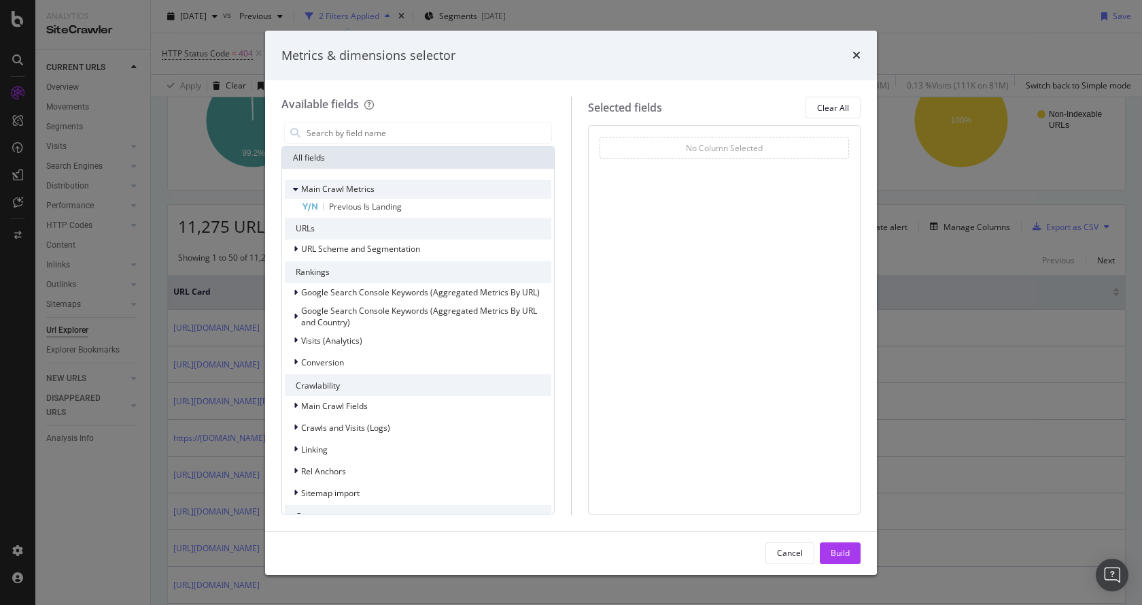
click at [300, 185] on div "modal" at bounding box center [297, 189] width 8 height 14
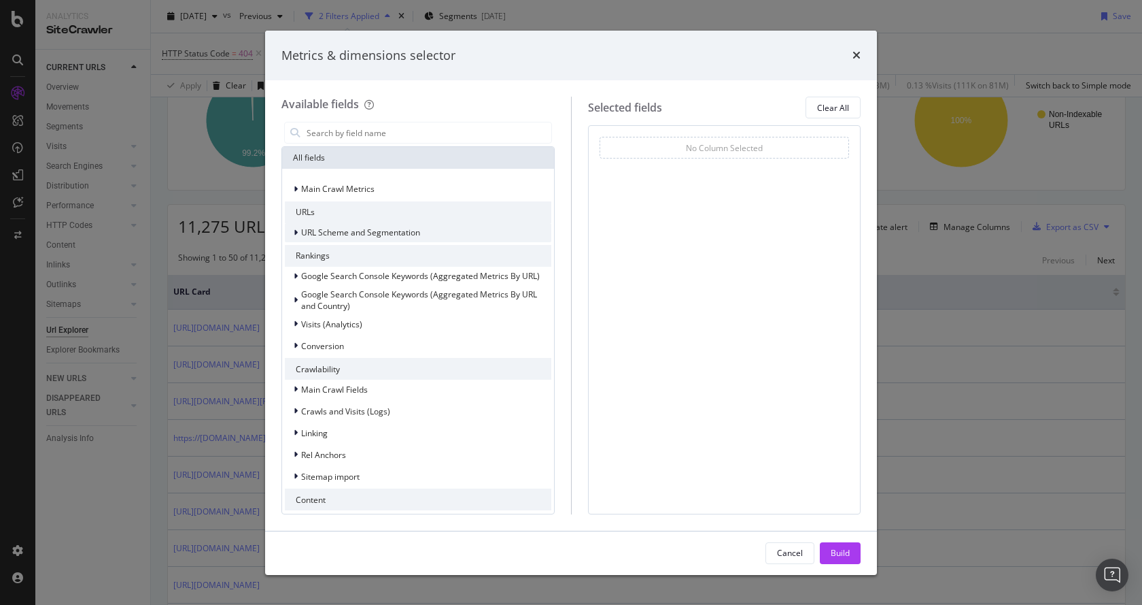
click at [290, 236] on div "URL Scheme and Segmentation" at bounding box center [352, 233] width 135 height 14
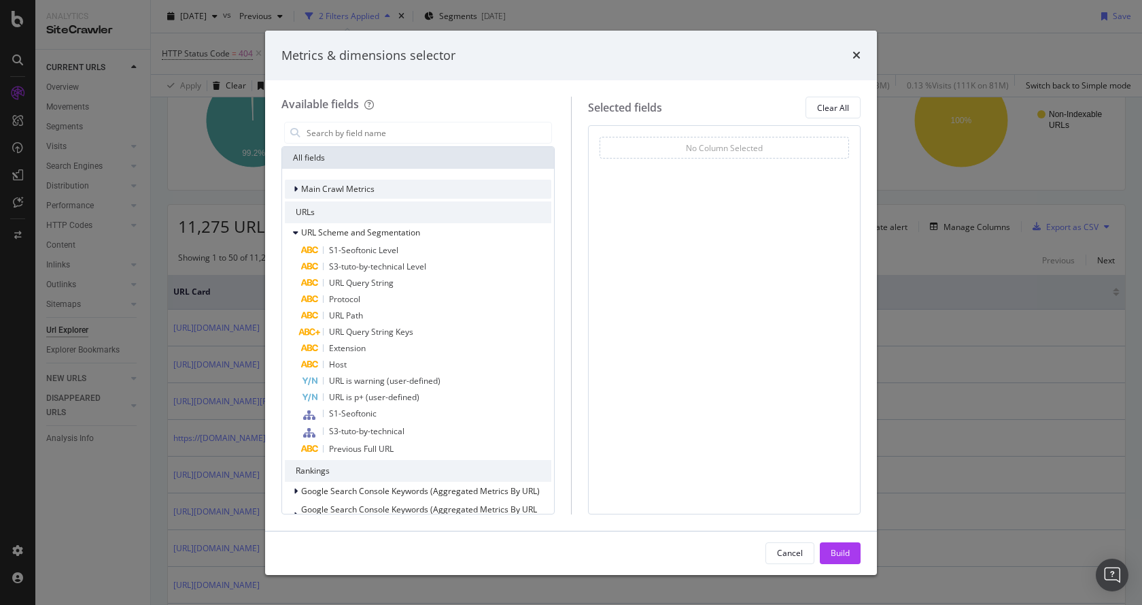
click at [294, 183] on div "modal" at bounding box center [297, 189] width 8 height 14
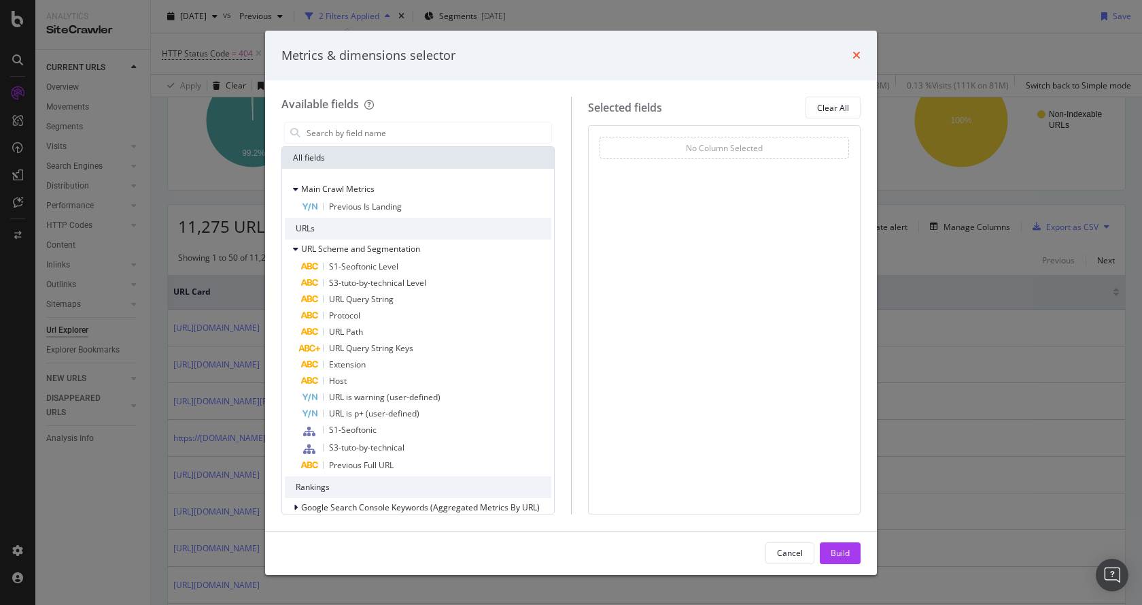
click at [859, 54] on icon "times" at bounding box center [857, 55] width 8 height 11
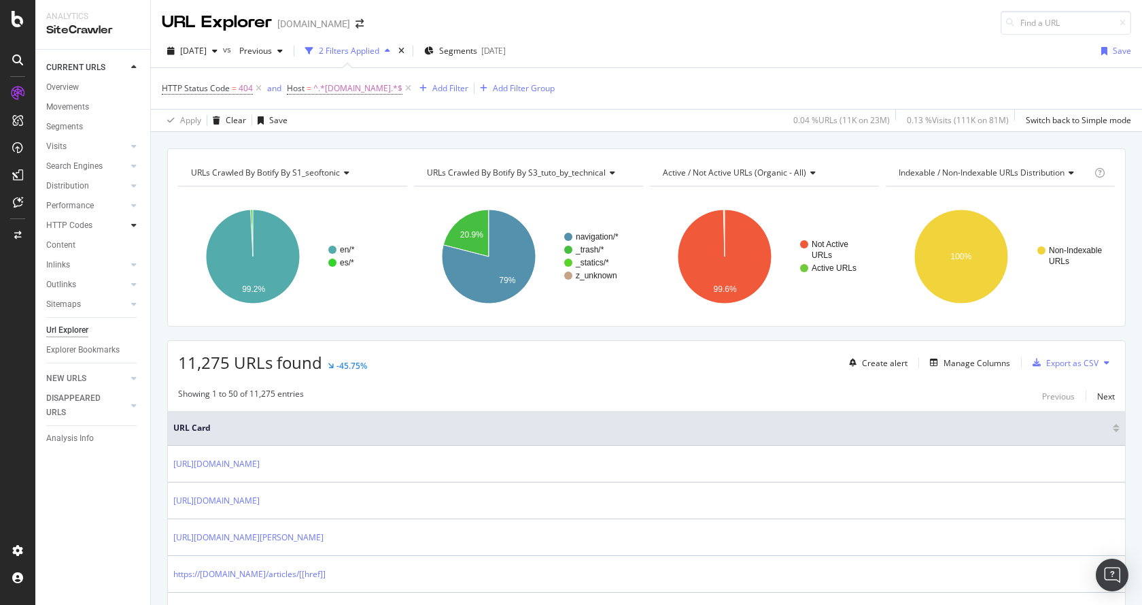
click at [132, 221] on icon at bounding box center [133, 225] width 5 height 8
drag, startPoint x: 998, startPoint y: 366, endPoint x: 990, endPoint y: 364, distance: 8.4
click at [990, 364] on div "Manage Columns" at bounding box center [977, 363] width 67 height 12
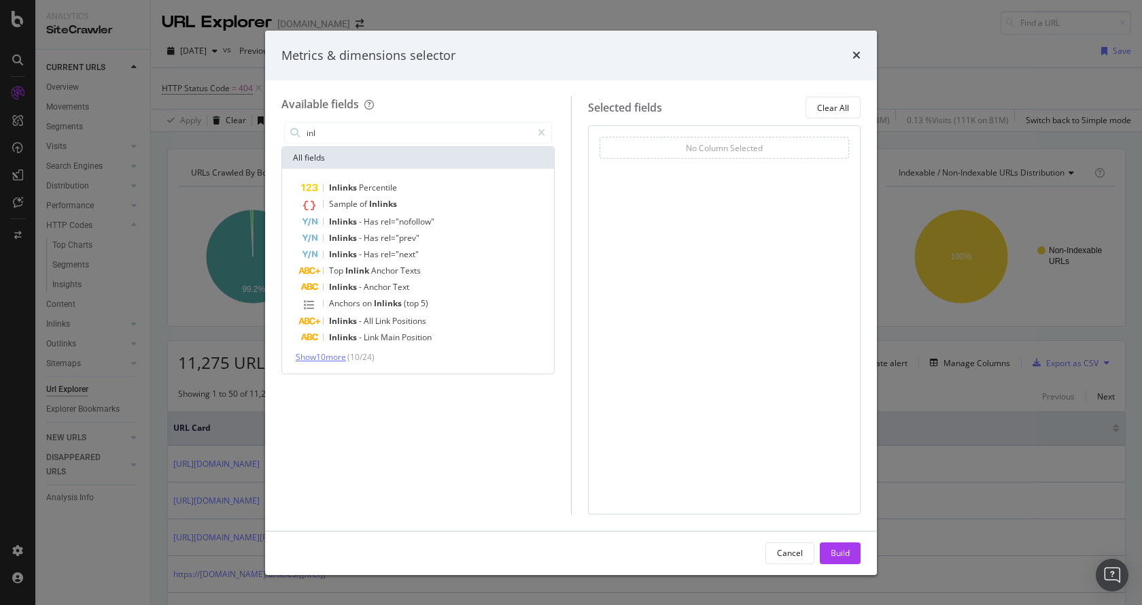
click at [320, 358] on span "Show 10 more" at bounding box center [321, 357] width 50 height 12
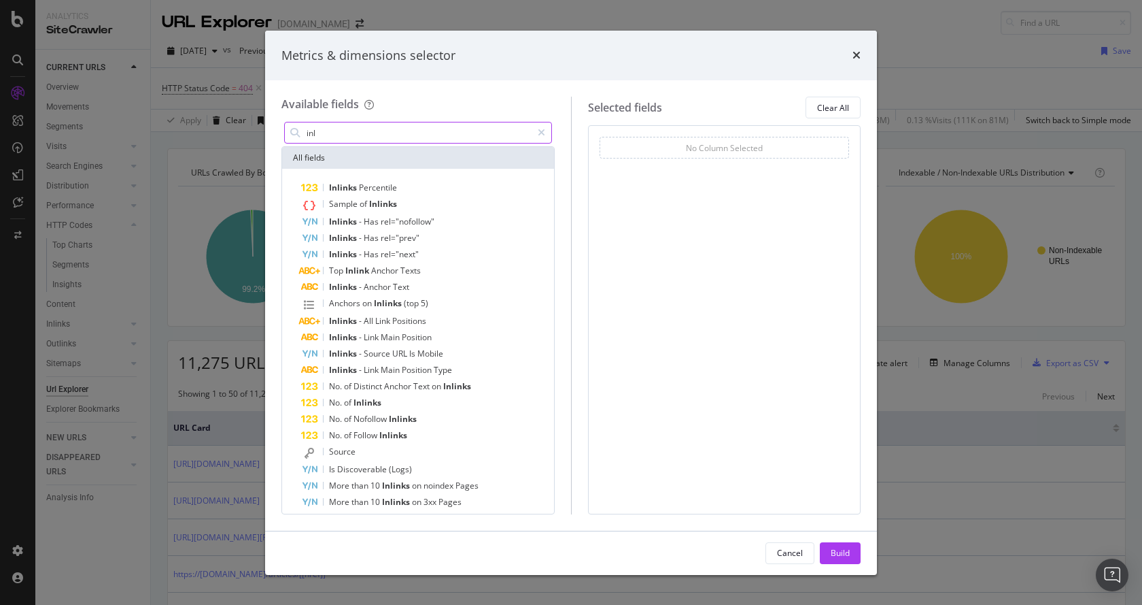
click at [350, 133] on input "inl" at bounding box center [418, 132] width 226 height 20
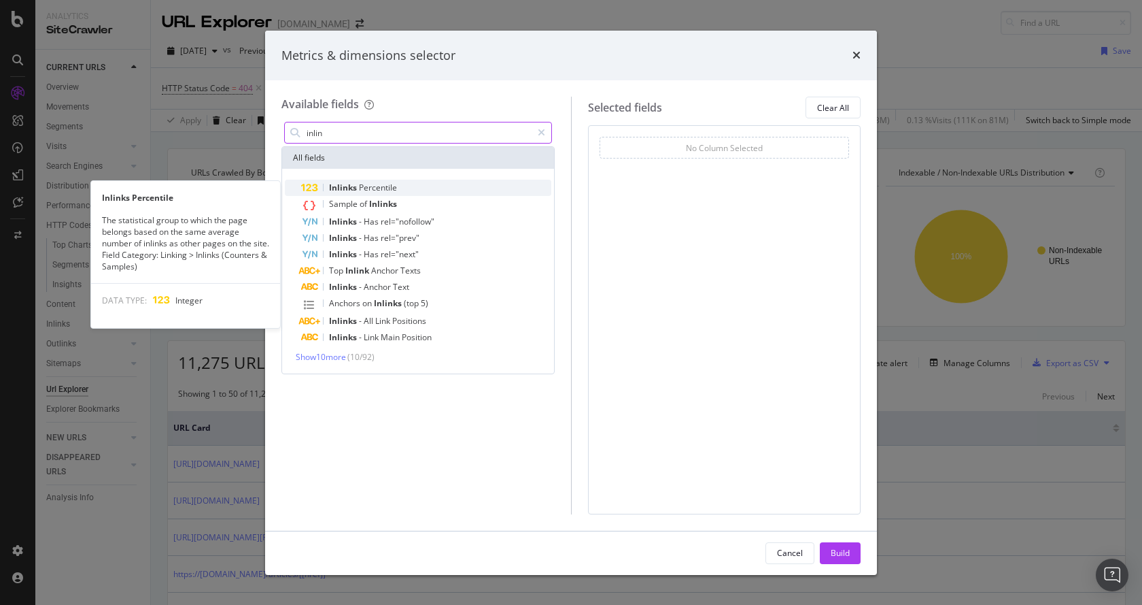
type input "inlin"
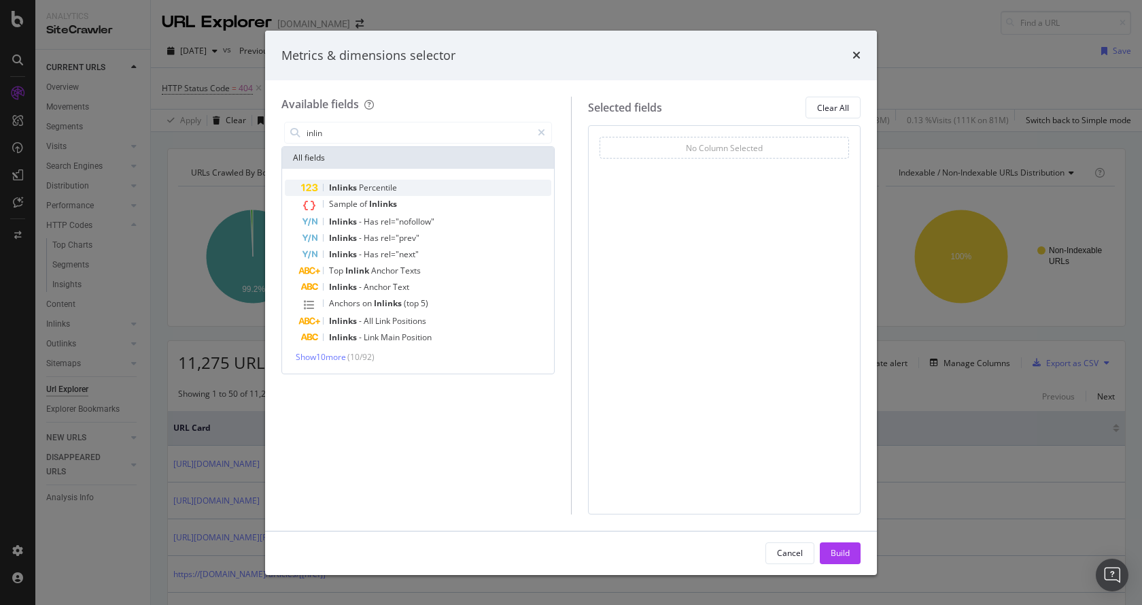
click at [409, 187] on div "Inlinks Percentile" at bounding box center [426, 188] width 250 height 16
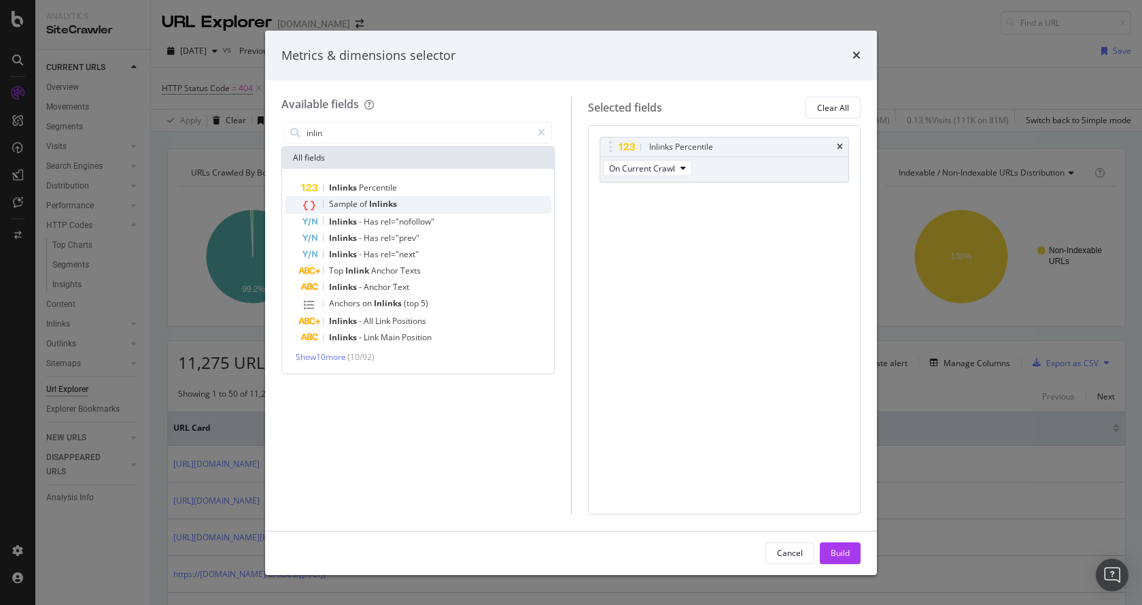
click at [396, 200] on span "Inlinks" at bounding box center [383, 204] width 28 height 12
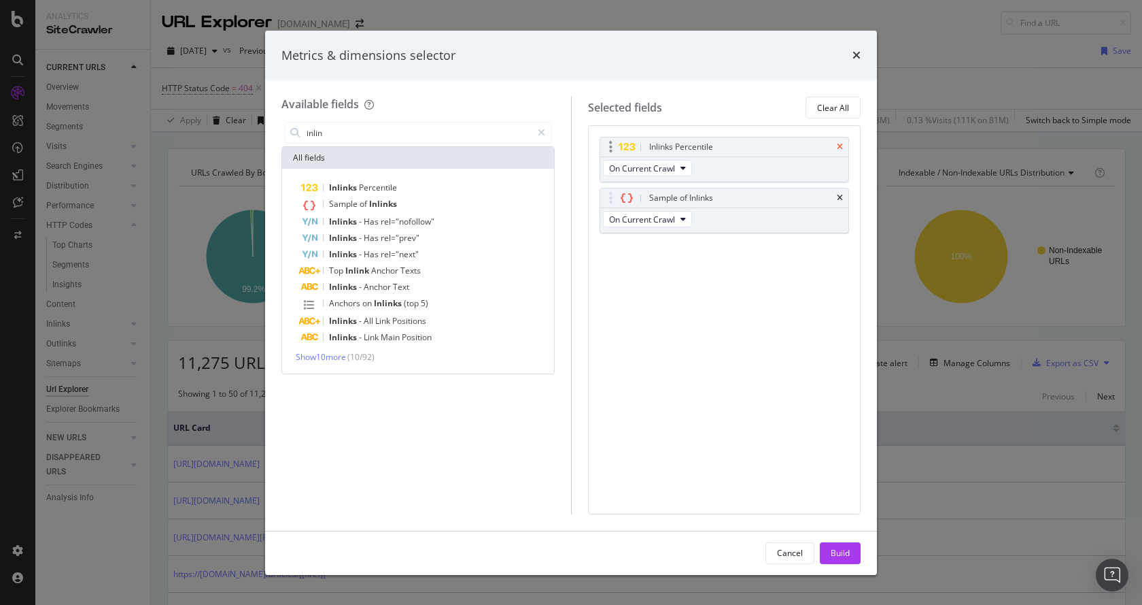
click at [842, 144] on icon "times" at bounding box center [840, 147] width 6 height 8
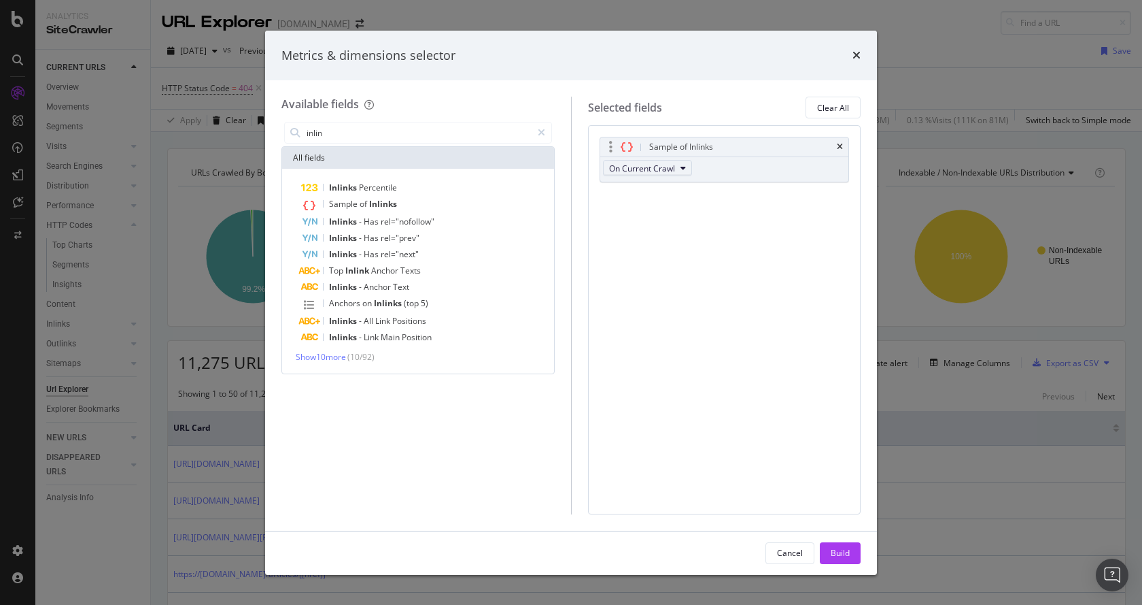
click at [679, 165] on button "On Current Crawl" at bounding box center [647, 168] width 89 height 16
click at [677, 165] on button "On Current Crawl" at bounding box center [647, 168] width 89 height 16
click at [834, 560] on div "Build" at bounding box center [840, 553] width 19 height 20
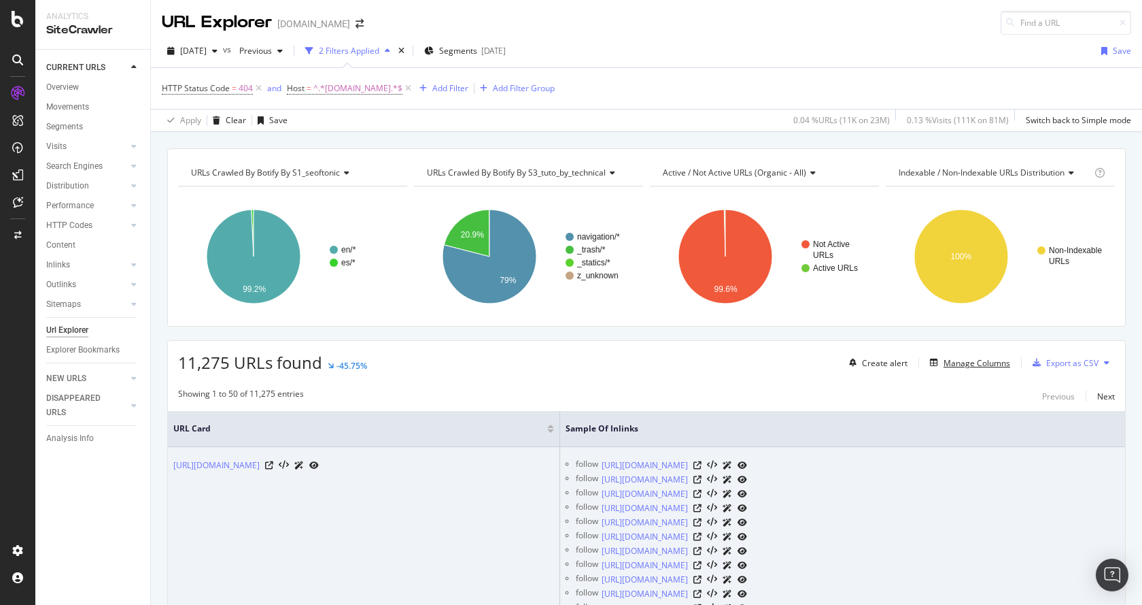
scroll to position [272, 0]
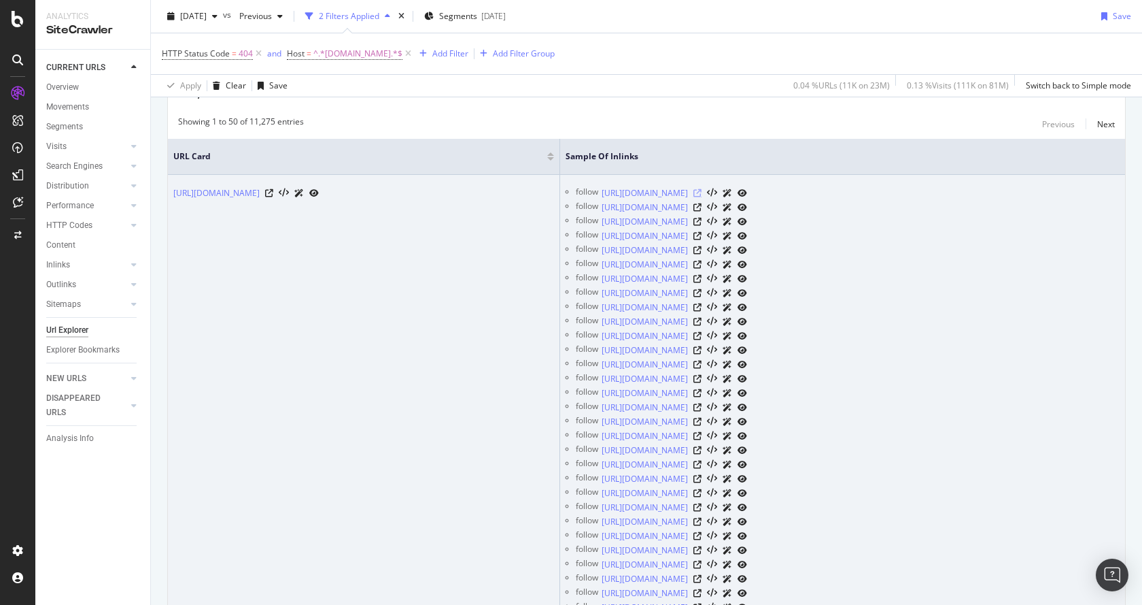
click at [702, 192] on icon at bounding box center [698, 193] width 8 height 8
drag, startPoint x: 339, startPoint y: 211, endPoint x: 171, endPoint y: 196, distance: 167.9
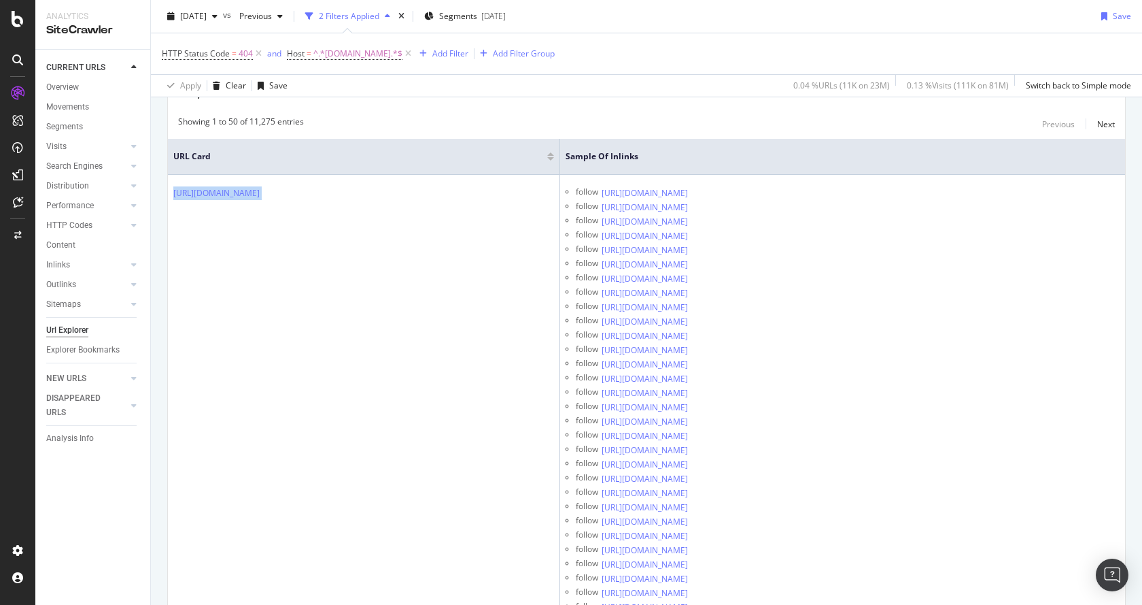
copy div "[URL][DOMAIN_NAME]"
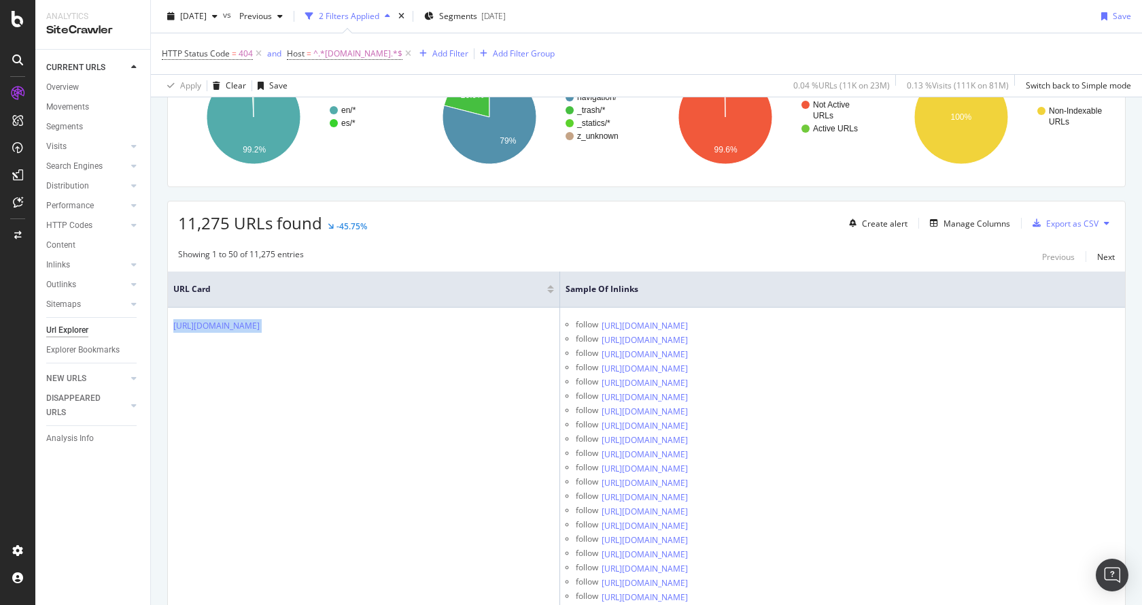
scroll to position [136, 0]
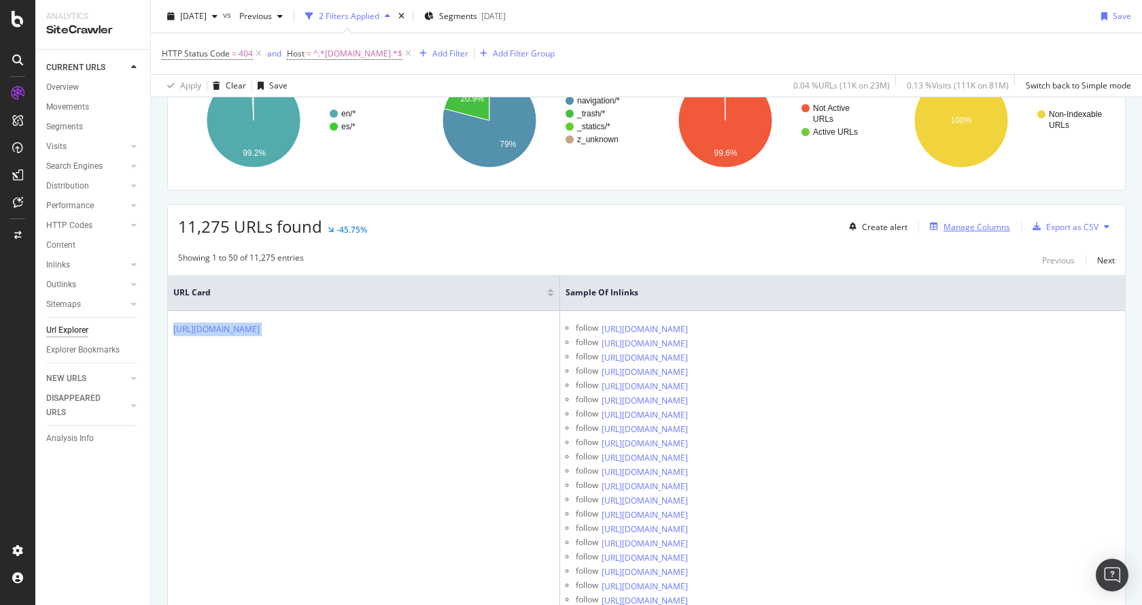
click at [966, 221] on div "Manage Columns" at bounding box center [977, 227] width 67 height 12
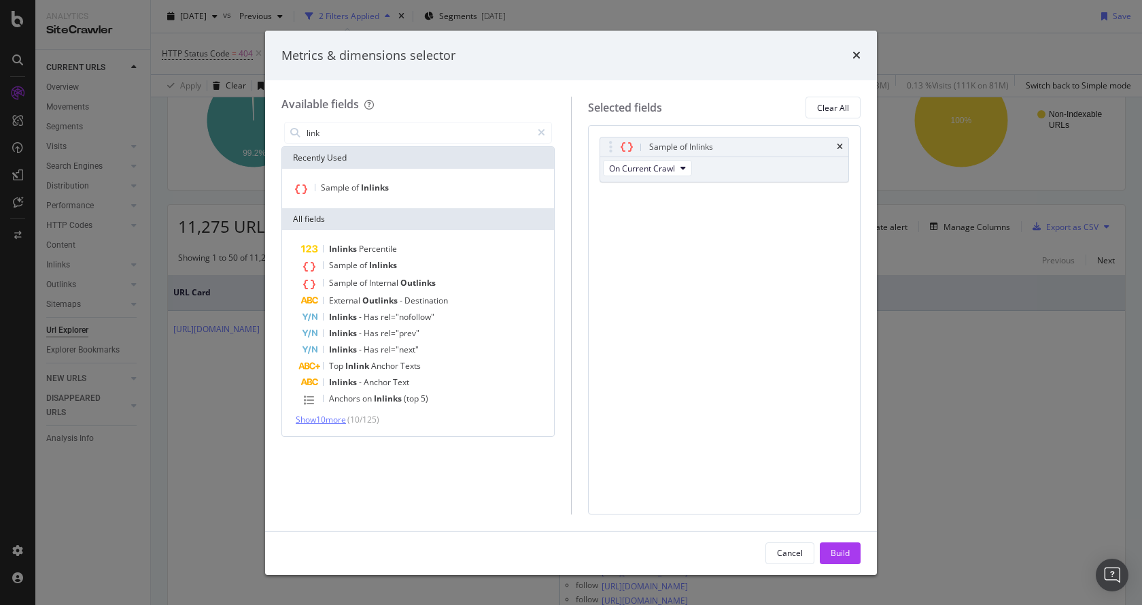
click at [330, 415] on span "Show 10 more" at bounding box center [321, 419] width 50 height 12
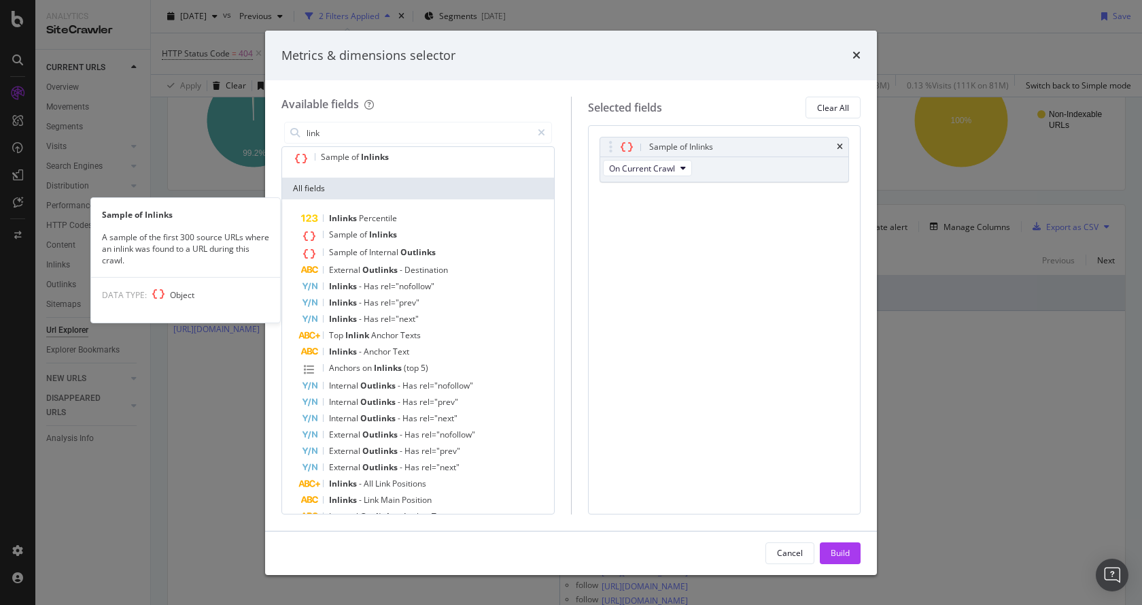
scroll to position [0, 0]
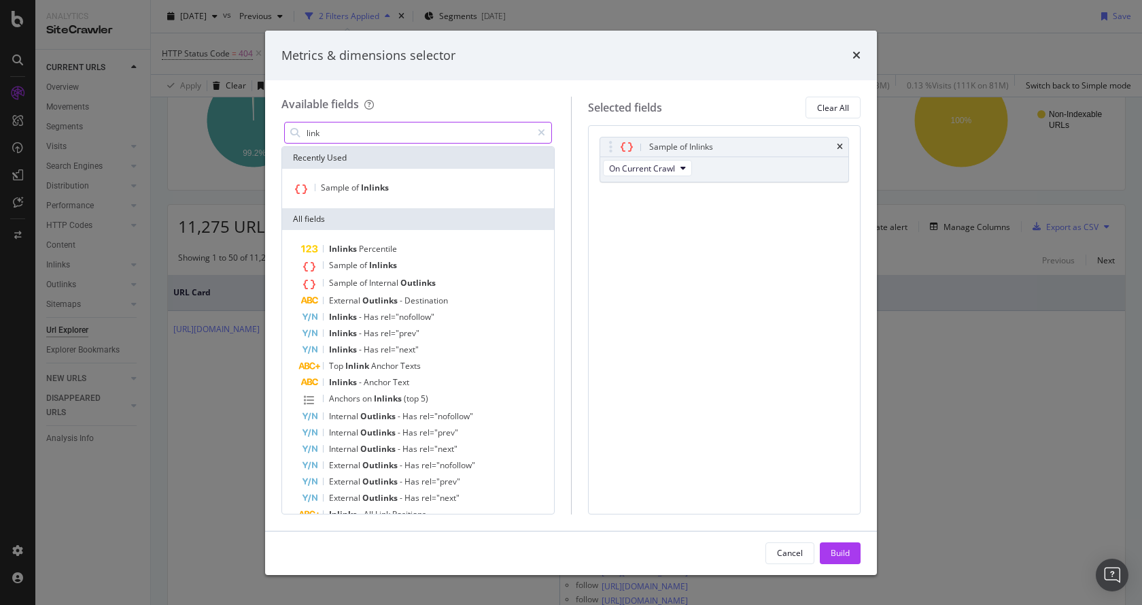
click at [379, 136] on input "link" at bounding box center [418, 132] width 226 height 20
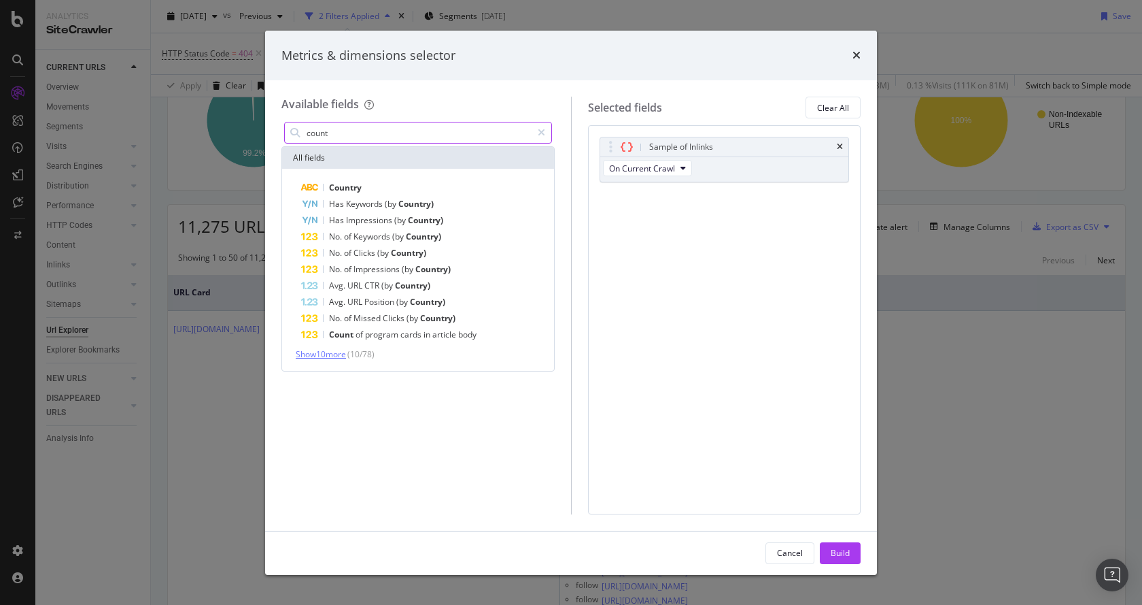
type input "count"
click at [333, 358] on span "Show 10 more" at bounding box center [321, 354] width 50 height 12
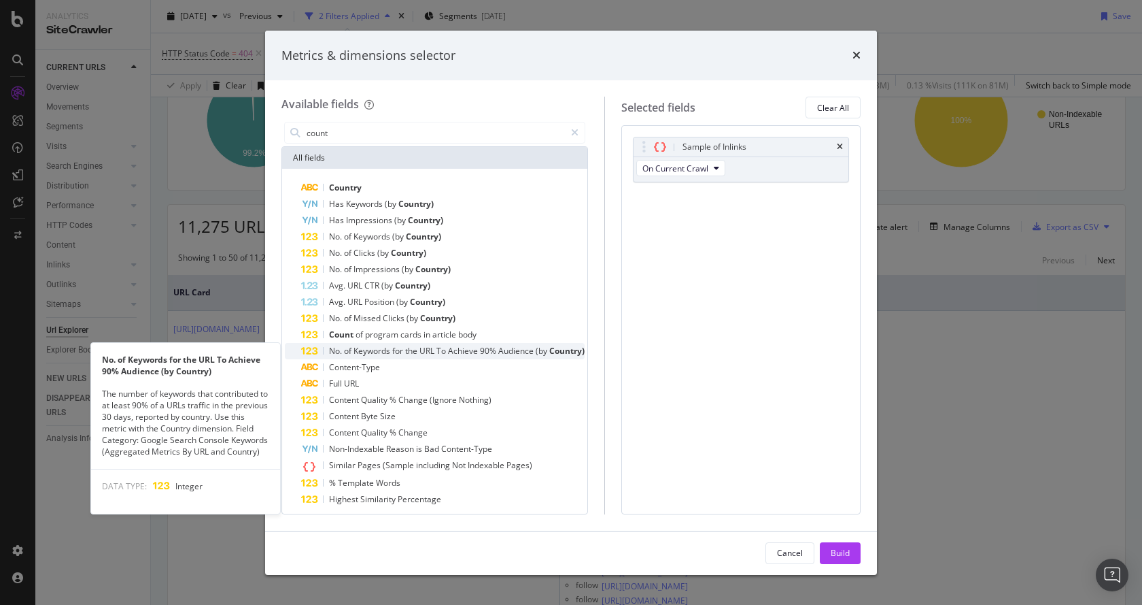
scroll to position [22, 0]
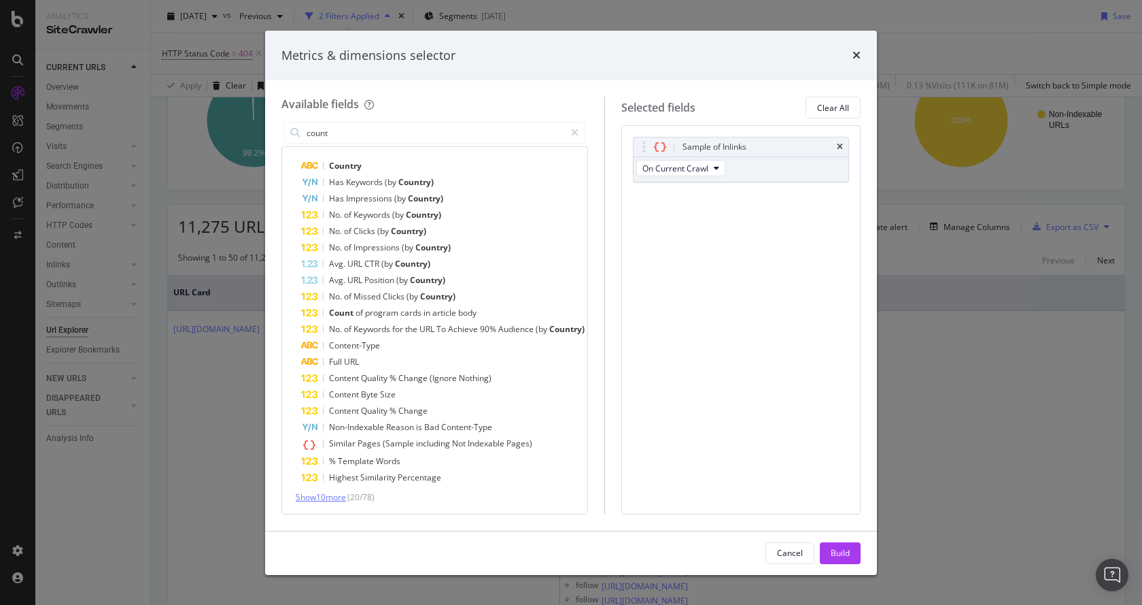
click at [316, 495] on span "Show 10 more" at bounding box center [321, 497] width 50 height 12
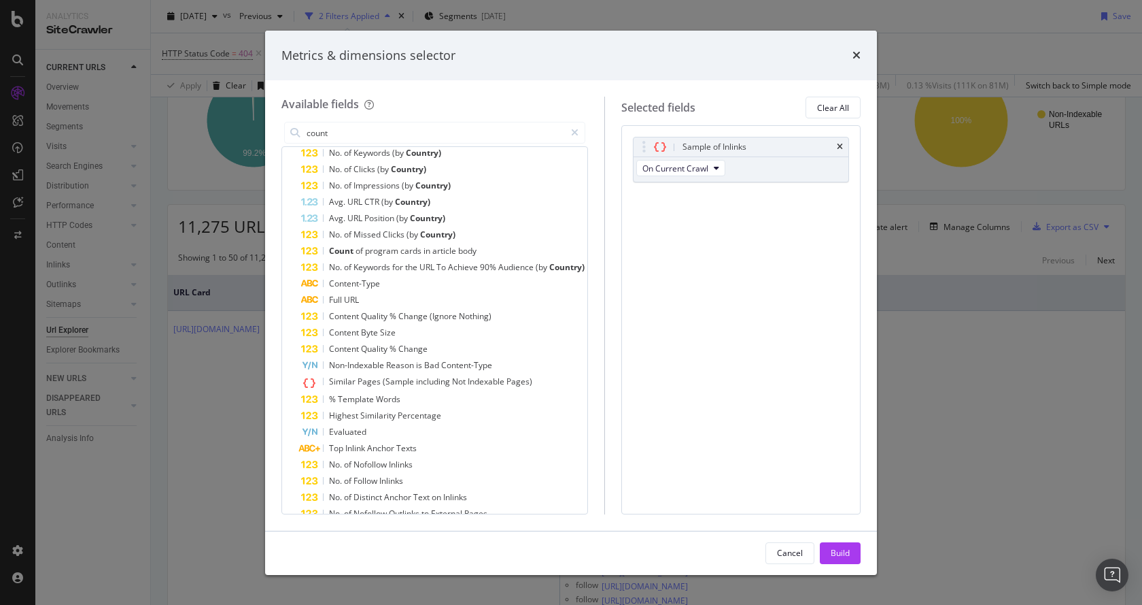
scroll to position [0, 0]
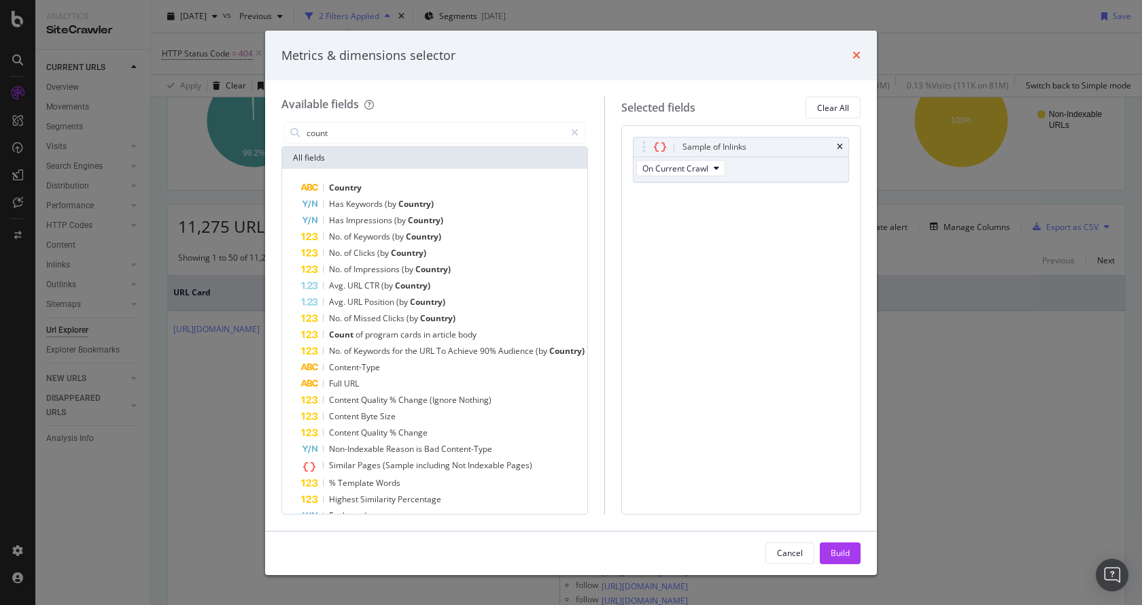
click at [853, 54] on icon "times" at bounding box center [857, 55] width 8 height 11
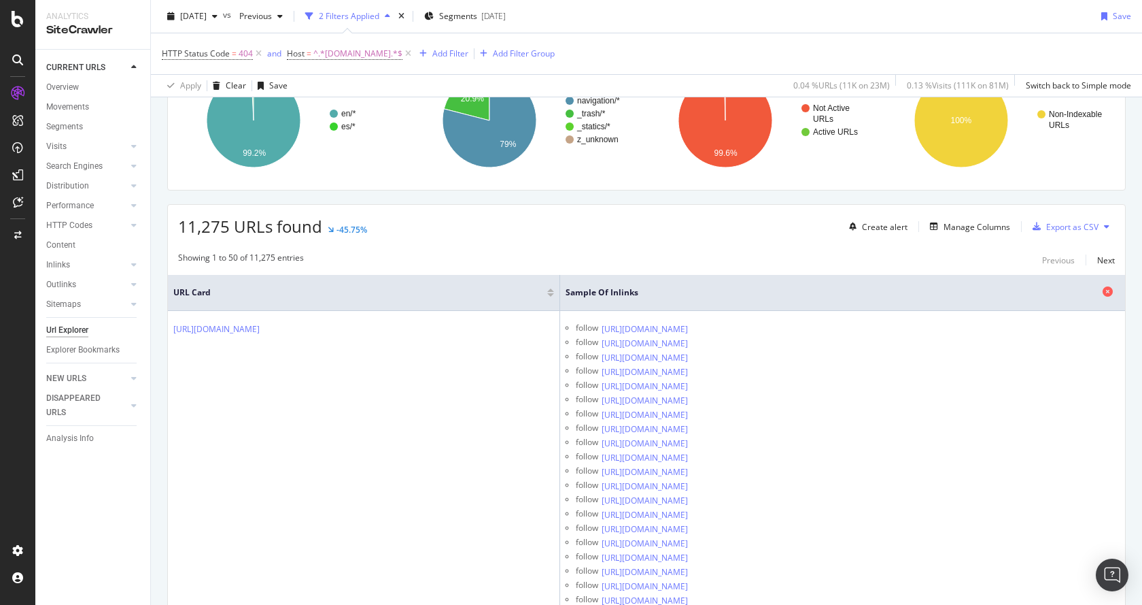
click at [653, 289] on span "Sample of Inlinks" at bounding box center [833, 292] width 534 height 12
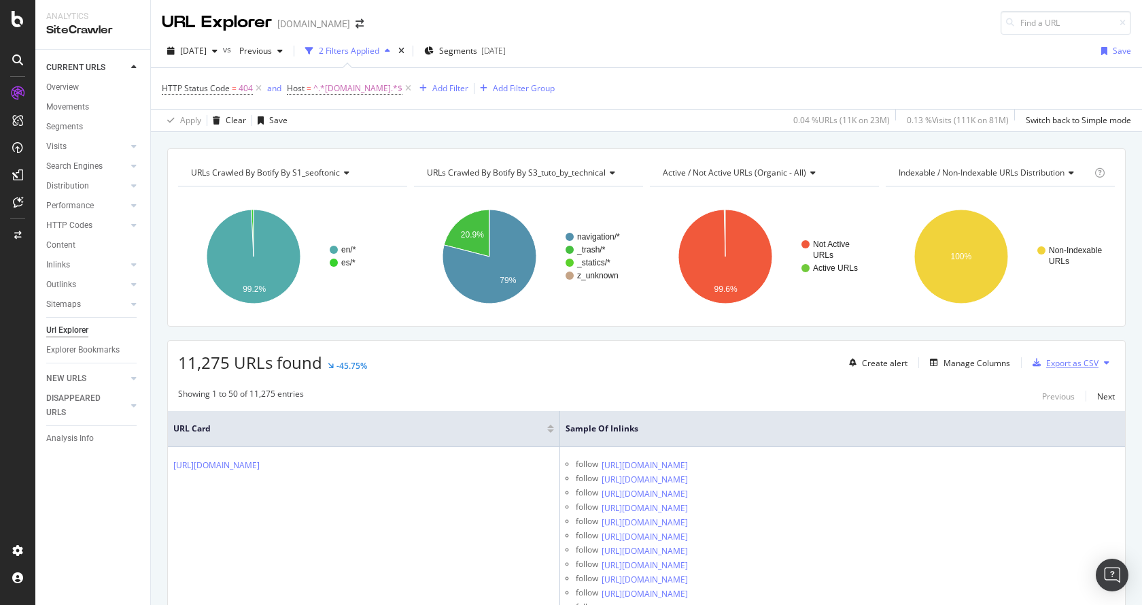
click at [1072, 372] on div "Export as CSV" at bounding box center [1062, 362] width 71 height 20
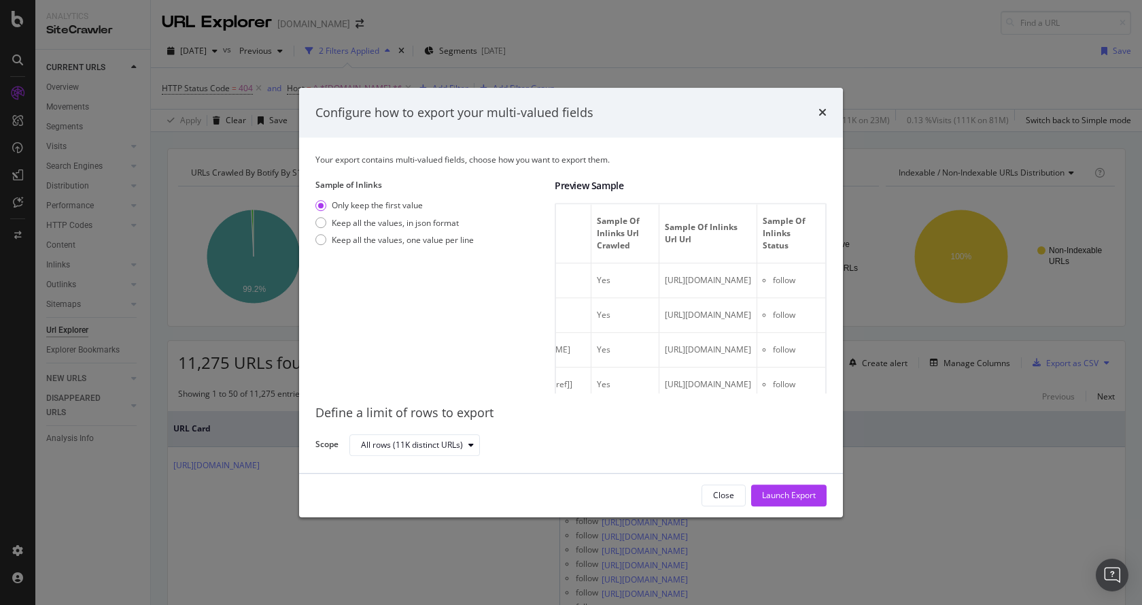
scroll to position [0, 340]
drag, startPoint x: 697, startPoint y: 360, endPoint x: 513, endPoint y: 342, distance: 184.4
click at [517, 342] on div "Sample of Inlinks Only keep the first value Keep all the values, in json format…" at bounding box center [571, 287] width 511 height 214
click at [430, 441] on div "All rows (11K distinct URLs)" at bounding box center [412, 445] width 102 height 8
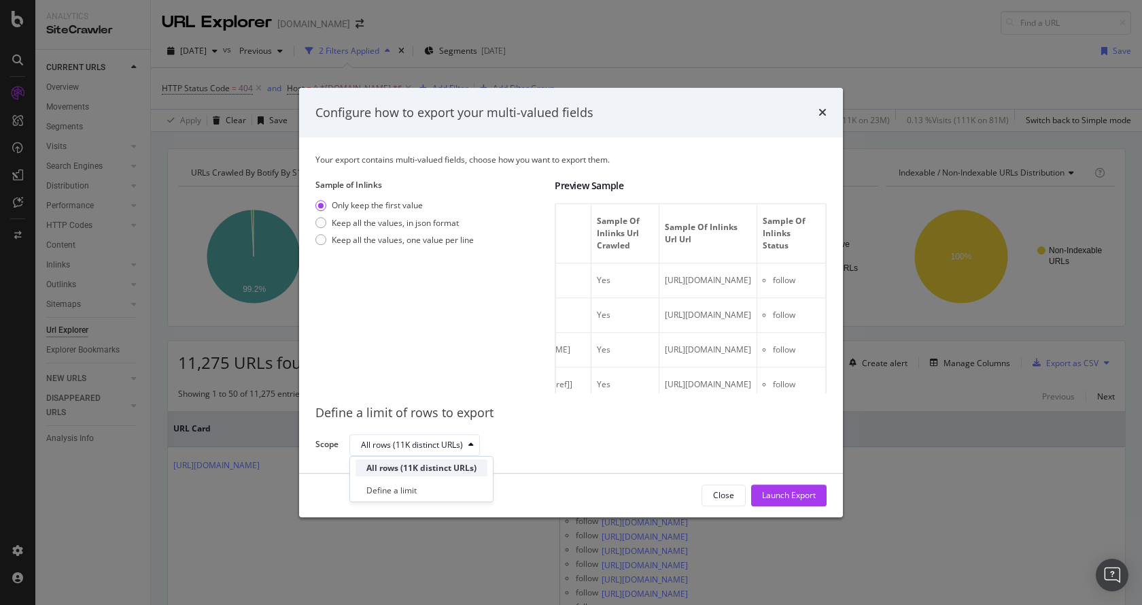
click at [432, 460] on div "All rows (11K distinct URLs)" at bounding box center [422, 467] width 132 height 17
click at [804, 500] on div "Launch Export" at bounding box center [789, 496] width 54 height 12
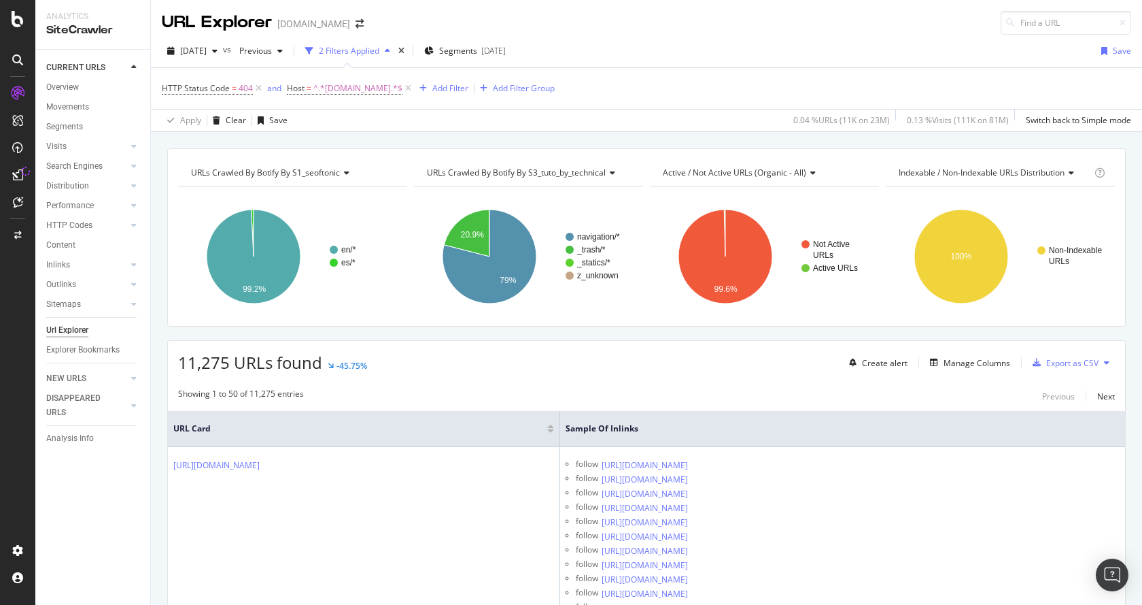
click at [727, 56] on div "[DATE] vs Previous 2 Filters Applied Segments [DATE] Save" at bounding box center [646, 53] width 991 height 27
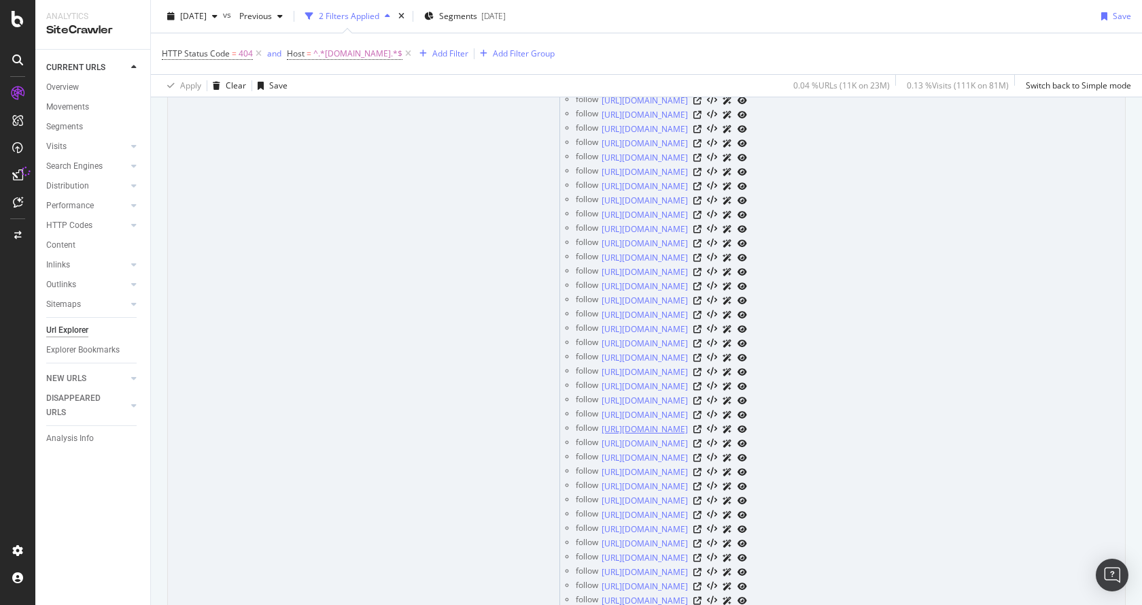
scroll to position [1224, 0]
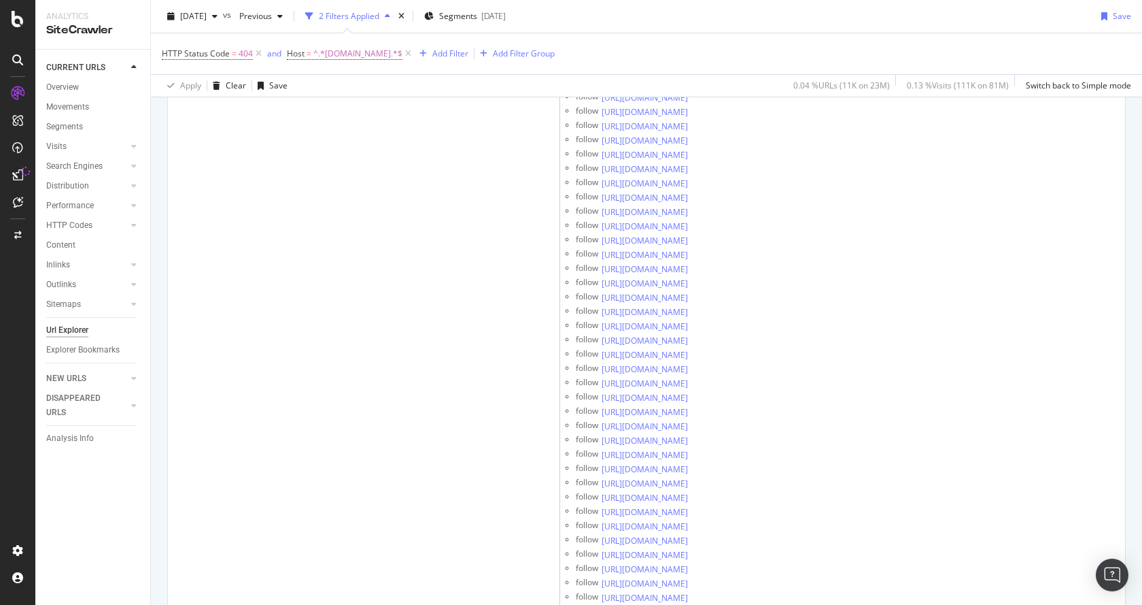
click at [1103, 53] on div "HTTP Status Code = 404 and Host = ^.*[DOMAIN_NAME].*$ Add Filter Add Filter Gro…" at bounding box center [647, 53] width 970 height 41
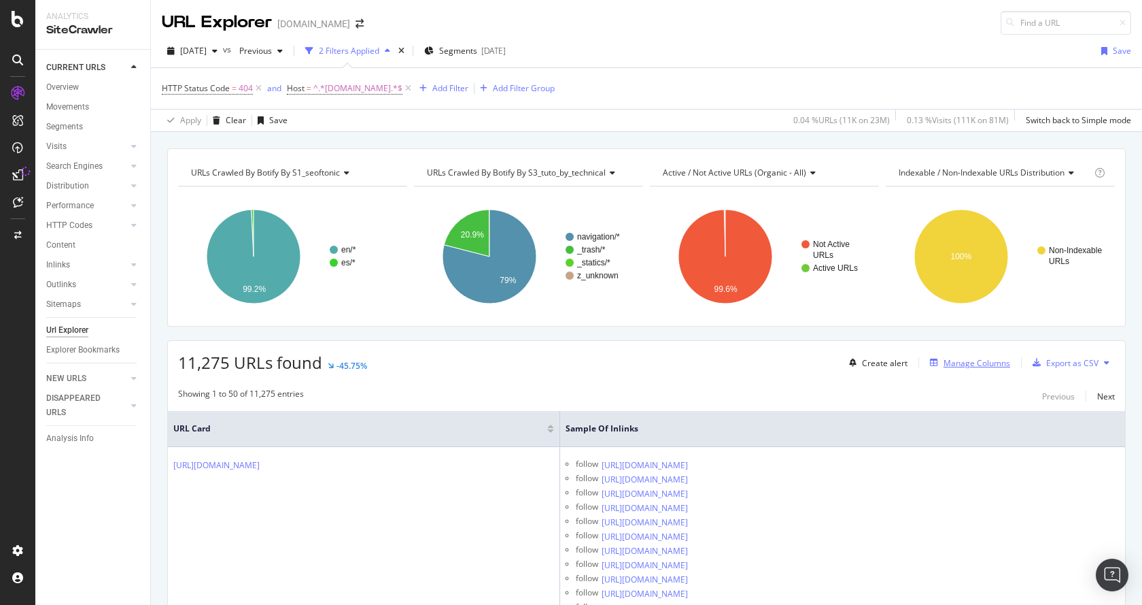
click at [959, 369] on div "Manage Columns" at bounding box center [968, 362] width 86 height 15
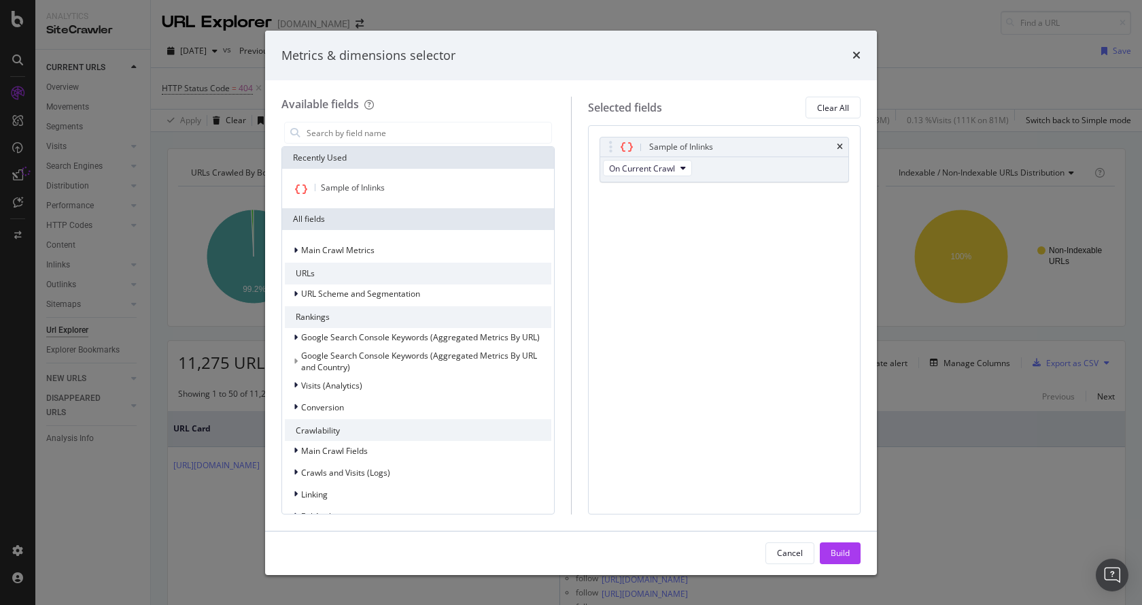
click at [860, 47] on div "times" at bounding box center [857, 56] width 8 height 18
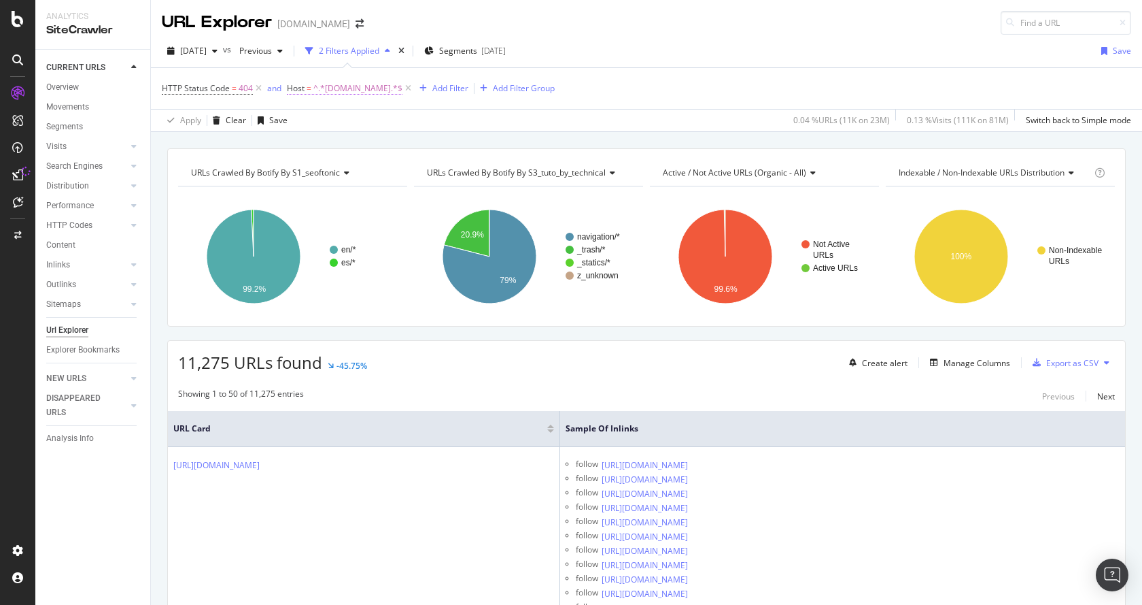
click at [339, 90] on span "^.*[DOMAIN_NAME].*$" at bounding box center [357, 88] width 89 height 19
click at [617, 80] on div "HTTP Status Code = 404 and Host = ^.*[DOMAIN_NAME].*$ Add Filter Add Filter Gro…" at bounding box center [647, 88] width 970 height 41
click at [438, 86] on div "Add Filter" at bounding box center [450, 88] width 36 height 12
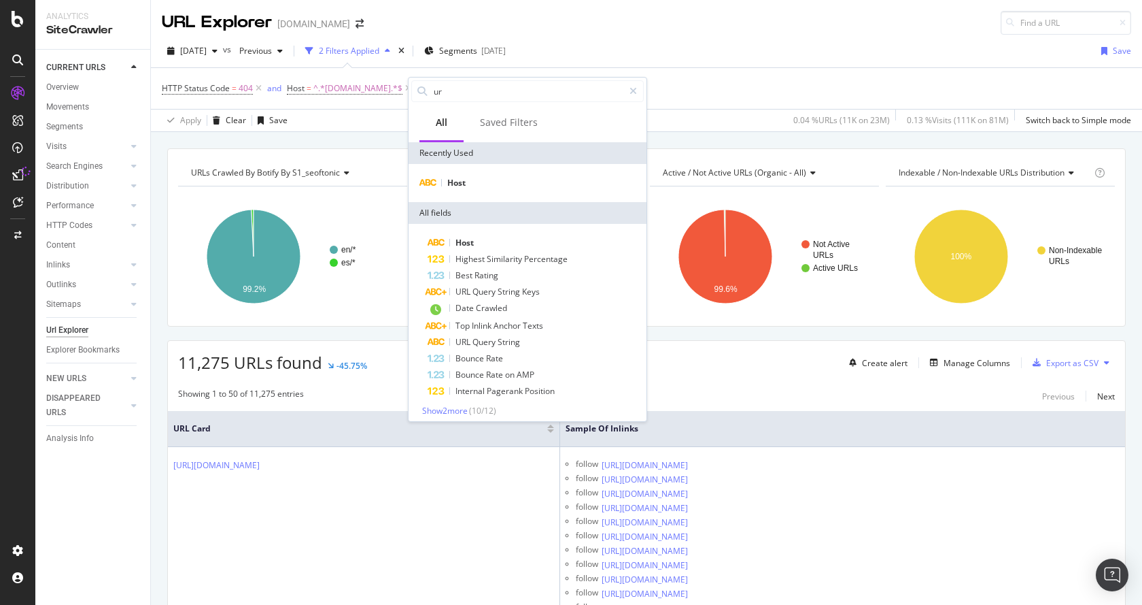
type input "url"
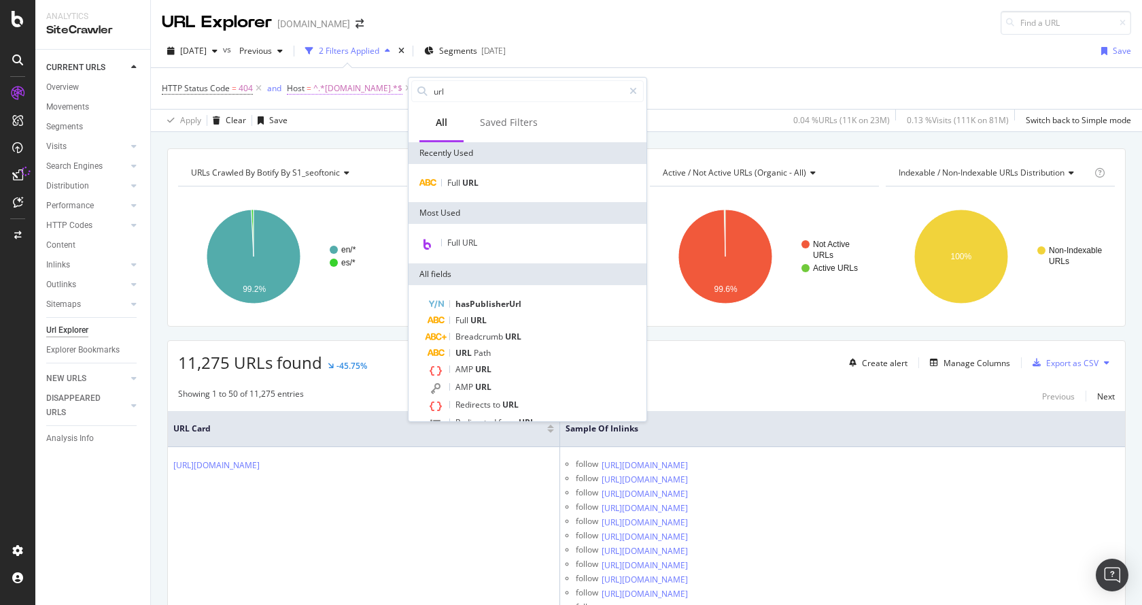
click at [350, 88] on span "^.*[DOMAIN_NAME].*$" at bounding box center [357, 88] width 89 height 19
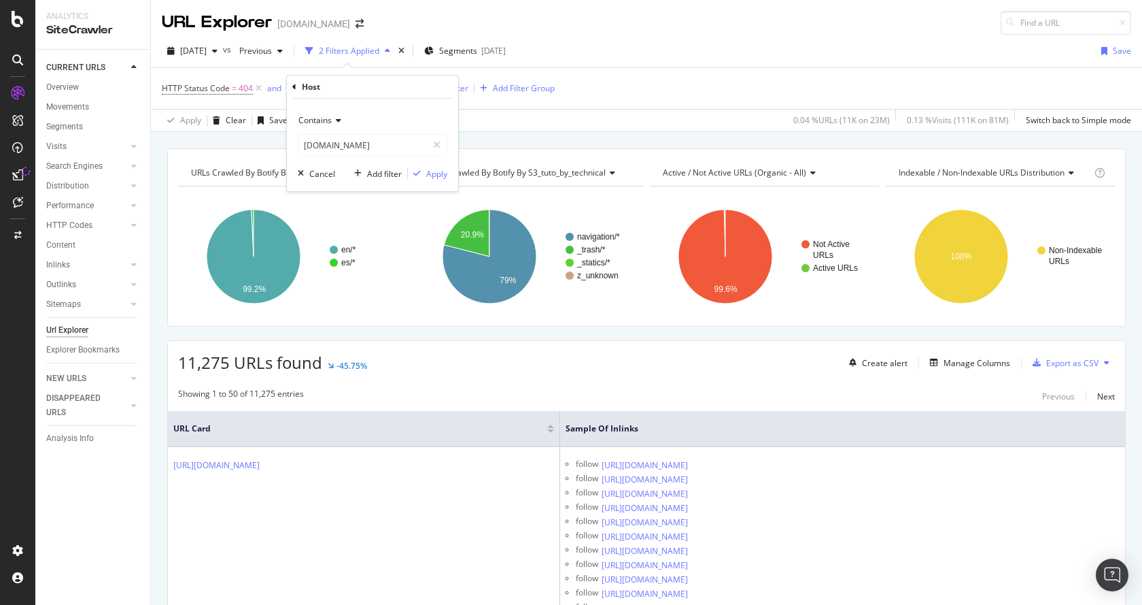
click at [339, 122] on icon at bounding box center [337, 120] width 10 height 8
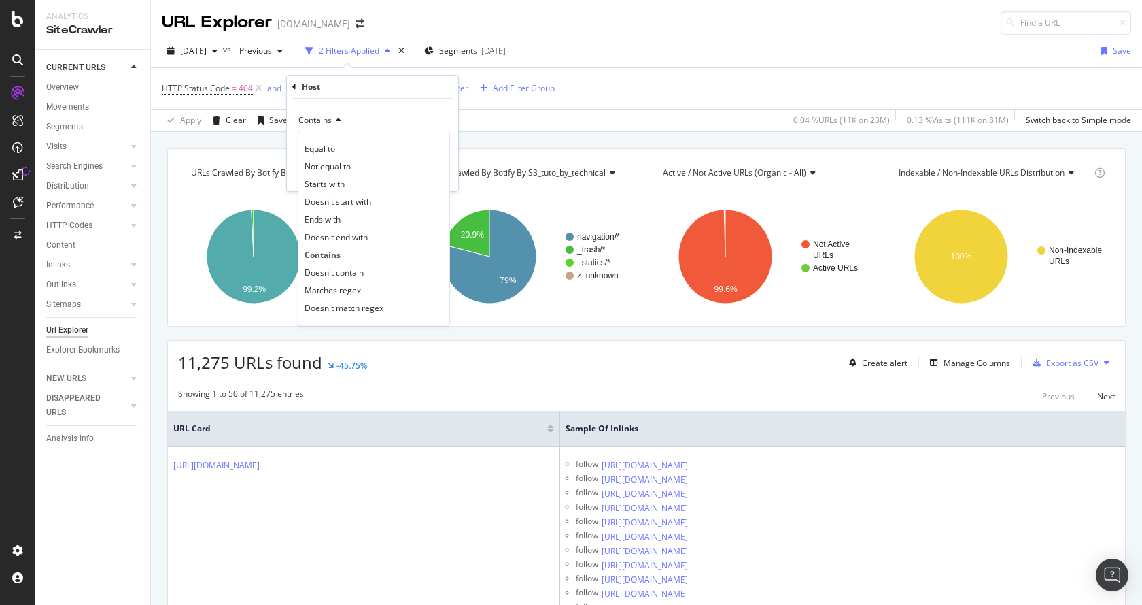
click at [373, 114] on div "Contains" at bounding box center [373, 120] width 150 height 22
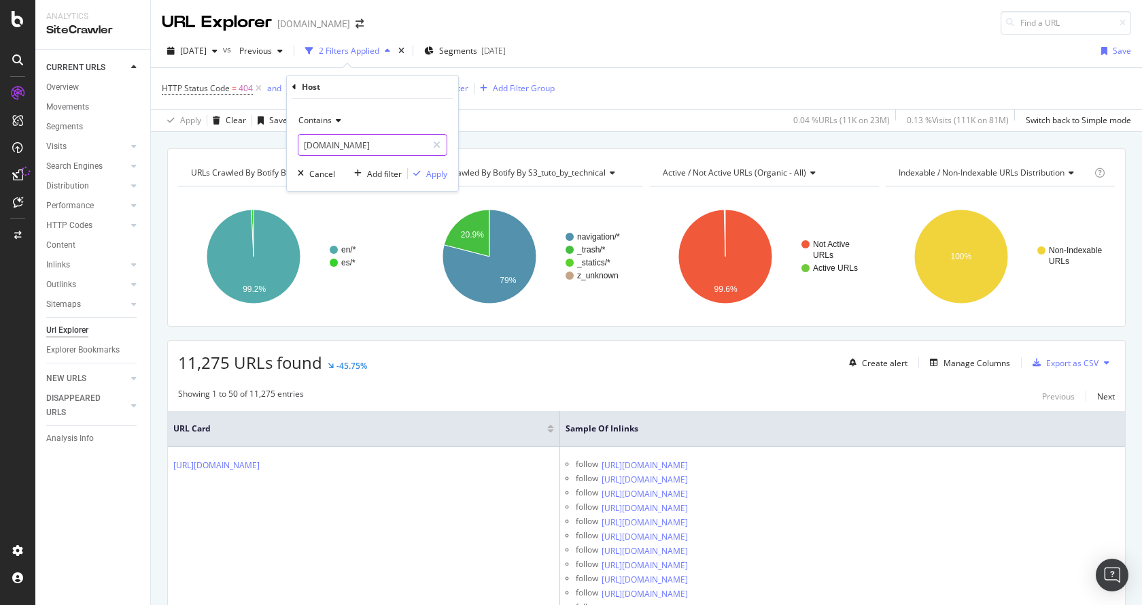
click at [305, 148] on input "[DOMAIN_NAME]" at bounding box center [363, 145] width 129 height 22
type input ".[DOMAIN_NAME]"
click at [432, 168] on div "Apply" at bounding box center [436, 174] width 21 height 12
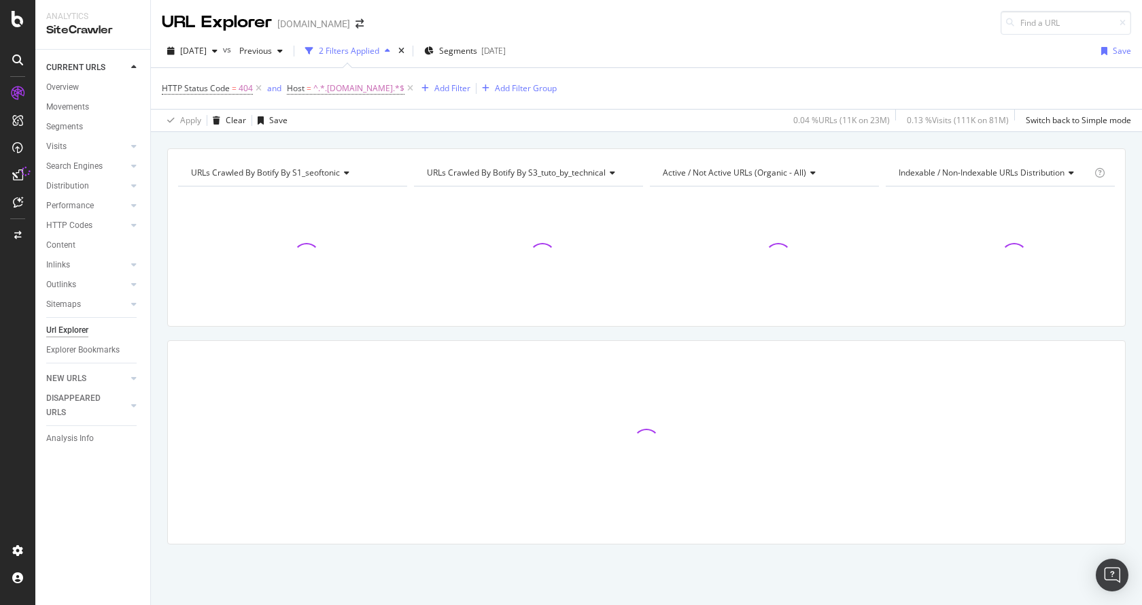
click at [437, 175] on span "URLs Crawled By Botify By s3_tuto_by_technical" at bounding box center [516, 173] width 179 height 12
click at [441, 121] on div "Apply Clear Save 0.04 % URLs ( 11K on 23M ) 0.13 % Visits ( 111K on 81M ) Switc…" at bounding box center [646, 120] width 991 height 22
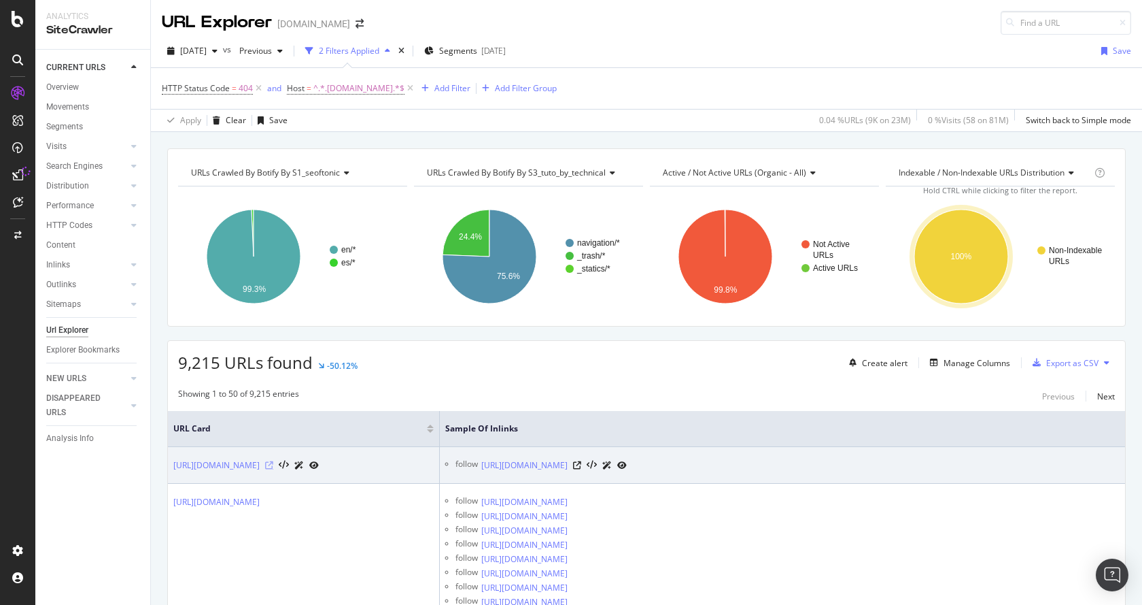
click at [273, 462] on icon at bounding box center [269, 465] width 8 height 8
click at [581, 466] on icon at bounding box center [577, 465] width 8 height 8
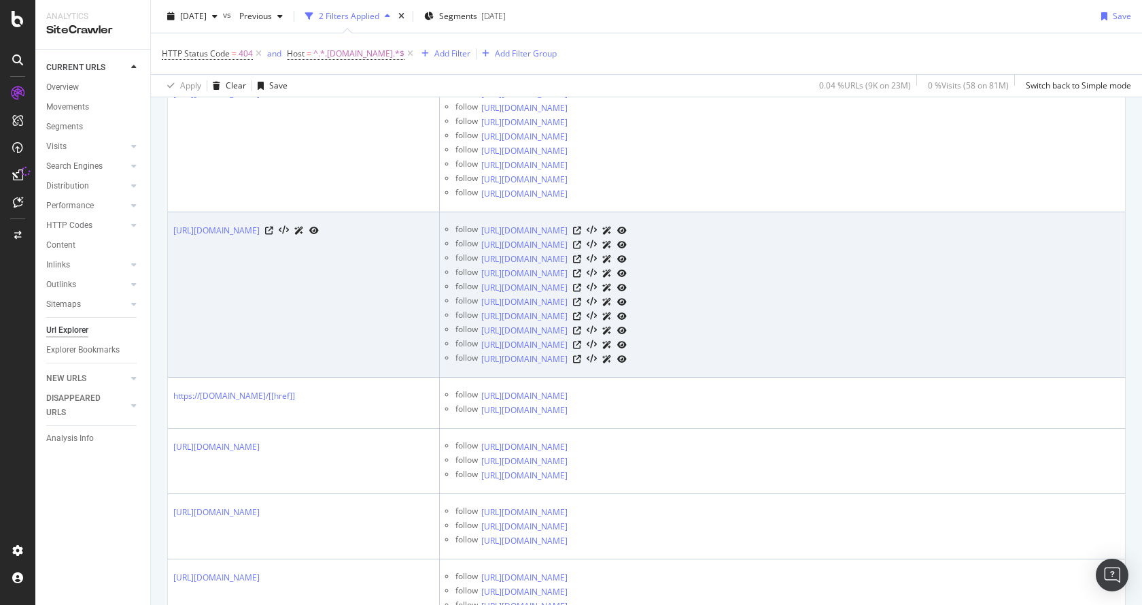
scroll to position [4896, 0]
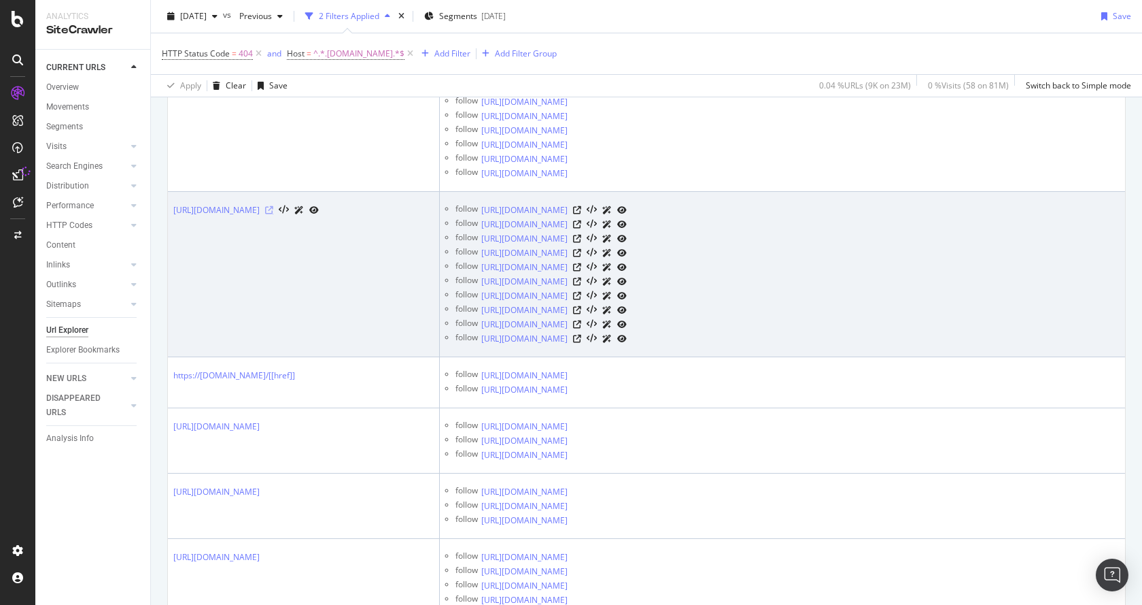
click at [273, 214] on icon at bounding box center [269, 210] width 8 height 8
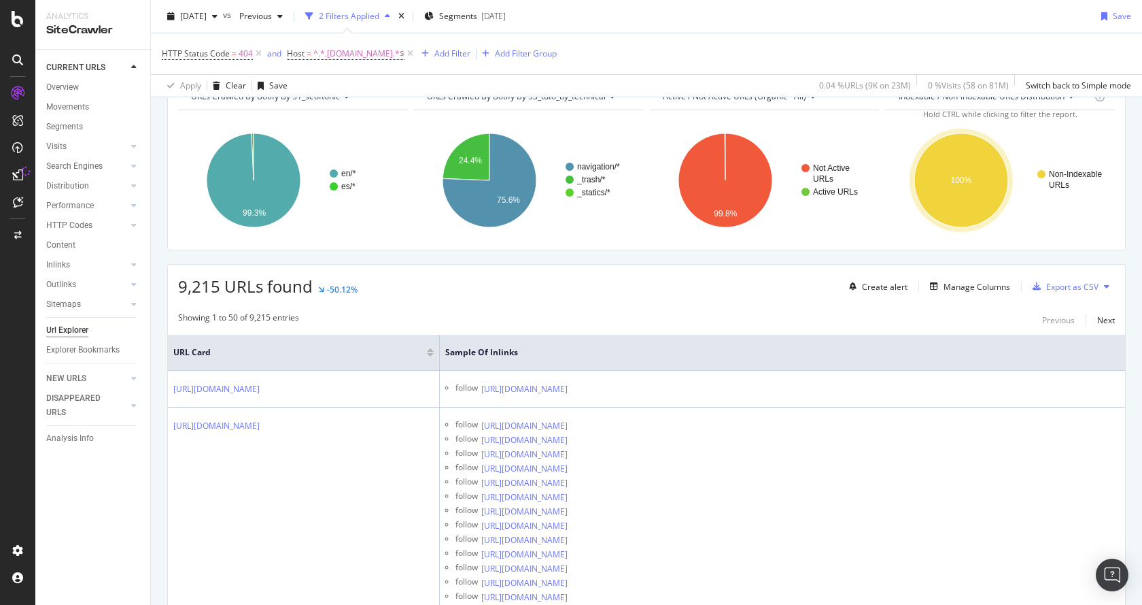
scroll to position [0, 0]
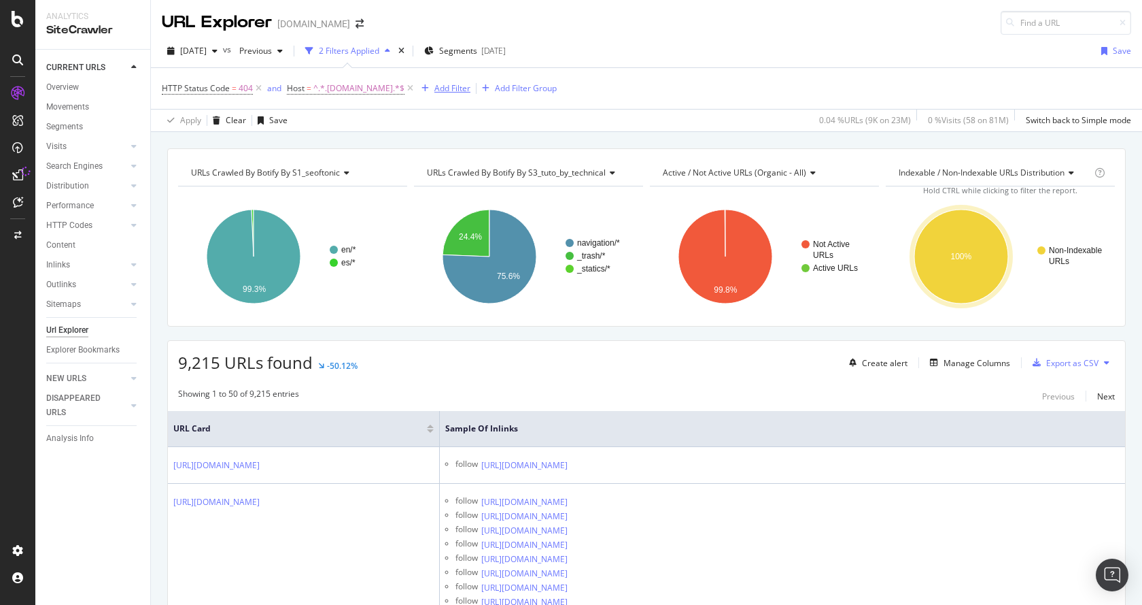
click at [447, 89] on div "Add Filter" at bounding box center [453, 88] width 36 height 12
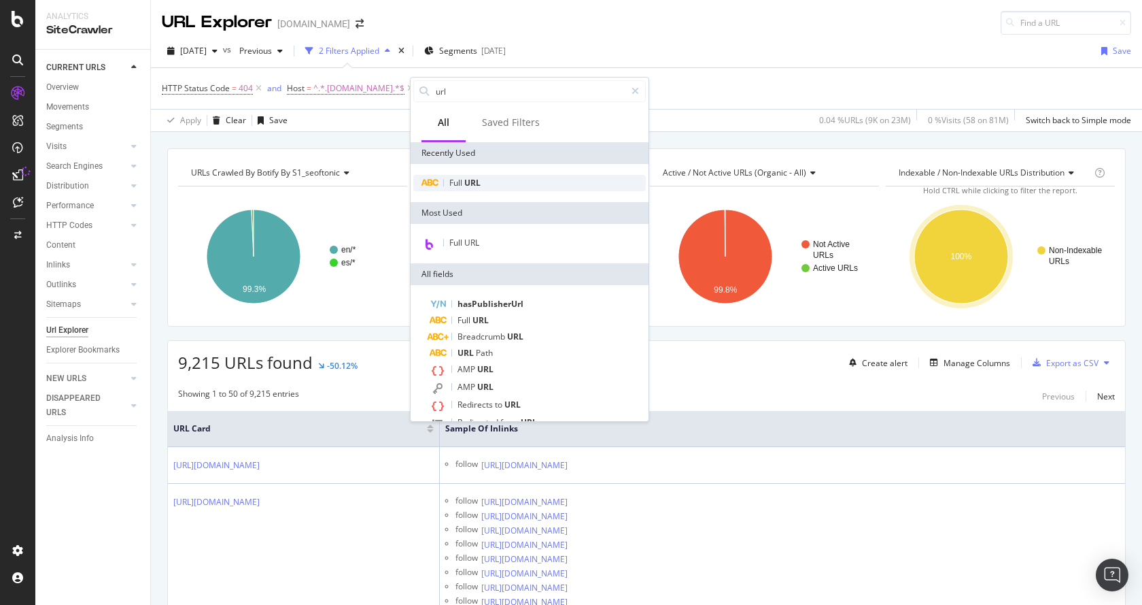
click at [476, 184] on span "URL" at bounding box center [472, 183] width 16 height 12
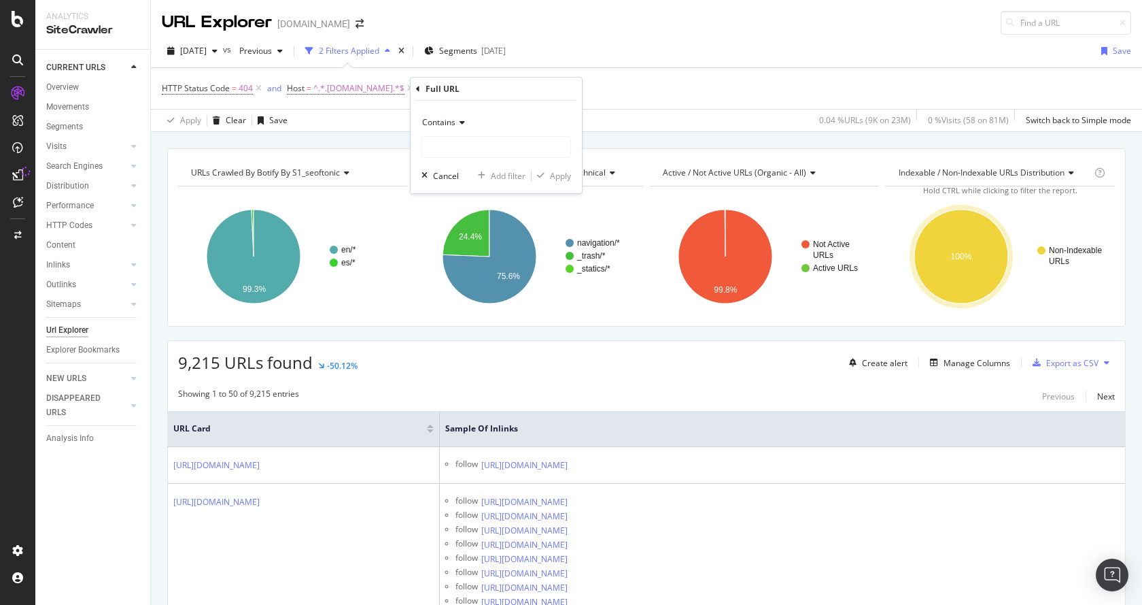
click at [457, 122] on icon at bounding box center [461, 122] width 10 height 8
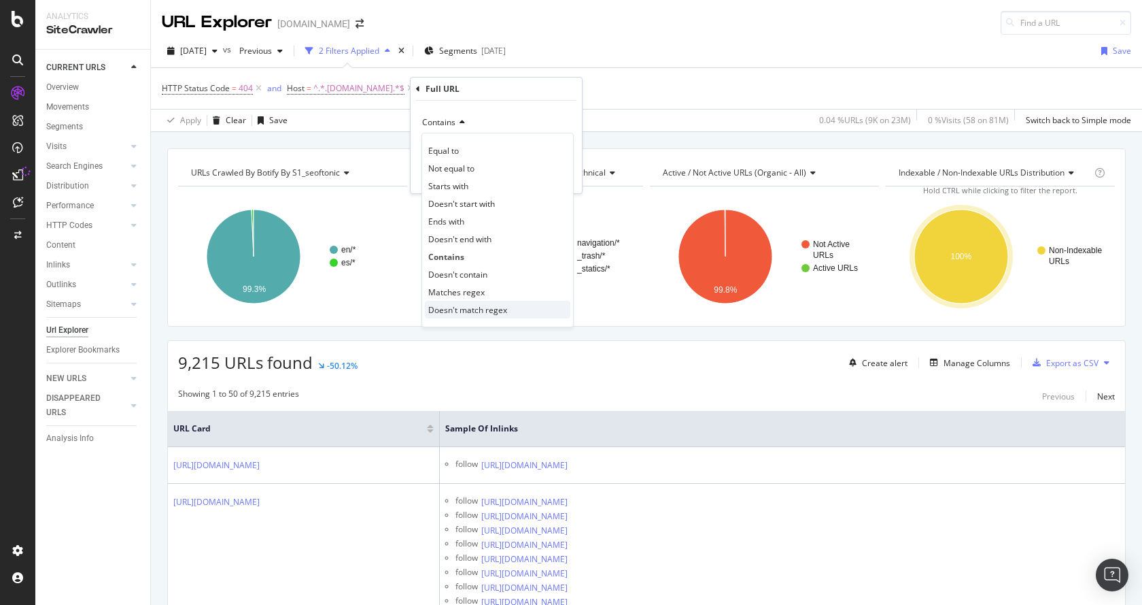
click at [483, 307] on span "Doesn't match regex" at bounding box center [467, 310] width 79 height 12
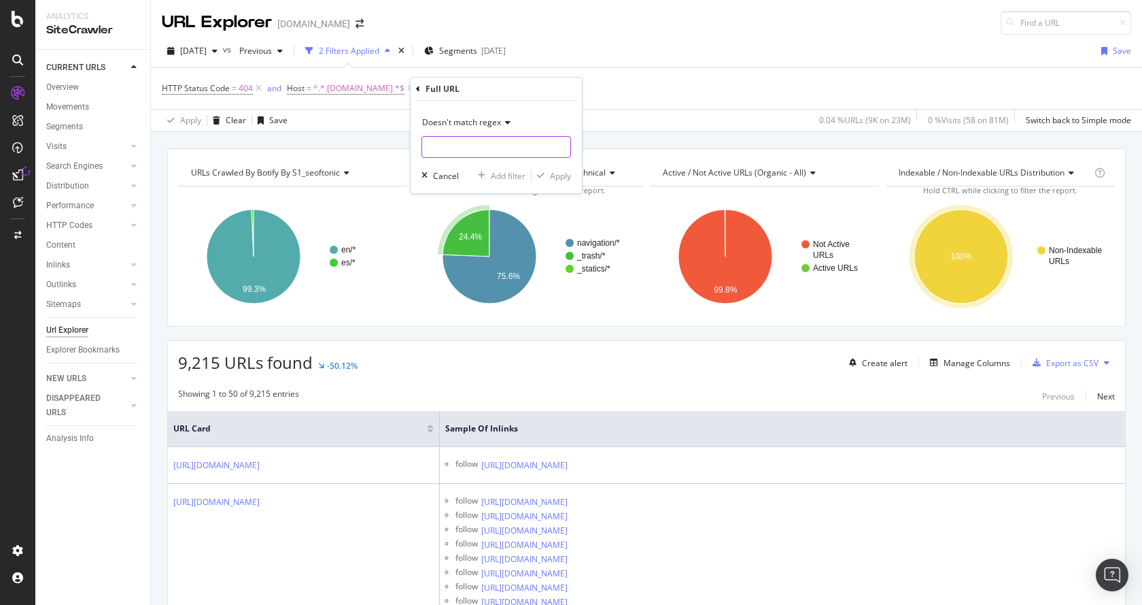
click at [450, 146] on input "text" at bounding box center [496, 147] width 148 height 22
click at [504, 118] on div "Doesn't match regex" at bounding box center [497, 123] width 150 height 22
click at [453, 90] on div "Add Filter" at bounding box center [453, 88] width 36 height 12
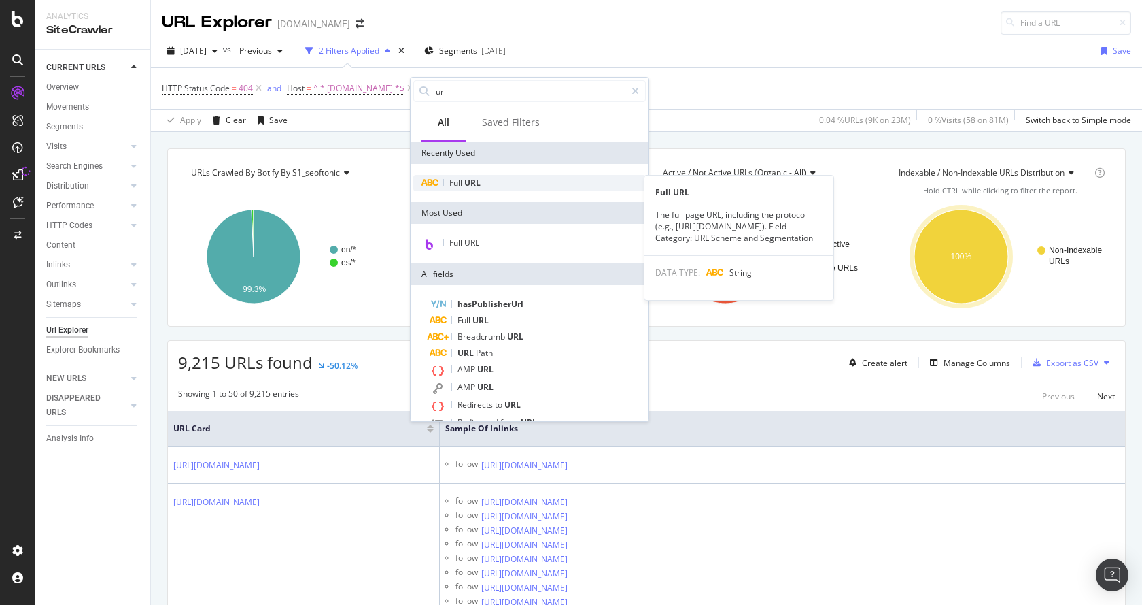
click at [459, 190] on div "Full URL" at bounding box center [529, 183] width 233 height 16
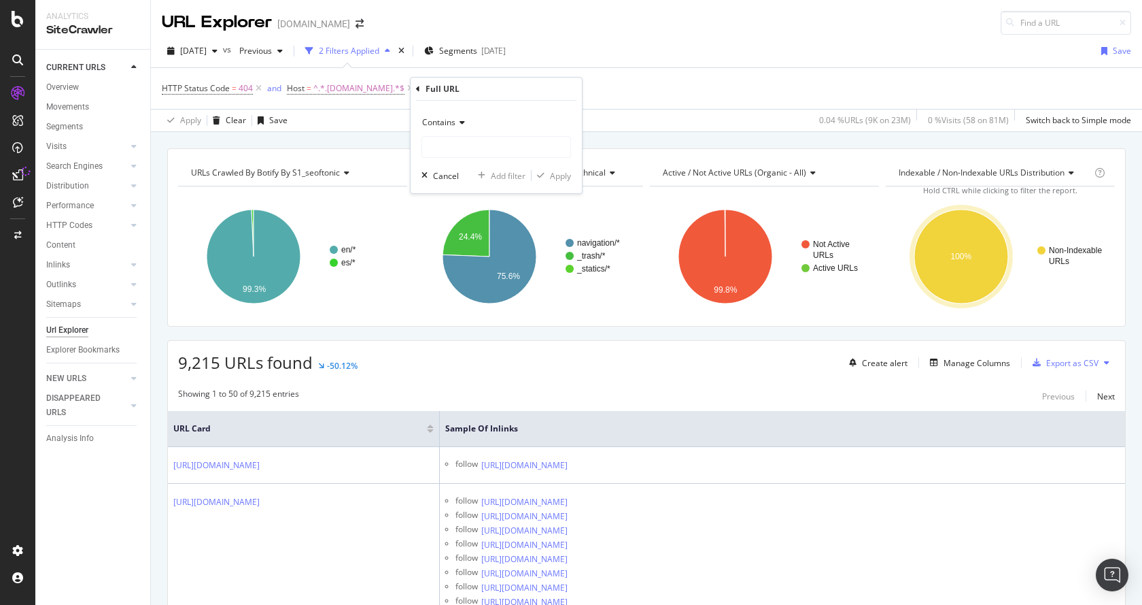
click at [452, 123] on span "Contains" at bounding box center [438, 122] width 33 height 12
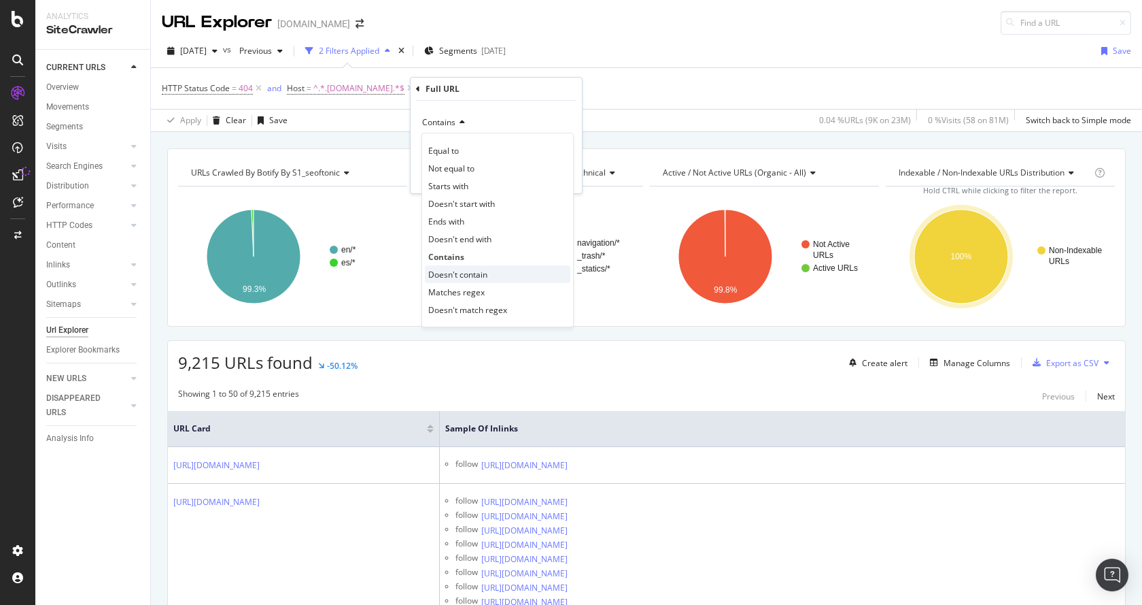
click at [469, 272] on span "Doesn't contain" at bounding box center [457, 275] width 59 height 12
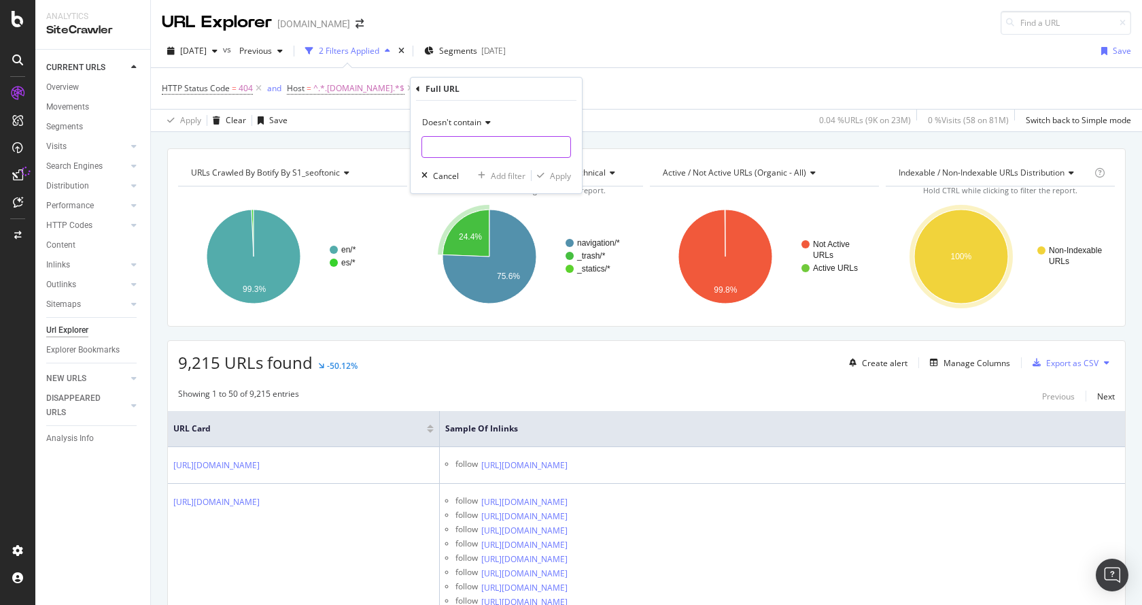
click at [466, 143] on input "text" at bounding box center [496, 147] width 148 height 22
type input "how-to"
click at [492, 176] on div "Add filter" at bounding box center [508, 176] width 35 height 12
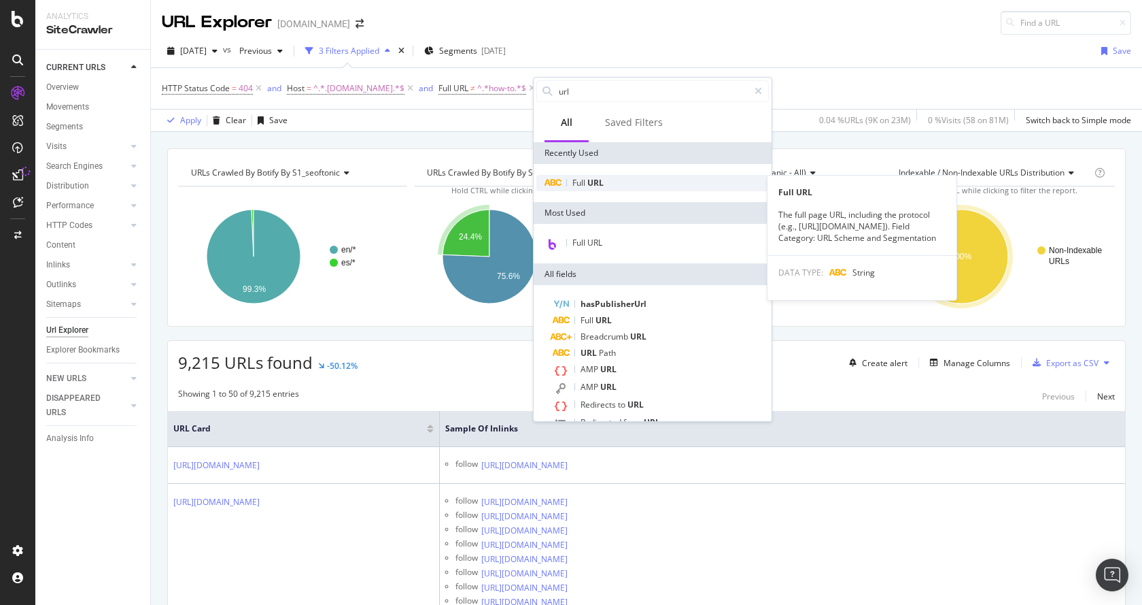
click at [587, 190] on div "Full URL" at bounding box center [653, 183] width 233 height 16
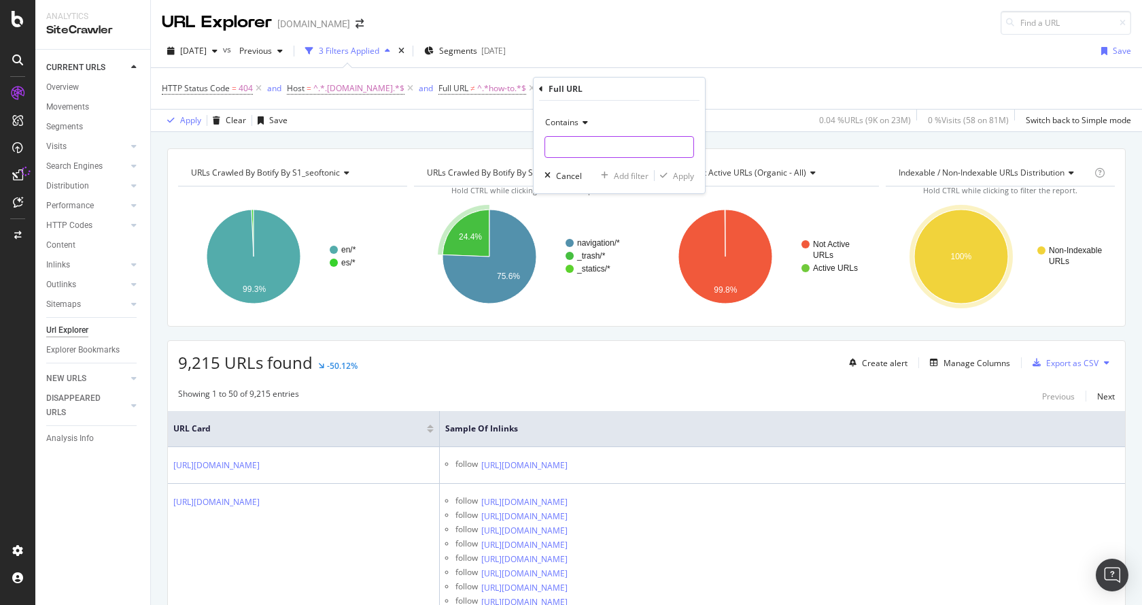
click at [579, 142] on input "text" at bounding box center [619, 147] width 148 height 22
click at [571, 122] on span "Contains" at bounding box center [561, 122] width 33 height 12
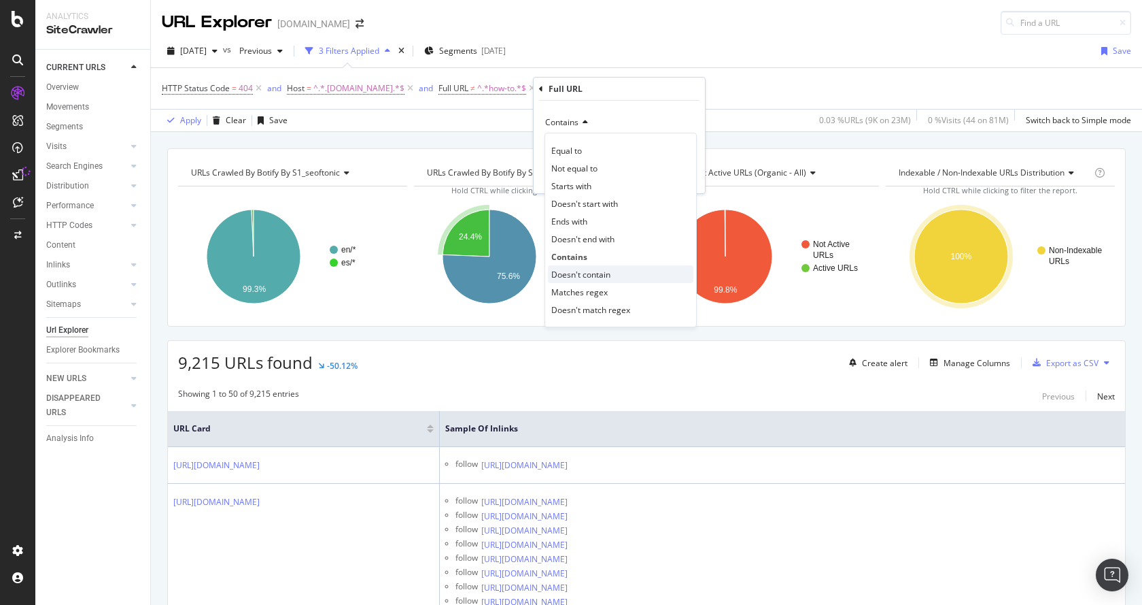
click at [575, 271] on span "Doesn't contain" at bounding box center [580, 275] width 59 height 12
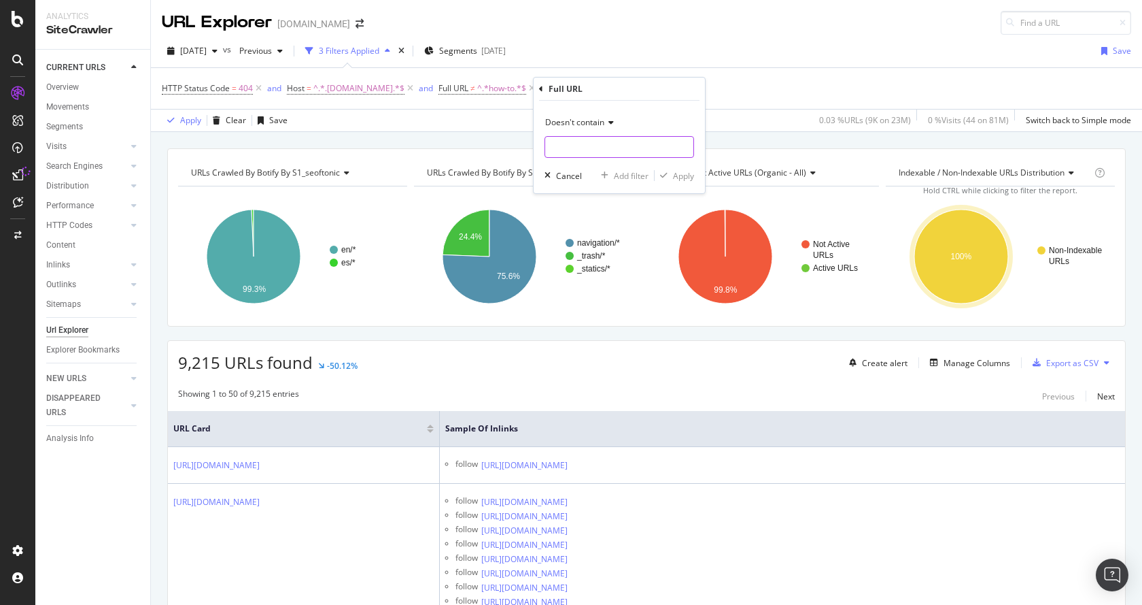
click at [568, 150] on input "text" at bounding box center [619, 147] width 148 height 22
type input "h"
click at [556, 141] on input "news" at bounding box center [609, 147] width 129 height 22
type input "/news"
click at [680, 178] on div "Apply" at bounding box center [683, 176] width 21 height 12
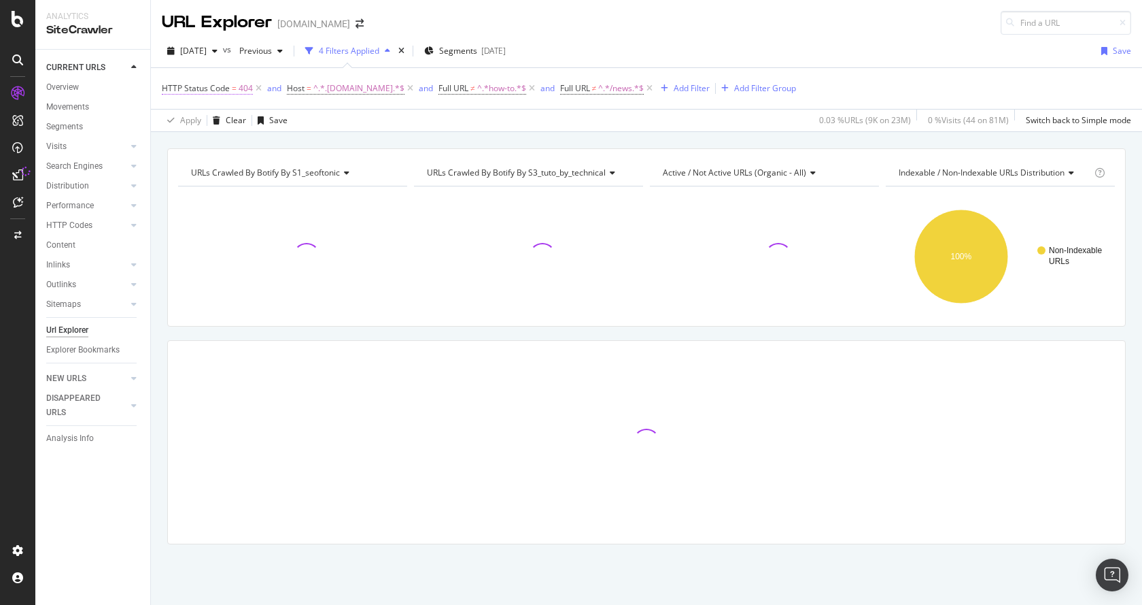
click at [237, 86] on span "HTTP Status Code = 404" at bounding box center [207, 88] width 91 height 12
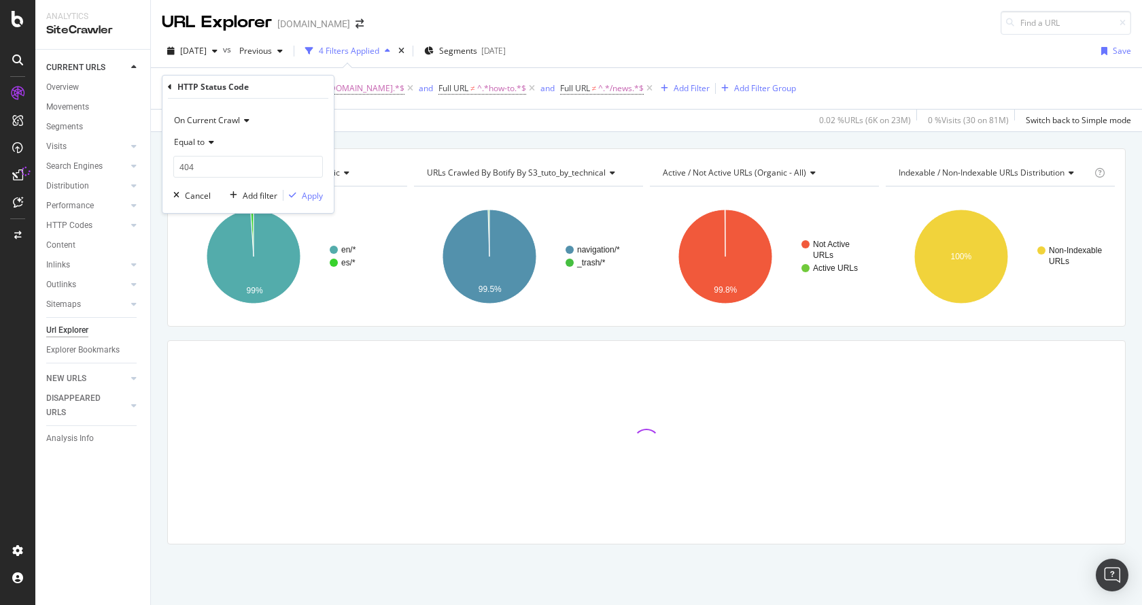
click at [206, 145] on icon at bounding box center [210, 142] width 10 height 8
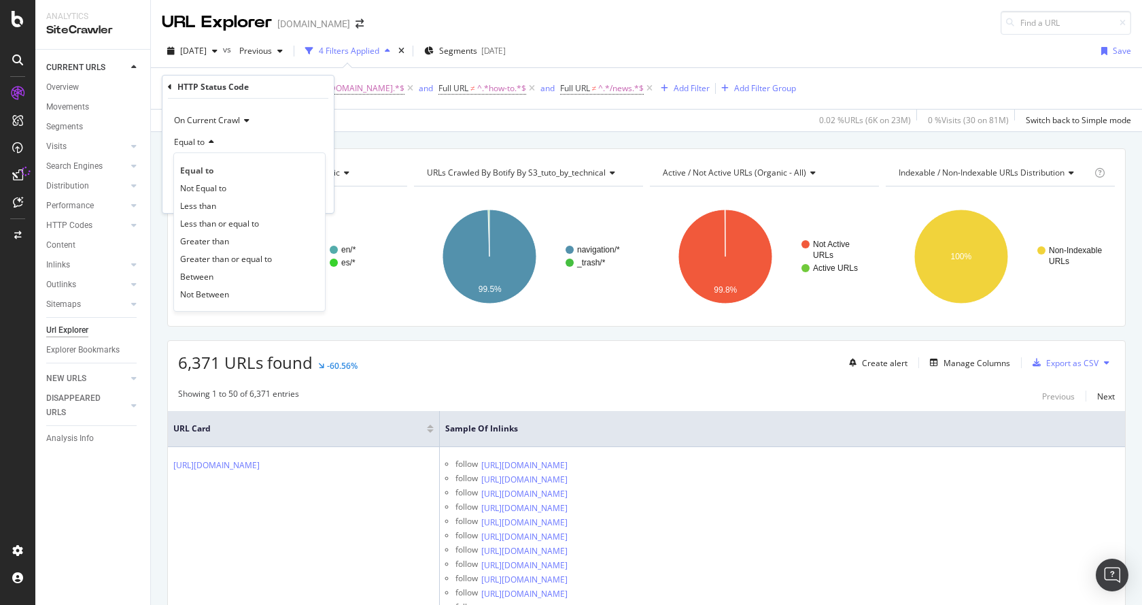
click at [238, 137] on div "Equal to" at bounding box center [248, 142] width 150 height 22
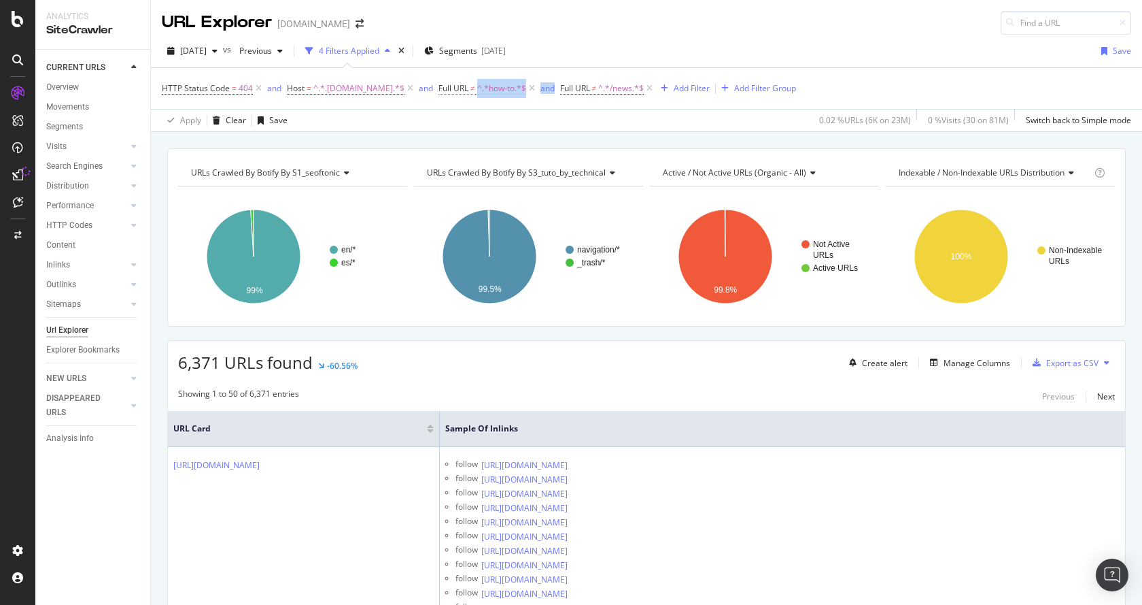
drag, startPoint x: 523, startPoint y: 98, endPoint x: 473, endPoint y: 90, distance: 50.9
click at [473, 90] on div "HTTP Status Code = 404 and Host = ^.*.[DOMAIN_NAME].*$ and Full URL ≠ ^.*how-to…" at bounding box center [647, 88] width 970 height 41
copy span "^.*how-to.*$ and"
click at [500, 88] on span "^.*how-to.*$" at bounding box center [501, 88] width 49 height 19
click at [504, 120] on icon at bounding box center [509, 120] width 10 height 8
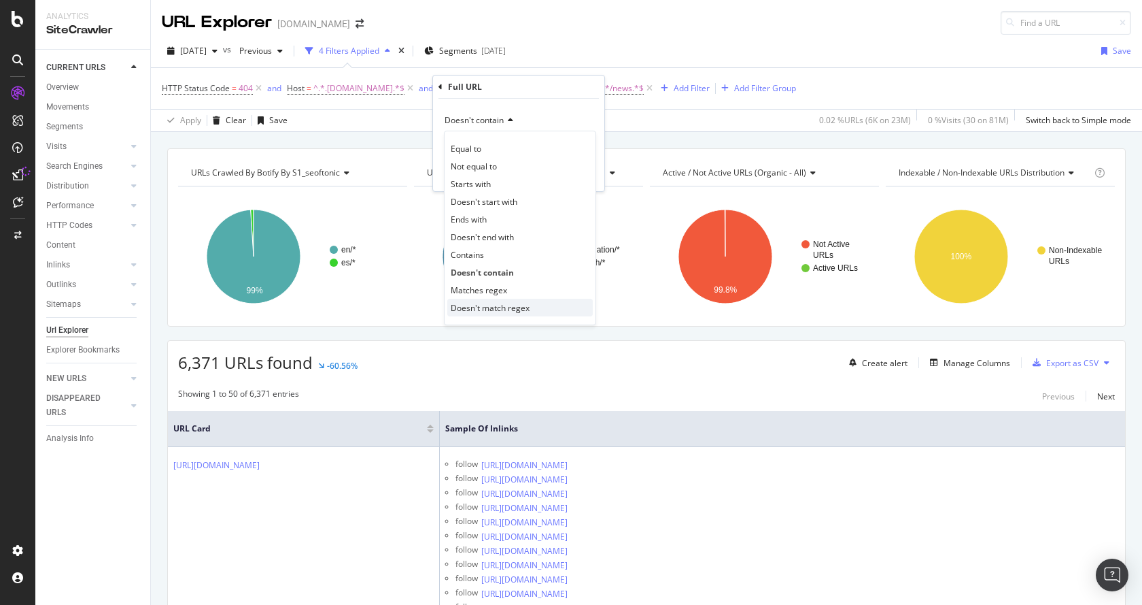
click at [513, 311] on span "Doesn't match regex" at bounding box center [490, 308] width 79 height 12
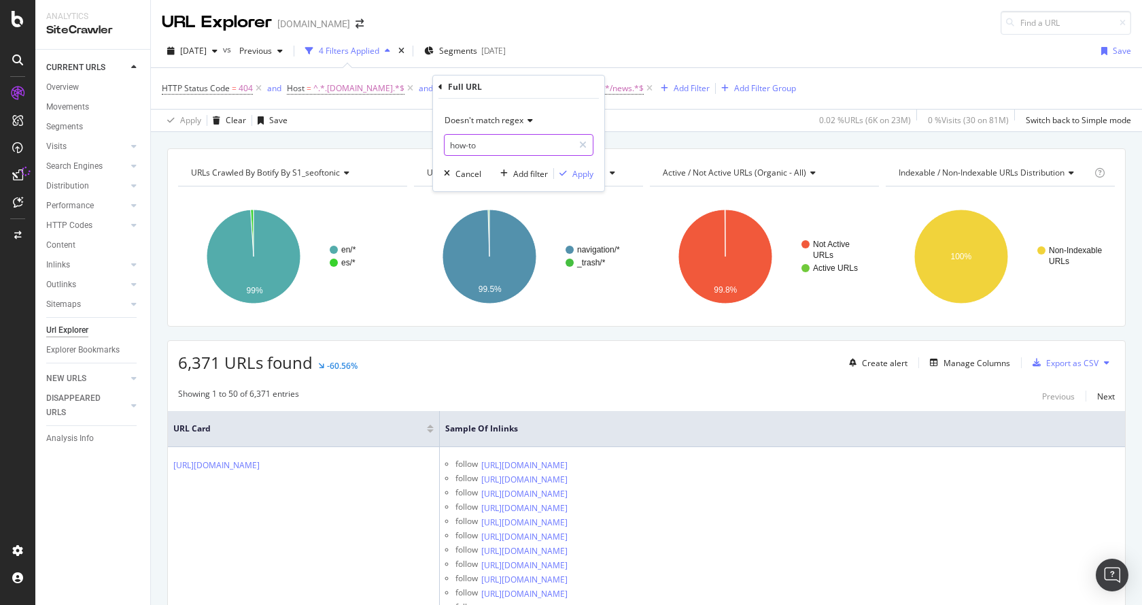
click at [498, 146] on input "how-to" at bounding box center [509, 145] width 129 height 22
paste input "^.*how-to.*$ and"
click at [458, 147] on input "^.*how-to|news*" at bounding box center [509, 145] width 129 height 22
click at [551, 146] on input "^.*how-to|news*" at bounding box center [509, 145] width 129 height 22
type input "^.*how-to|news*$"
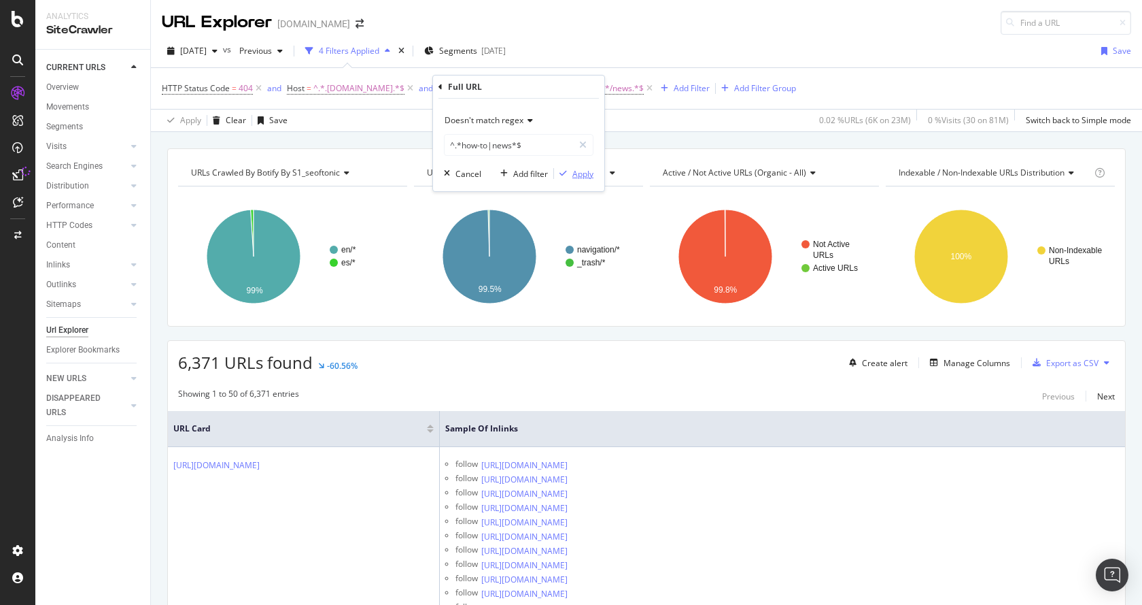
click at [587, 171] on div "Apply" at bounding box center [583, 174] width 21 height 12
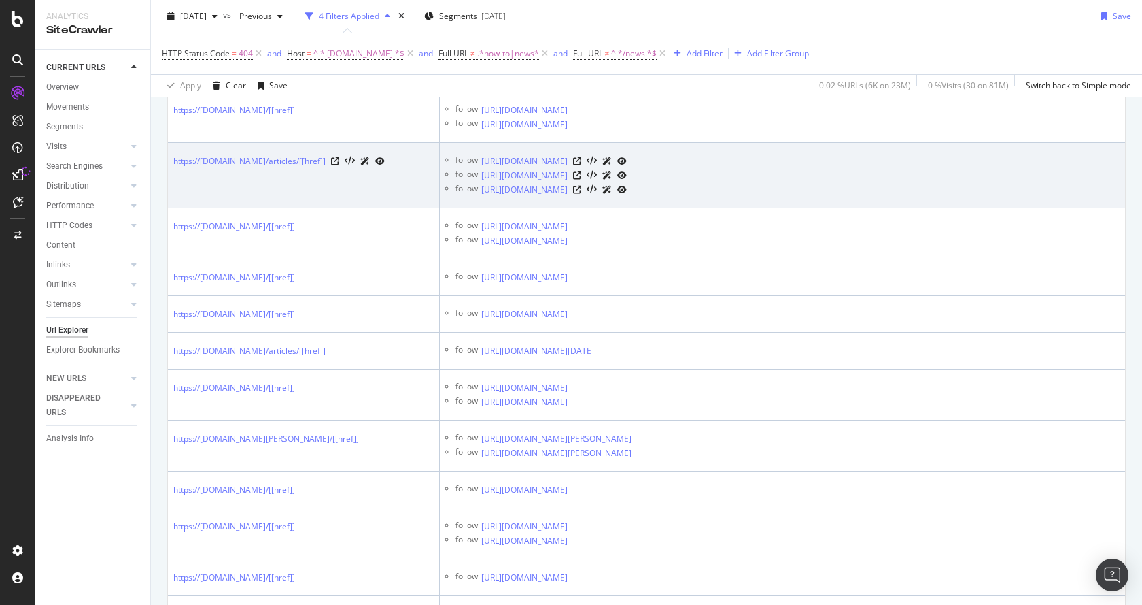
scroll to position [1564, 0]
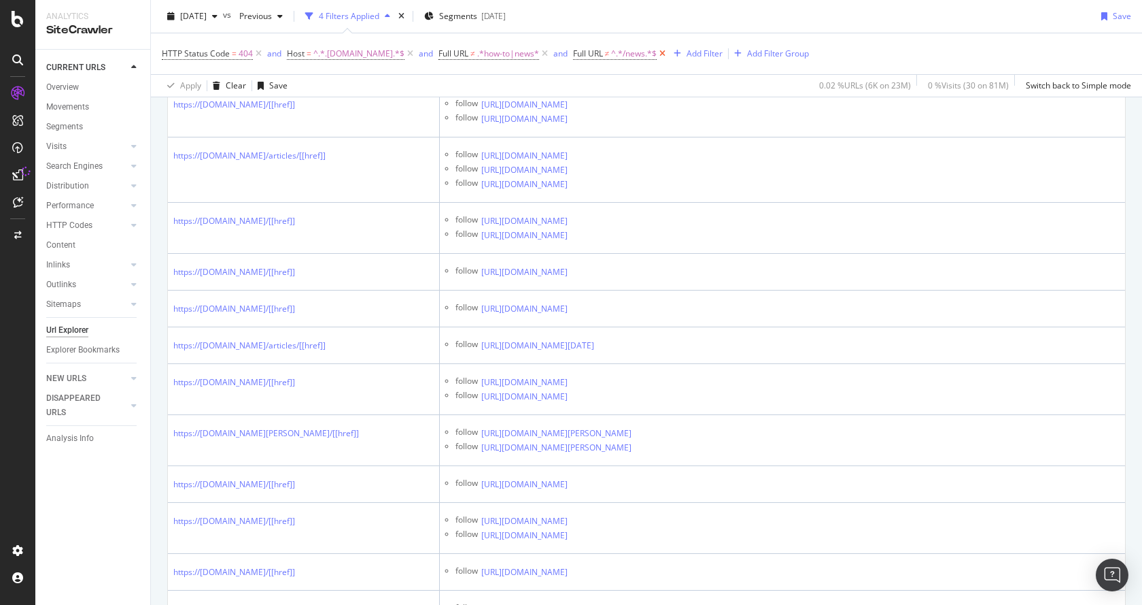
click at [662, 54] on icon at bounding box center [663, 54] width 12 height 14
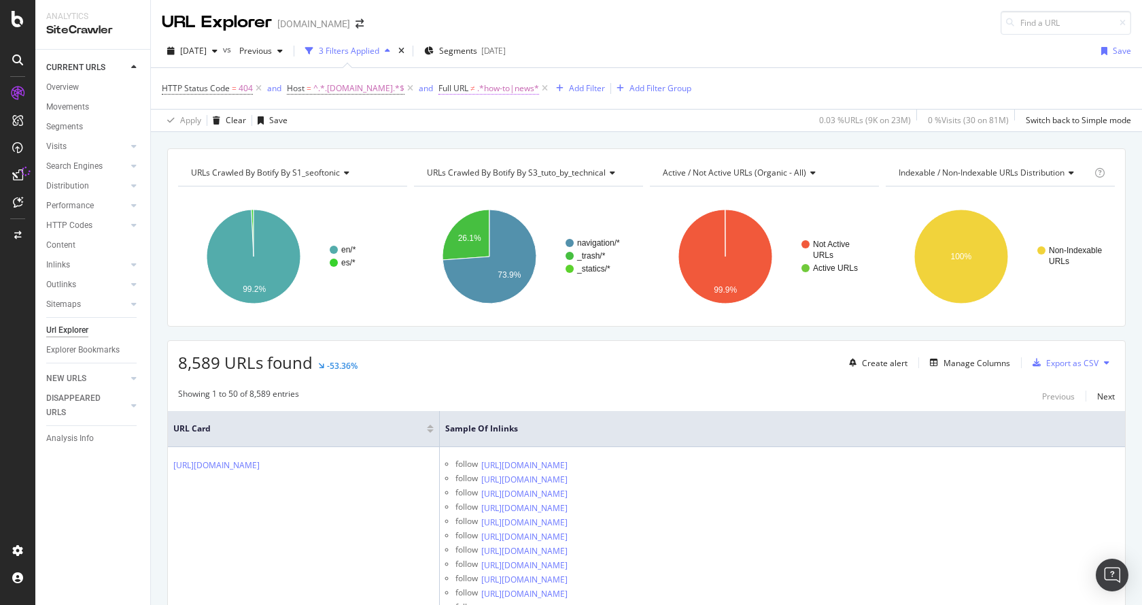
click at [509, 90] on span ".*how-to|news*" at bounding box center [508, 88] width 62 height 19
click at [513, 150] on input "^.*how-to|news*$" at bounding box center [509, 145] width 129 height 22
click at [513, 147] on input "^.*how-to|news*$" at bounding box center [509, 145] width 129 height 22
type input "^.*how-to|news|[href]*$"
click at [522, 82] on span ".*how-to|news*" at bounding box center [508, 88] width 62 height 19
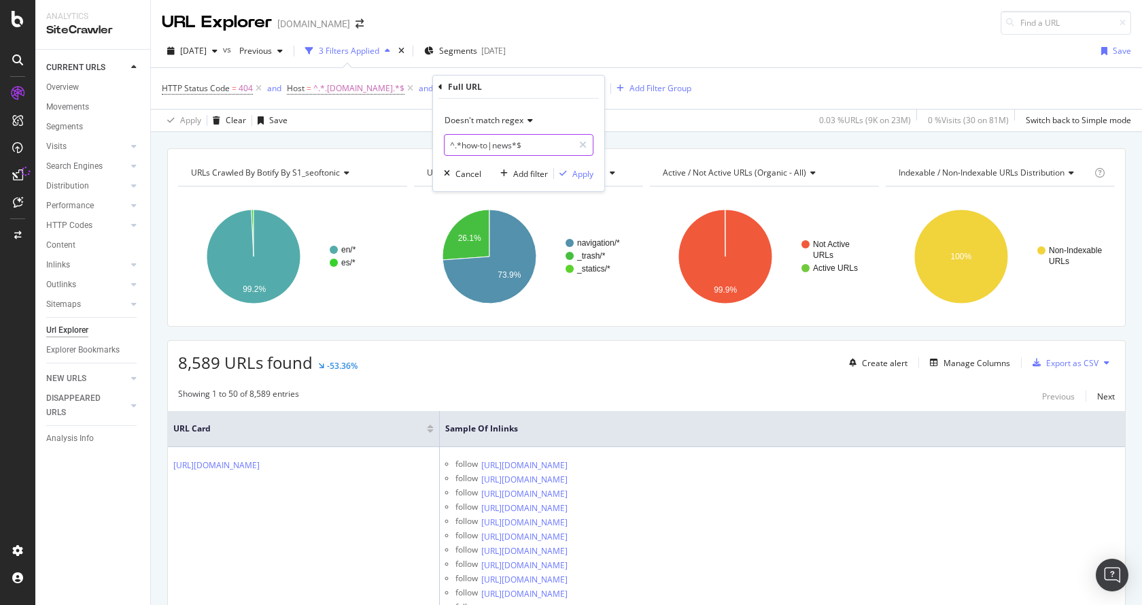
click at [517, 143] on input "^.*how-to|news*$" at bounding box center [509, 145] width 129 height 22
click at [511, 147] on input "^.*how-to|news*$" at bounding box center [509, 145] width 129 height 22
type input "^.*how-to|news|[href]*$"
click at [586, 169] on div "Apply" at bounding box center [583, 174] width 21 height 12
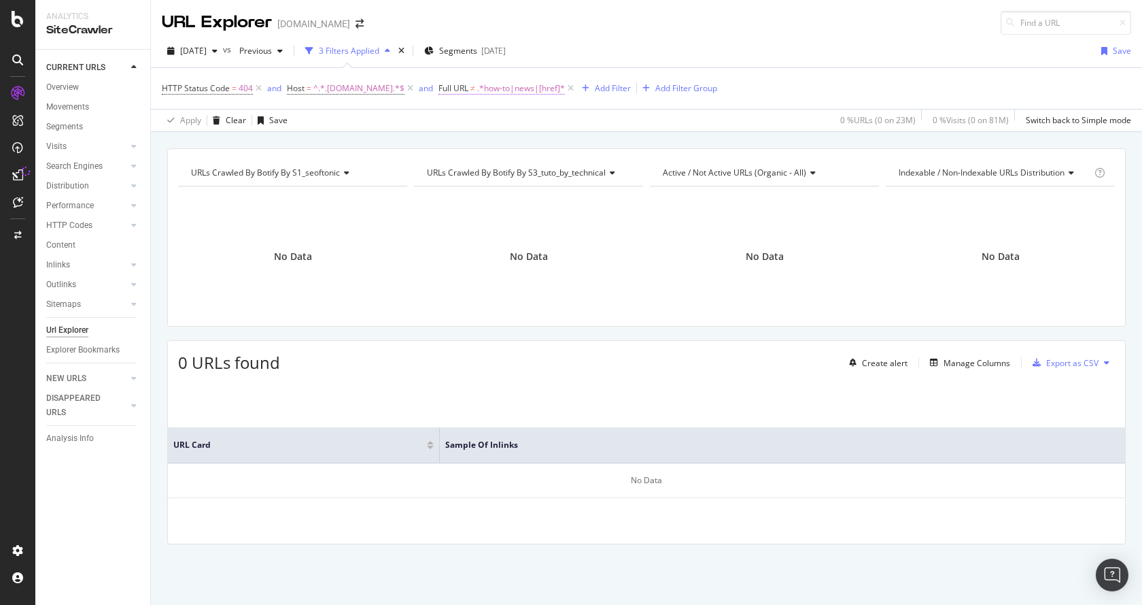
click at [520, 92] on span ".*how-to|news|[href]*" at bounding box center [521, 88] width 88 height 19
click at [523, 150] on input "^.*how-to|news|[href]*$" at bounding box center [509, 145] width 129 height 22
type input "^.*how-to|news|href*$"
click at [577, 175] on div "Apply" at bounding box center [583, 174] width 21 height 12
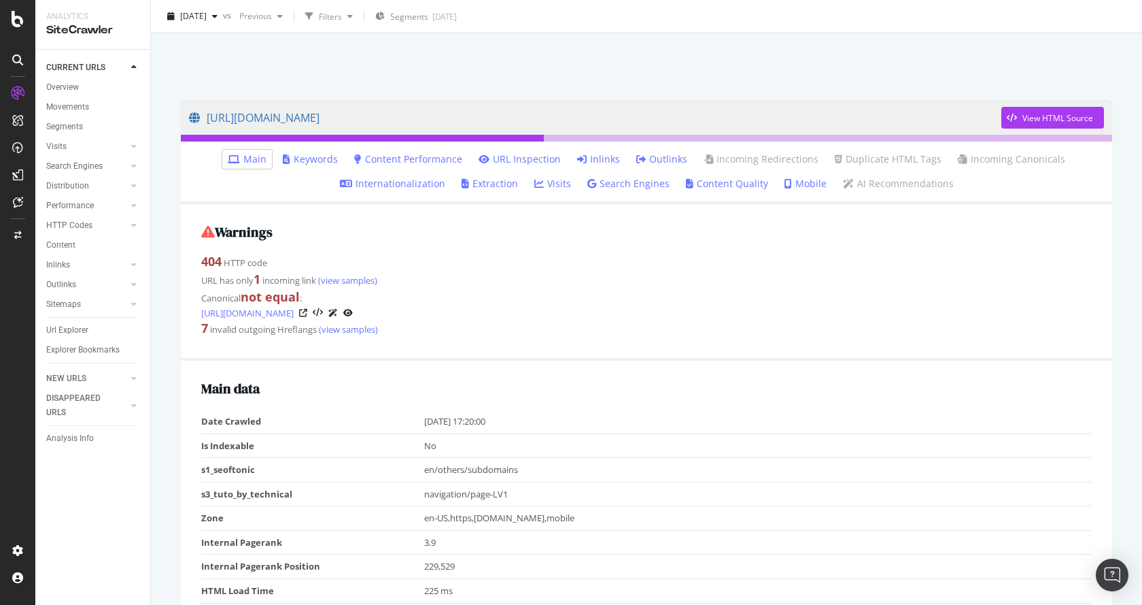
scroll to position [68, 0]
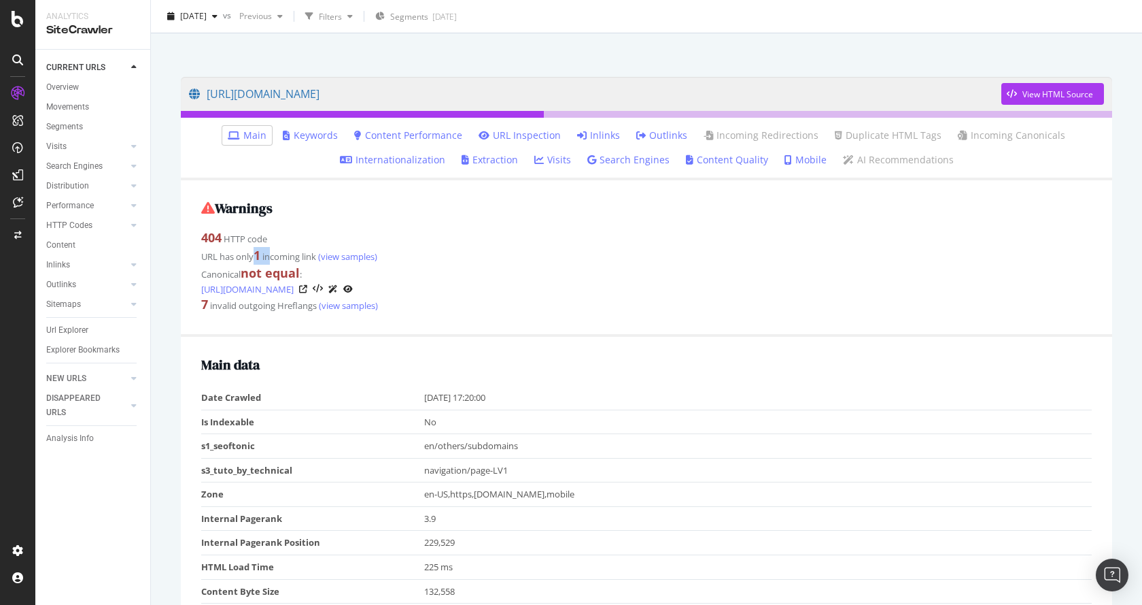
drag, startPoint x: 260, startPoint y: 259, endPoint x: 280, endPoint y: 263, distance: 20.8
click at [273, 259] on div "URL has only 1 incoming link (view samples)" at bounding box center [646, 256] width 891 height 18
click at [293, 268] on strong "not equal" at bounding box center [270, 273] width 59 height 16
click at [345, 252] on link "(view samples)" at bounding box center [346, 256] width 61 height 12
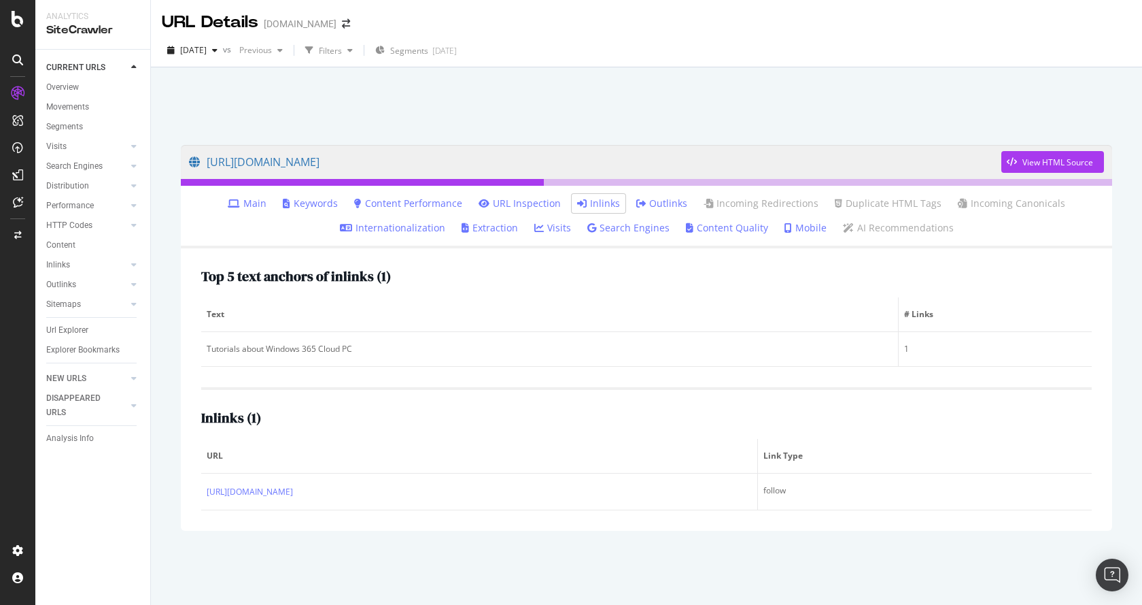
click at [214, 407] on div "Inlinks ( 1 ) URL Link Type https://windows-365.en.softonic.com/web-apps follow" at bounding box center [646, 448] width 891 height 123
click at [214, 415] on h2 "Inlinks ( 1 )" at bounding box center [231, 417] width 60 height 15
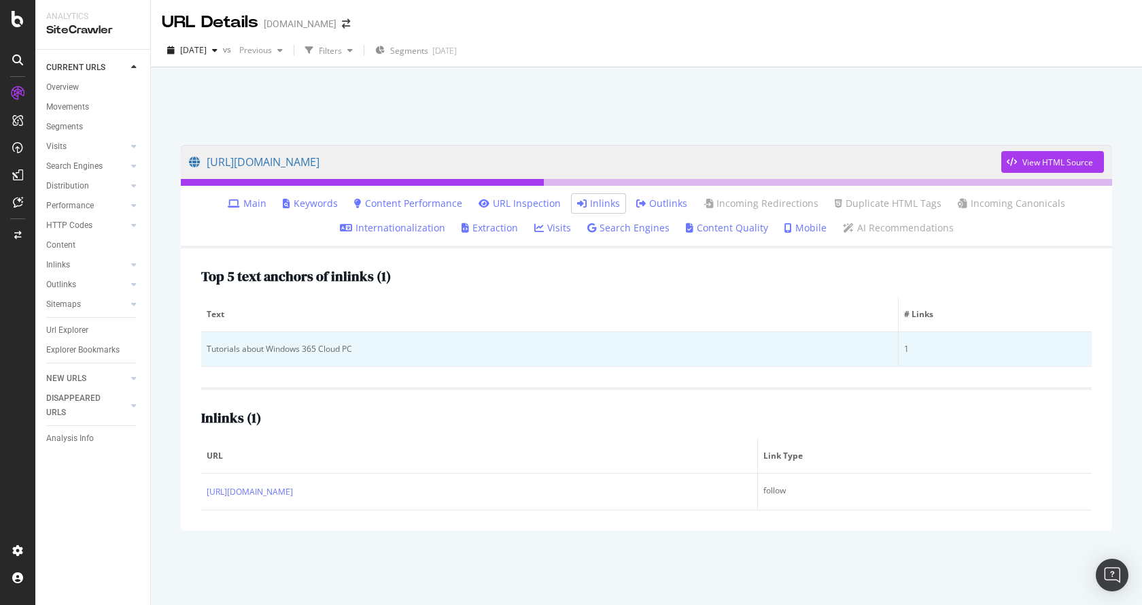
click at [272, 347] on div "Tutorials about Windows 365 Cloud PC" at bounding box center [550, 349] width 686 height 12
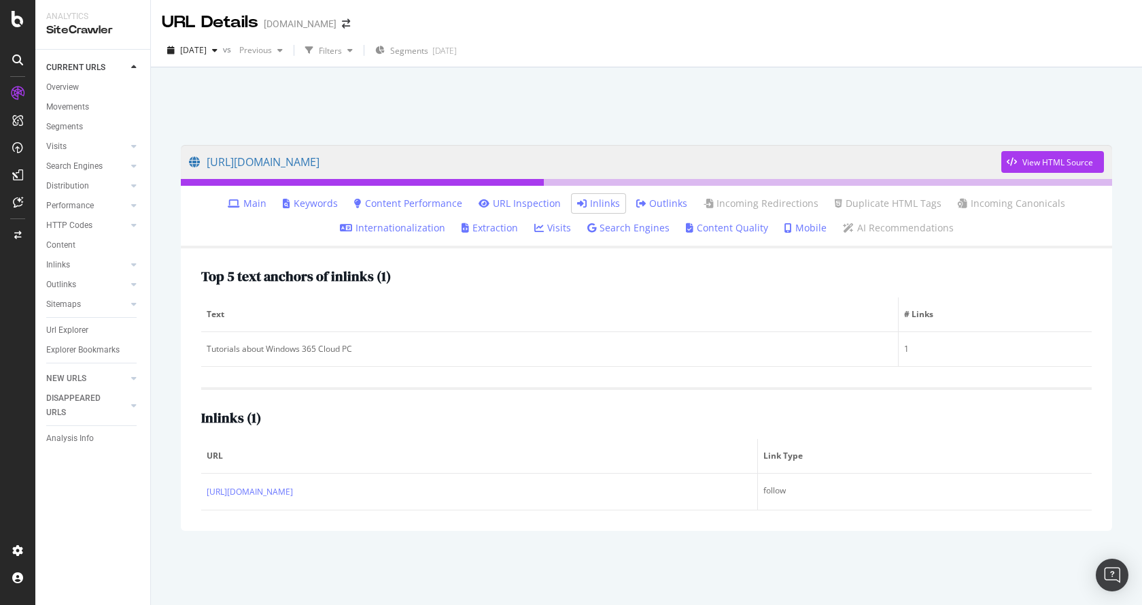
click at [912, 317] on span "# Links" at bounding box center [993, 314] width 179 height 12
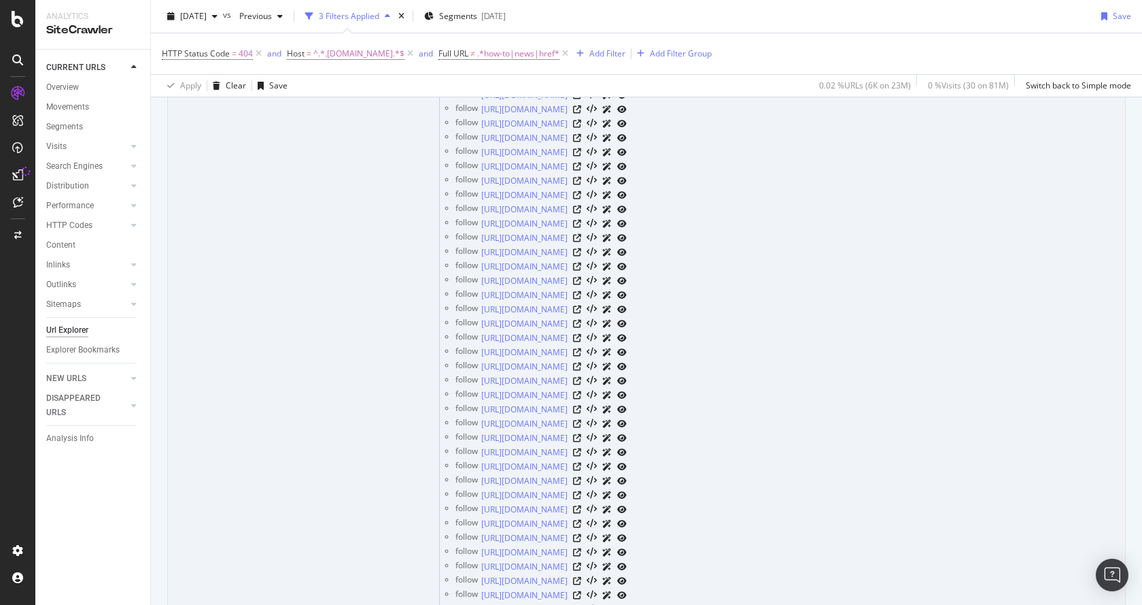
scroll to position [680, 0]
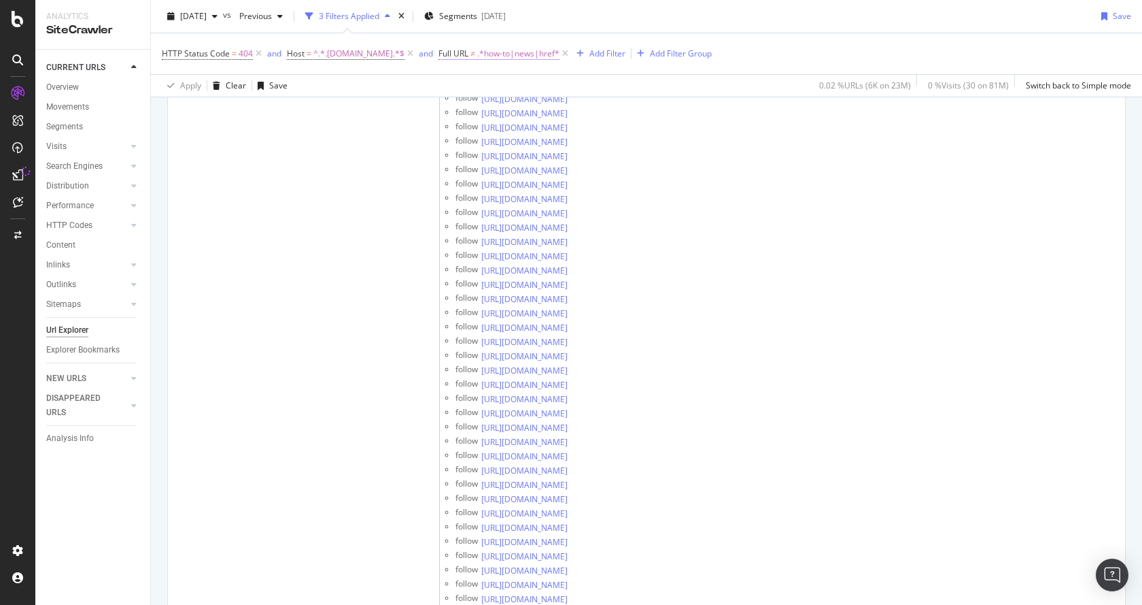
click at [478, 50] on span ".*how-to|news|href*" at bounding box center [518, 53] width 82 height 19
click at [503, 106] on input "^.*how-to|news|href*$" at bounding box center [509, 110] width 129 height 22
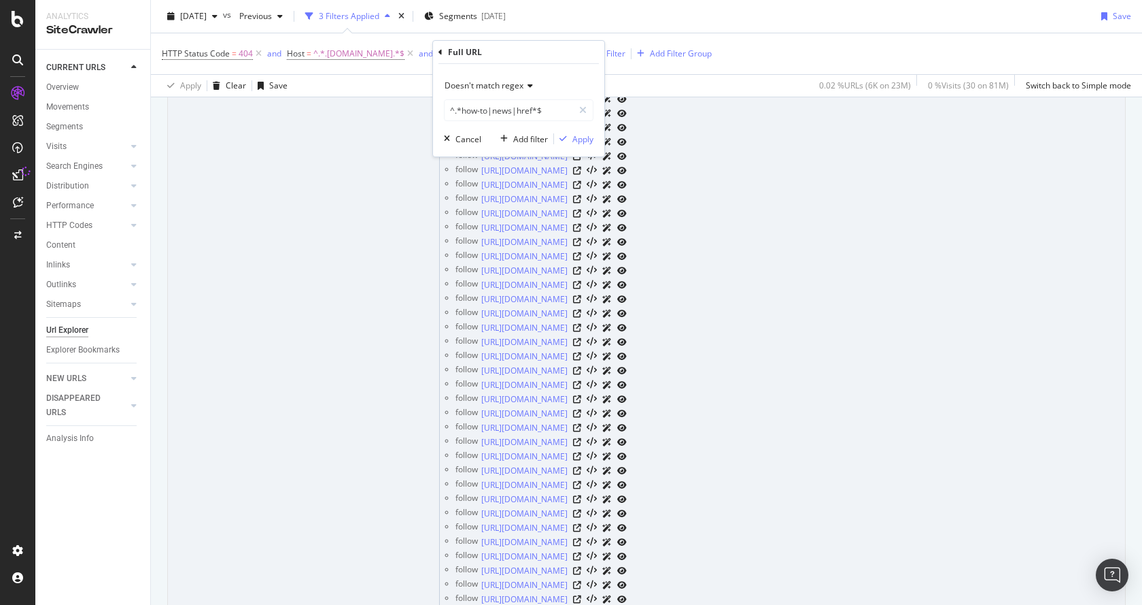
click at [281, 189] on td "[URL][DOMAIN_NAME]" at bounding box center [304, 256] width 272 height 979
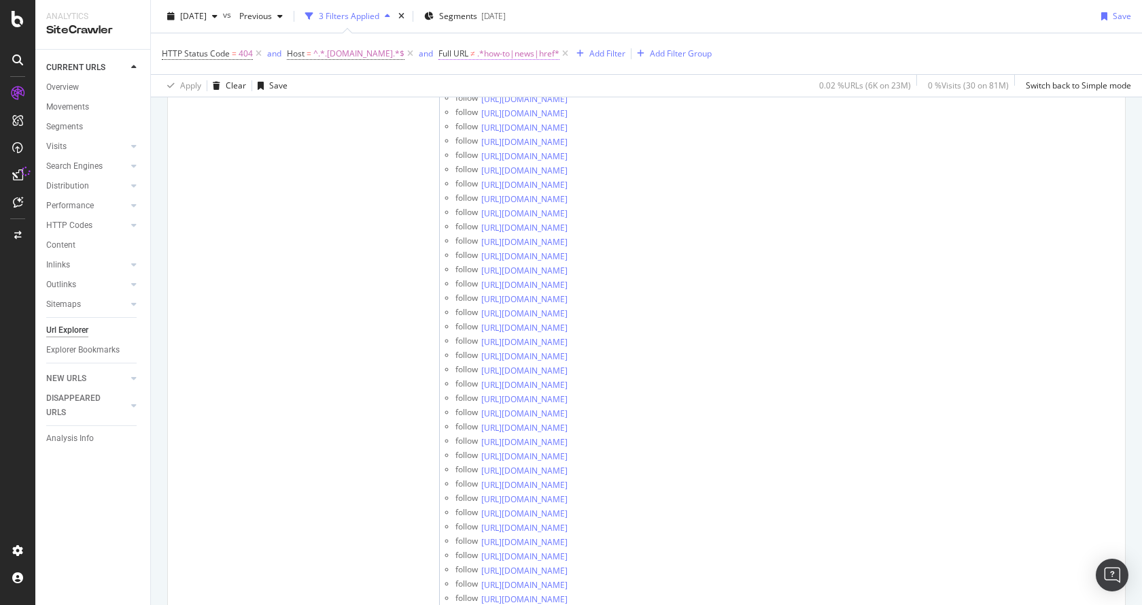
click at [505, 54] on span ".*how-to|news|href*" at bounding box center [518, 53] width 82 height 19
drag, startPoint x: 471, startPoint y: 82, endPoint x: 441, endPoint y: 76, distance: 30.4
click at [444, 78] on div "Doesn't match regex" at bounding box center [519, 86] width 150 height 22
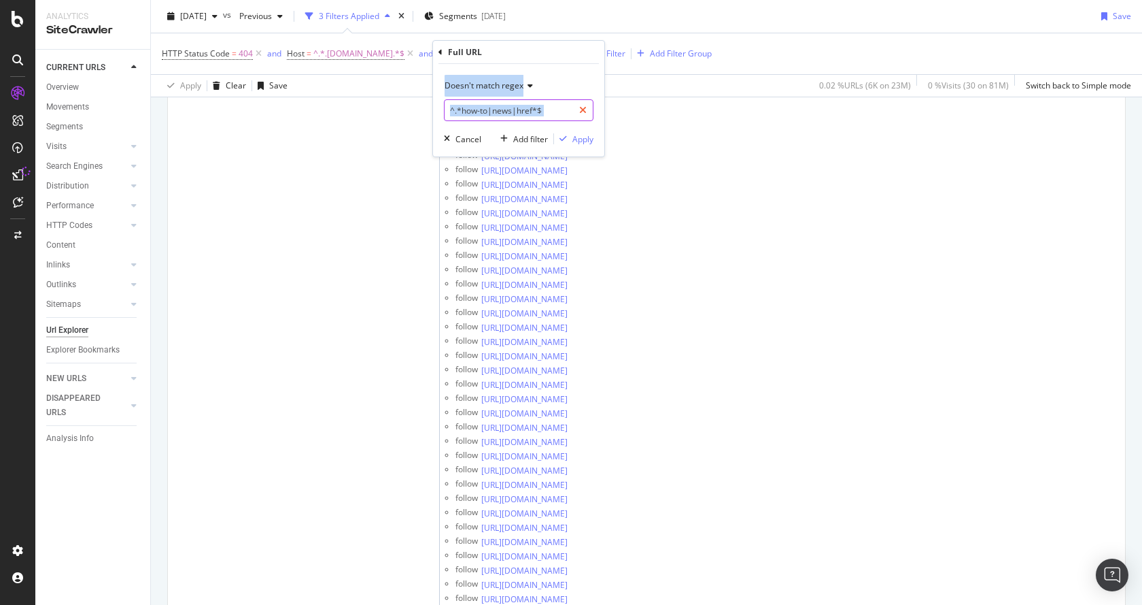
drag, startPoint x: 439, startPoint y: 76, endPoint x: 579, endPoint y: 114, distance: 144.3
click at [573, 118] on div "Doesn't match regex ^.*how-to|news|href*$ Cancel Add filter Apply" at bounding box center [518, 110] width 171 height 92
copy div "Doesn't match regex"
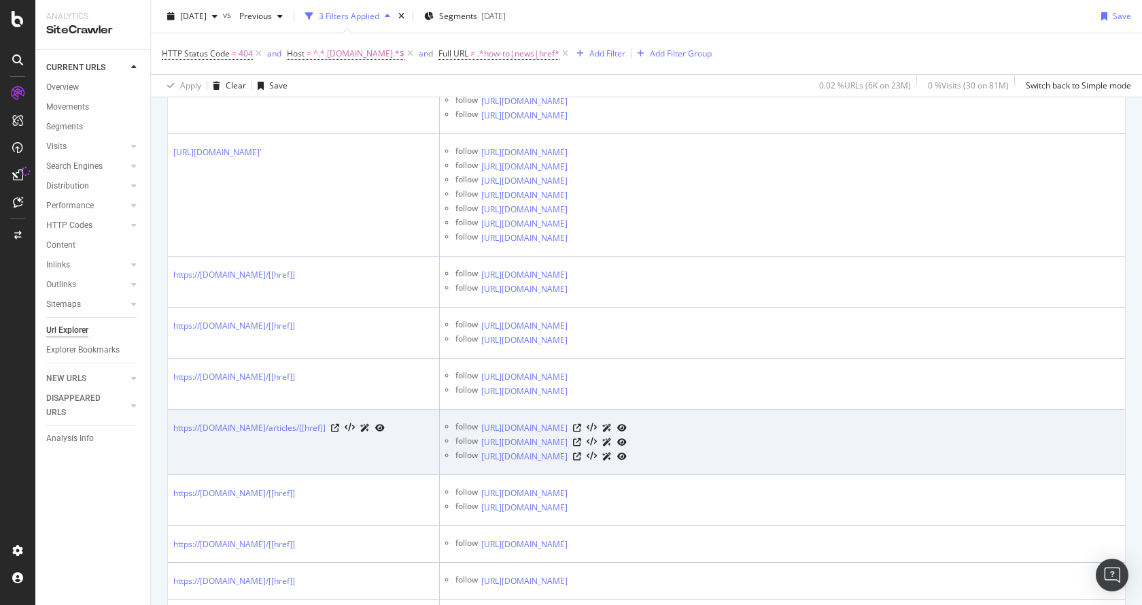
scroll to position [1564, 0]
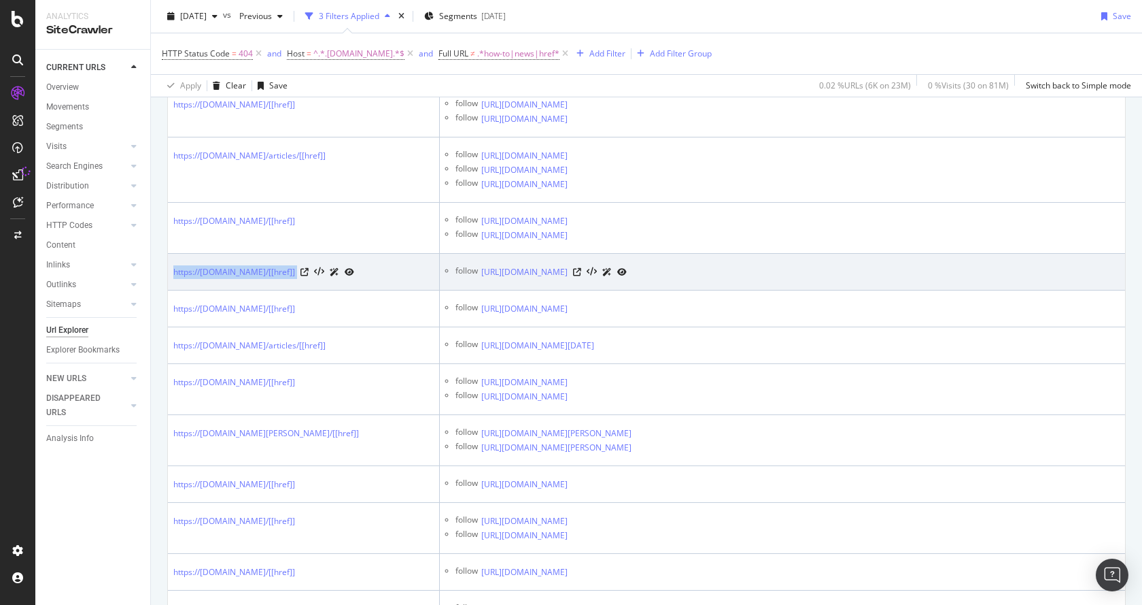
drag, startPoint x: 172, startPoint y: 289, endPoint x: 343, endPoint y: 307, distance: 171.7
click at [343, 290] on td "https://[DOMAIN_NAME]/[[href]]" at bounding box center [304, 272] width 272 height 37
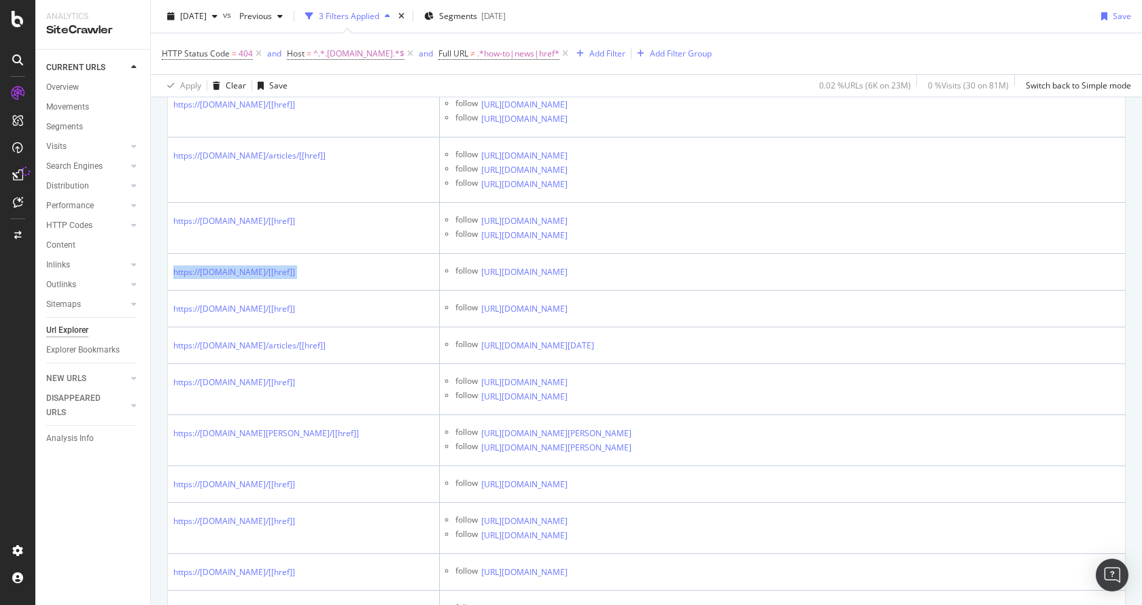
copy div "https://[DOMAIN_NAME]/[[href]]"
